Goal: Task Accomplishment & Management: Manage account settings

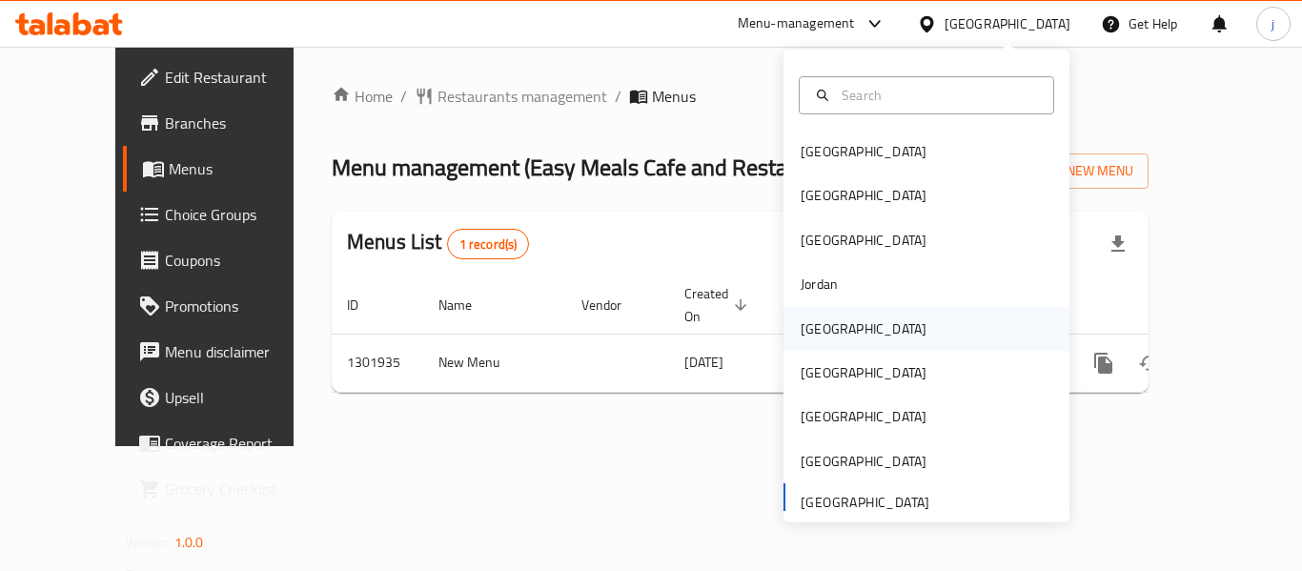
click at [827, 335] on div "[GEOGRAPHIC_DATA]" at bounding box center [863, 329] width 156 height 44
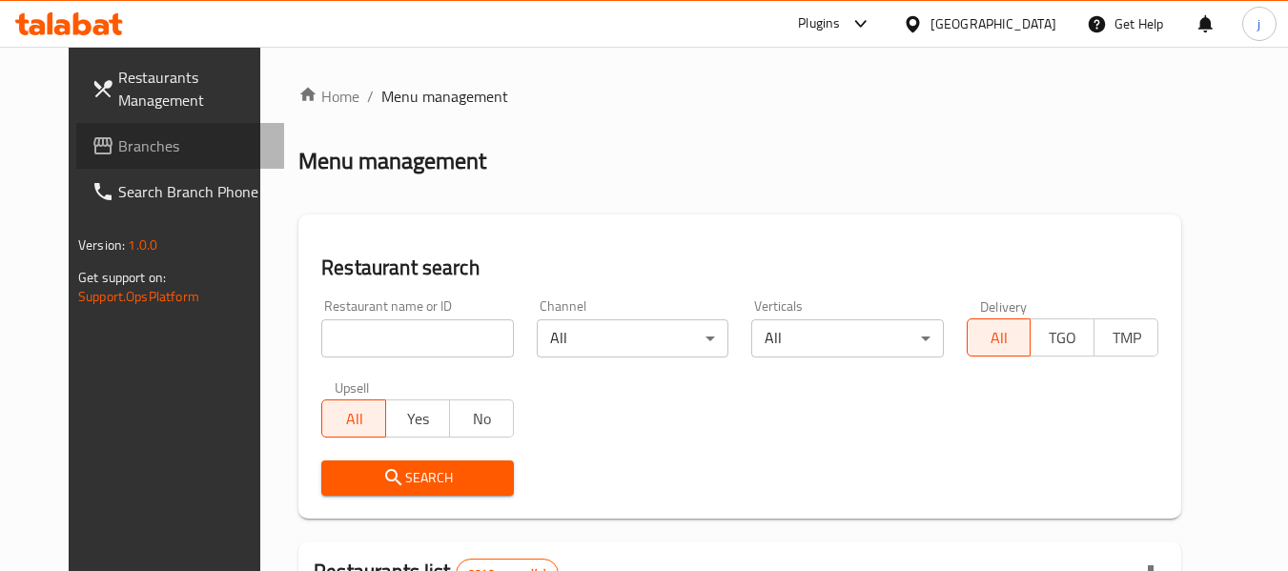
drag, startPoint x: 106, startPoint y: 139, endPoint x: 169, endPoint y: 156, distance: 65.2
click at [118, 139] on span "Branches" at bounding box center [193, 145] width 151 height 23
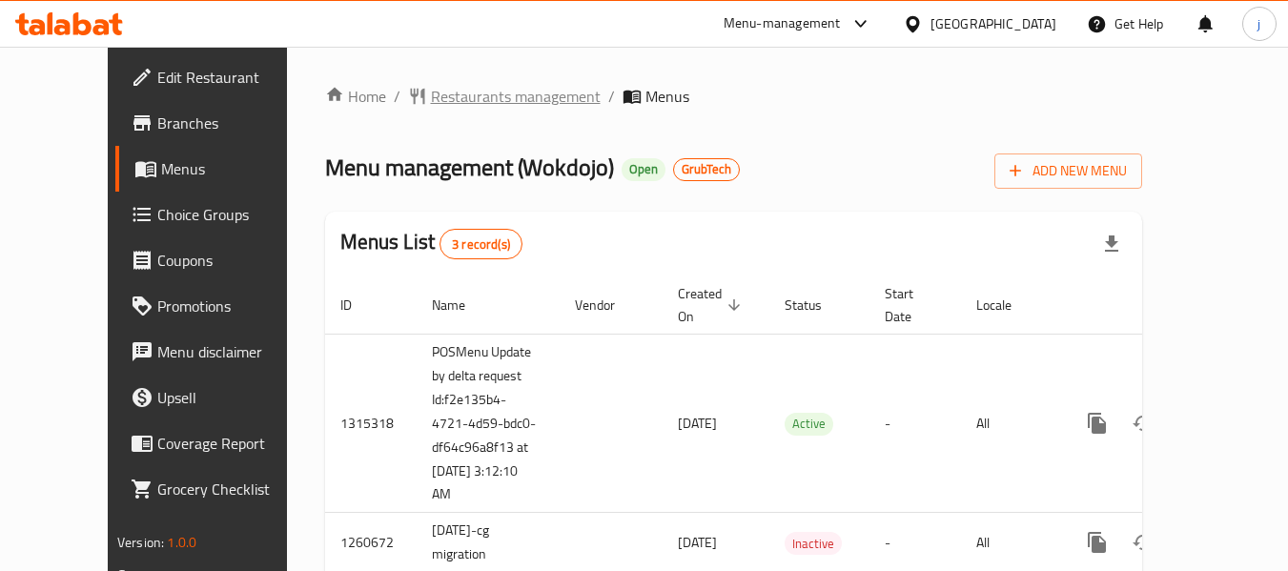
click at [469, 97] on span "Restaurants management" at bounding box center [516, 96] width 170 height 23
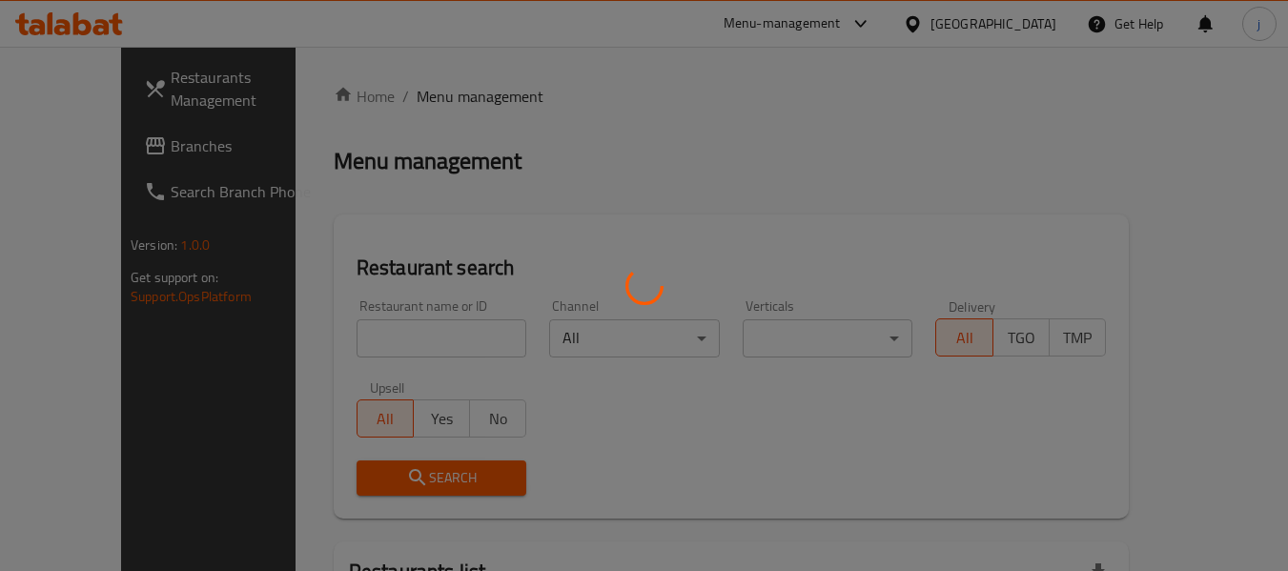
click at [366, 321] on div at bounding box center [644, 285] width 1288 height 571
click at [368, 332] on div at bounding box center [644, 285] width 1288 height 571
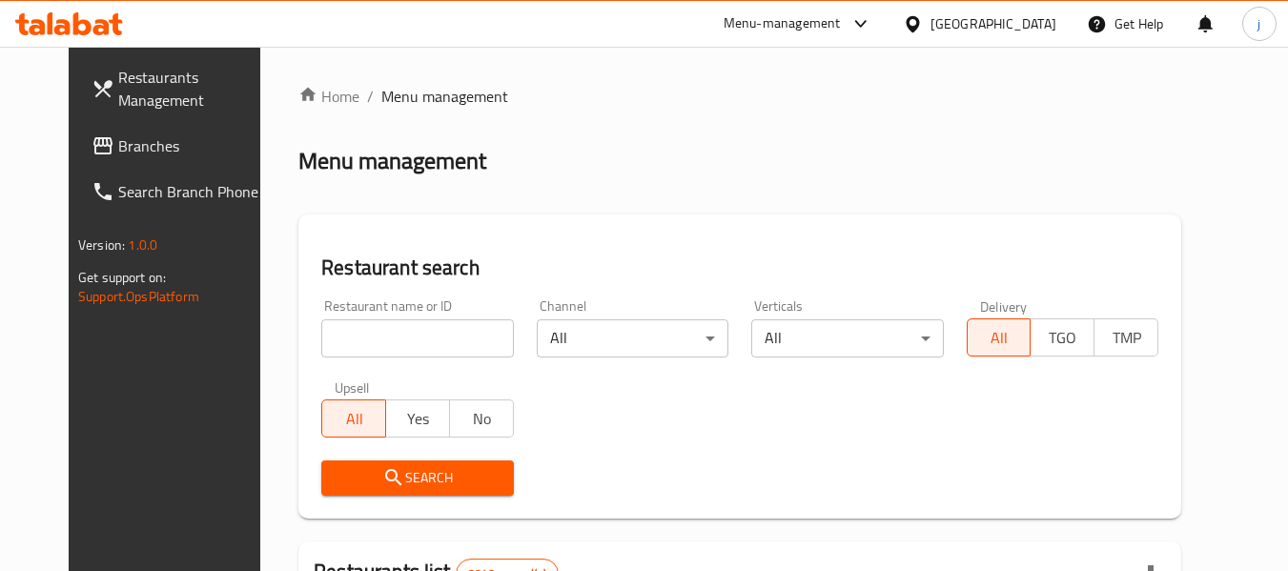
click at [368, 332] on input "search" at bounding box center [417, 338] width 192 height 38
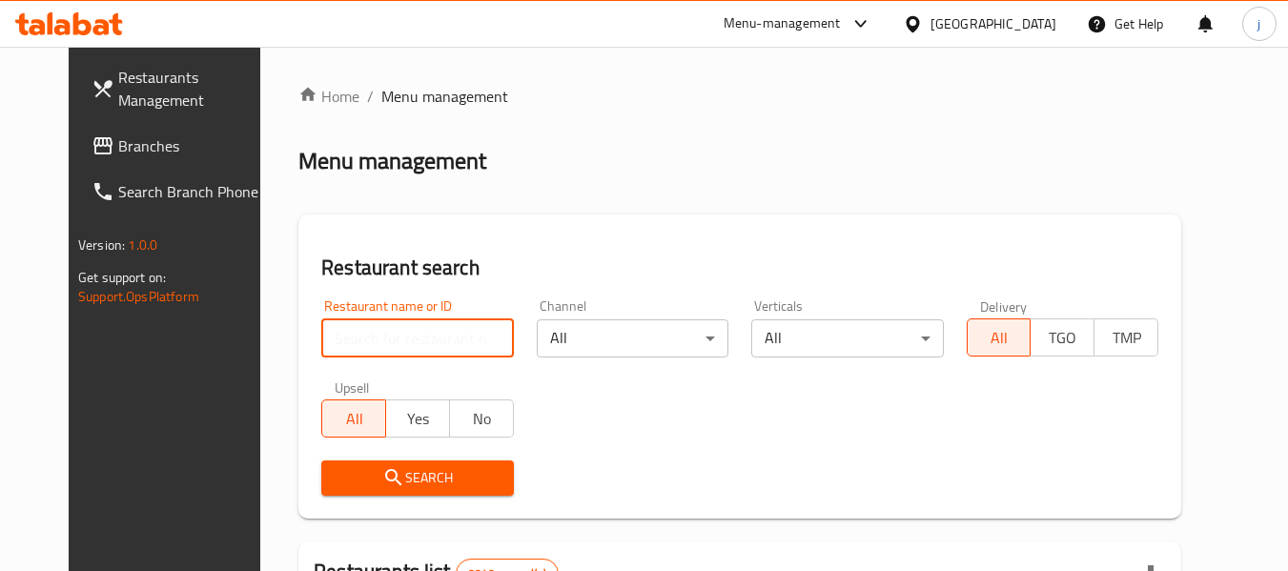
paste input "7669"
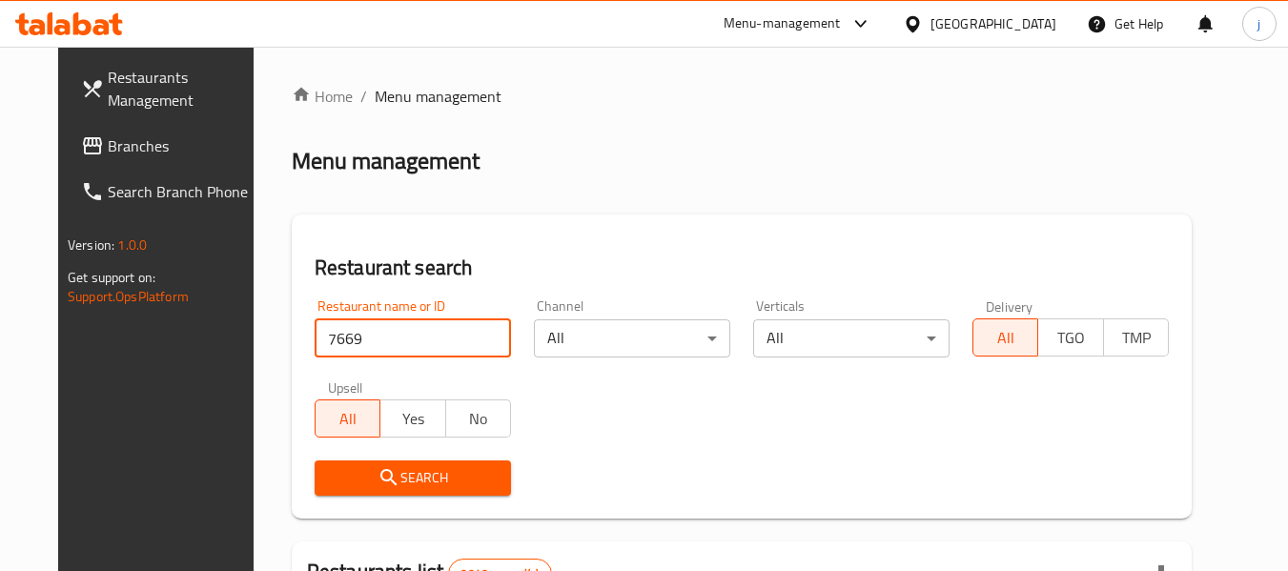
scroll to position [191, 0]
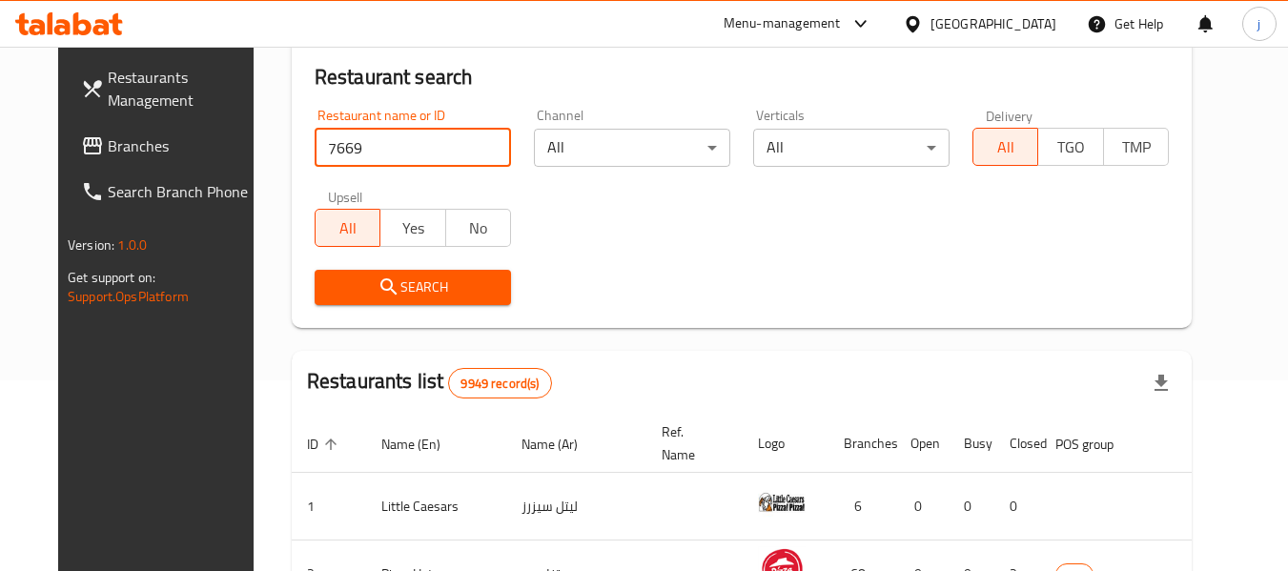
type input "7669"
click at [377, 298] on icon "submit" at bounding box center [388, 286] width 23 height 23
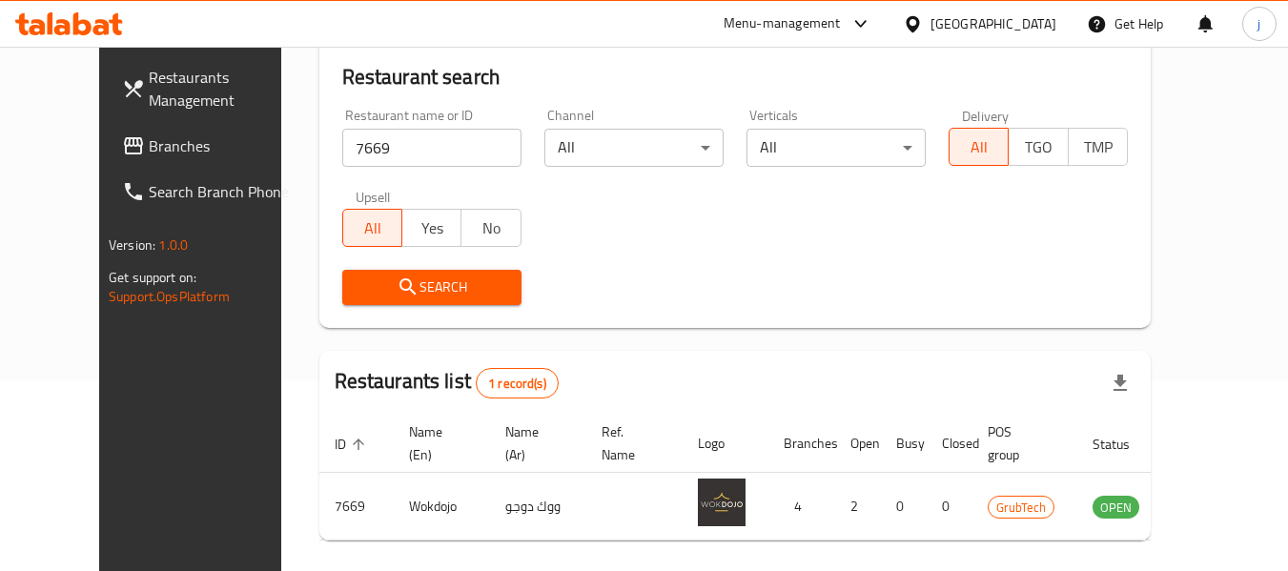
scroll to position [263, 0]
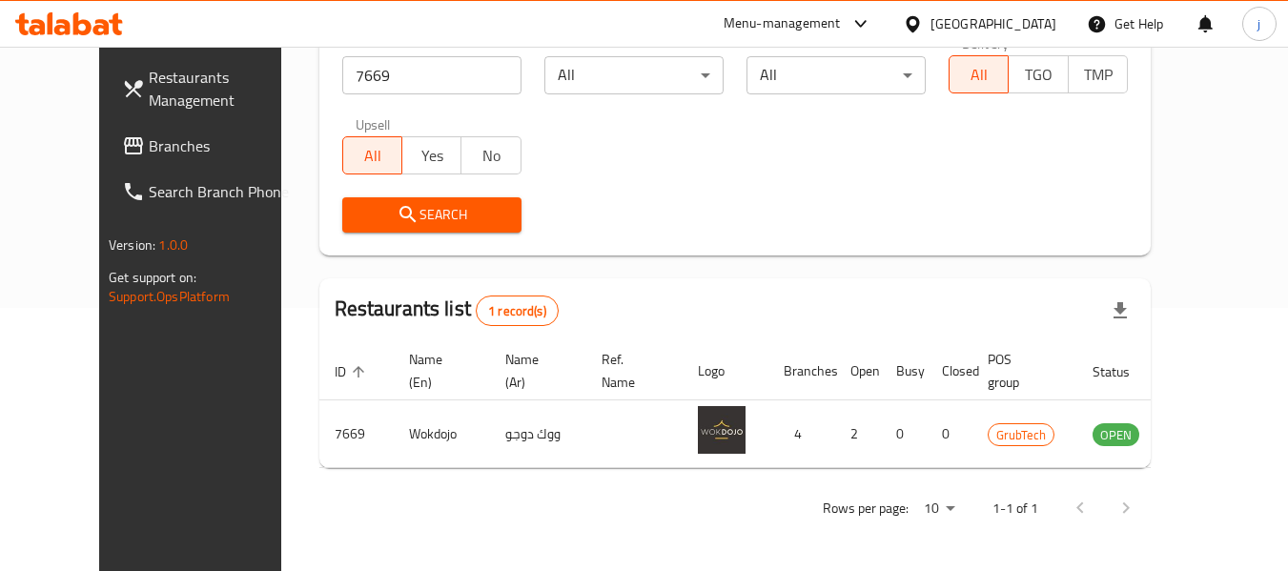
click at [930, 33] on div at bounding box center [917, 23] width 28 height 21
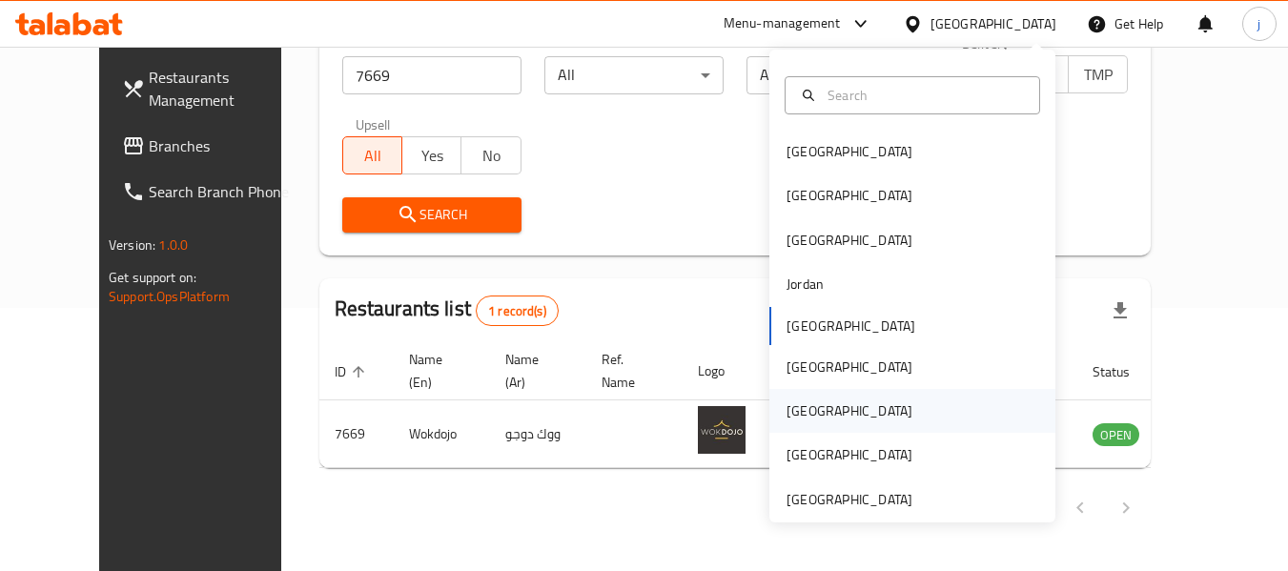
click at [786, 412] on div "Qatar" at bounding box center [849, 410] width 126 height 21
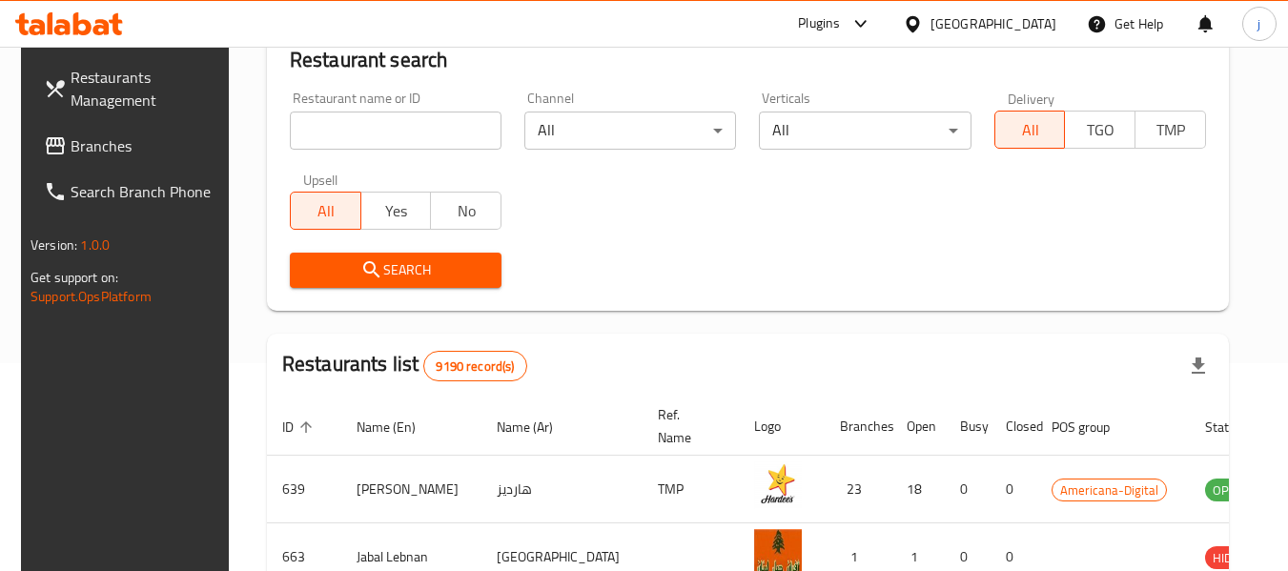
scroll to position [263, 0]
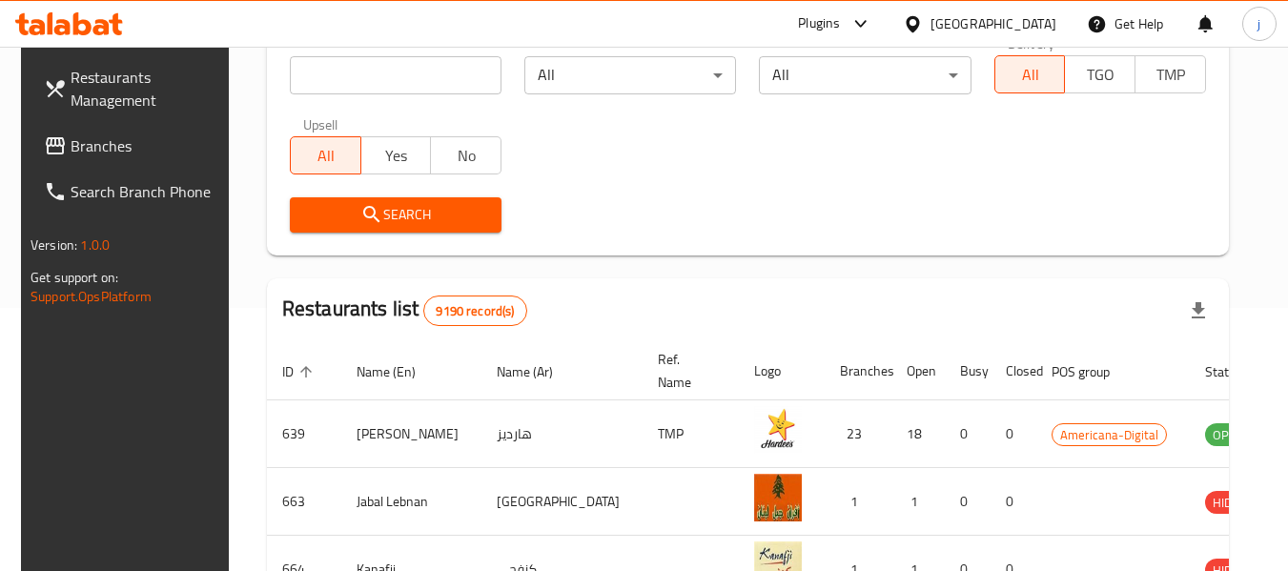
click at [154, 153] on span "Branches" at bounding box center [146, 145] width 151 height 23
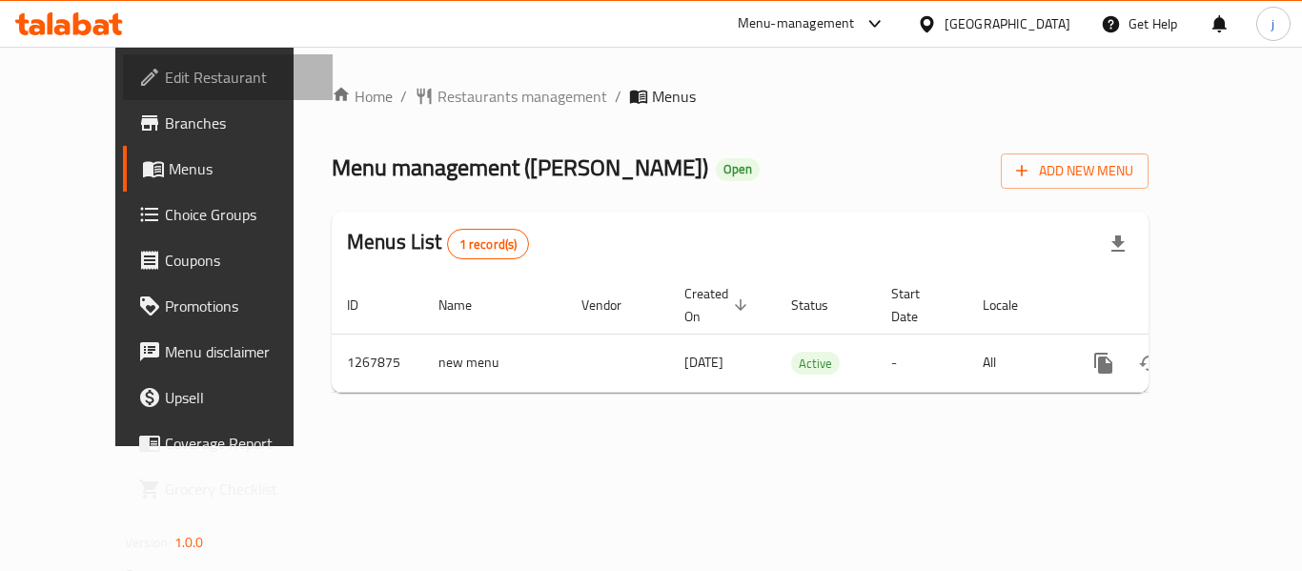
click at [165, 83] on span "Edit Restaurant" at bounding box center [241, 77] width 153 height 23
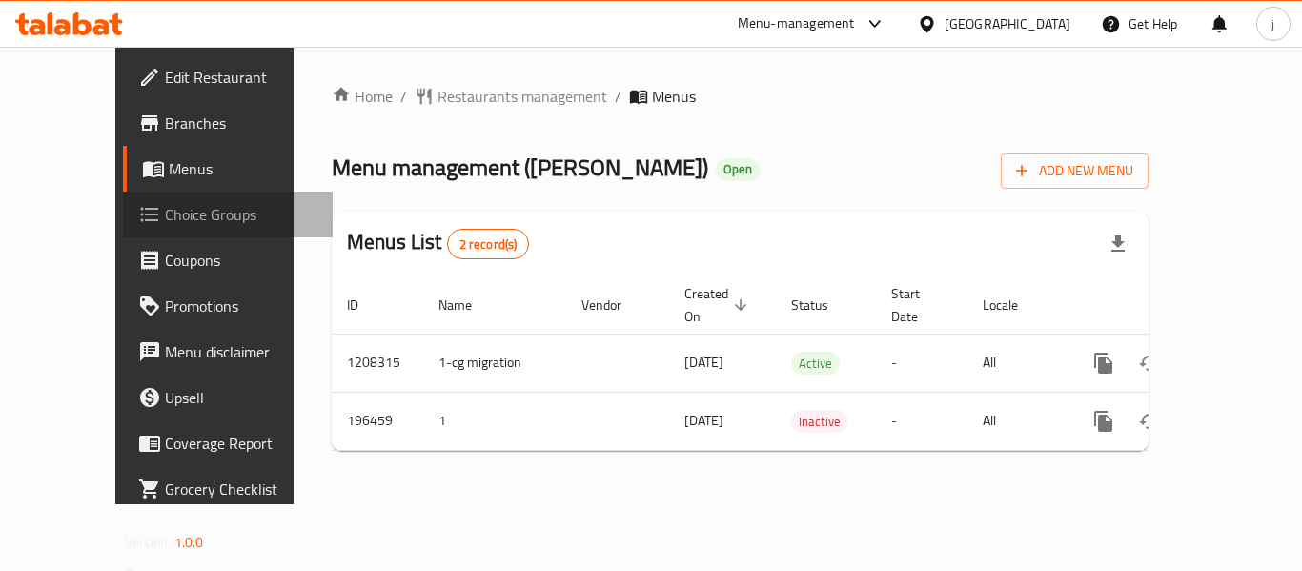
click at [165, 223] on span "Choice Groups" at bounding box center [241, 214] width 153 height 23
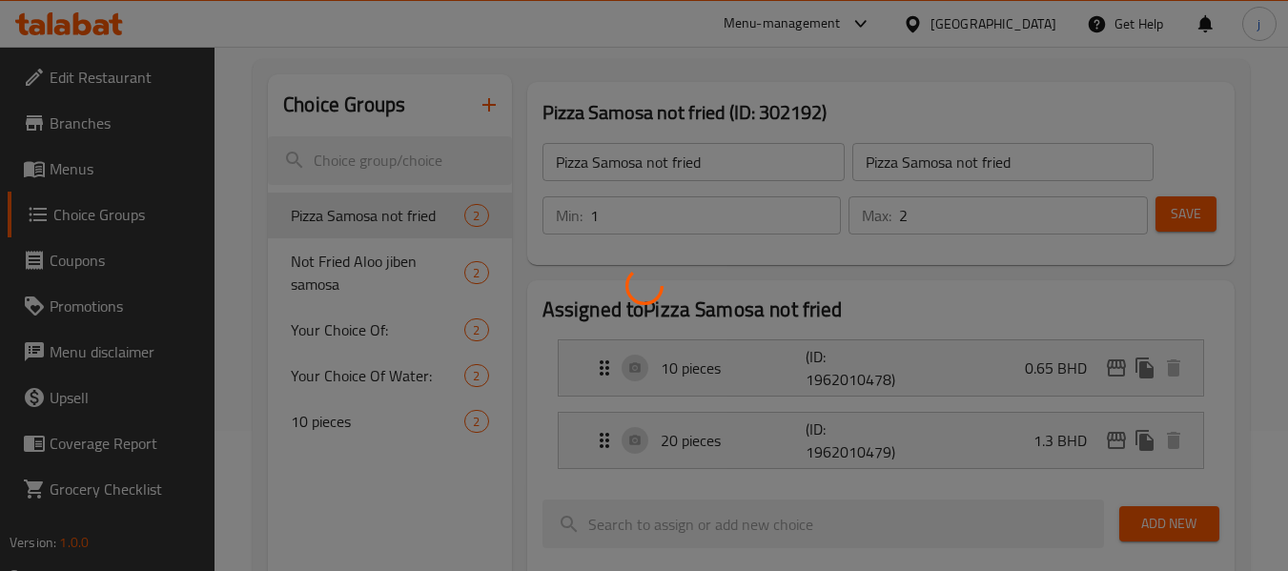
scroll to position [173, 0]
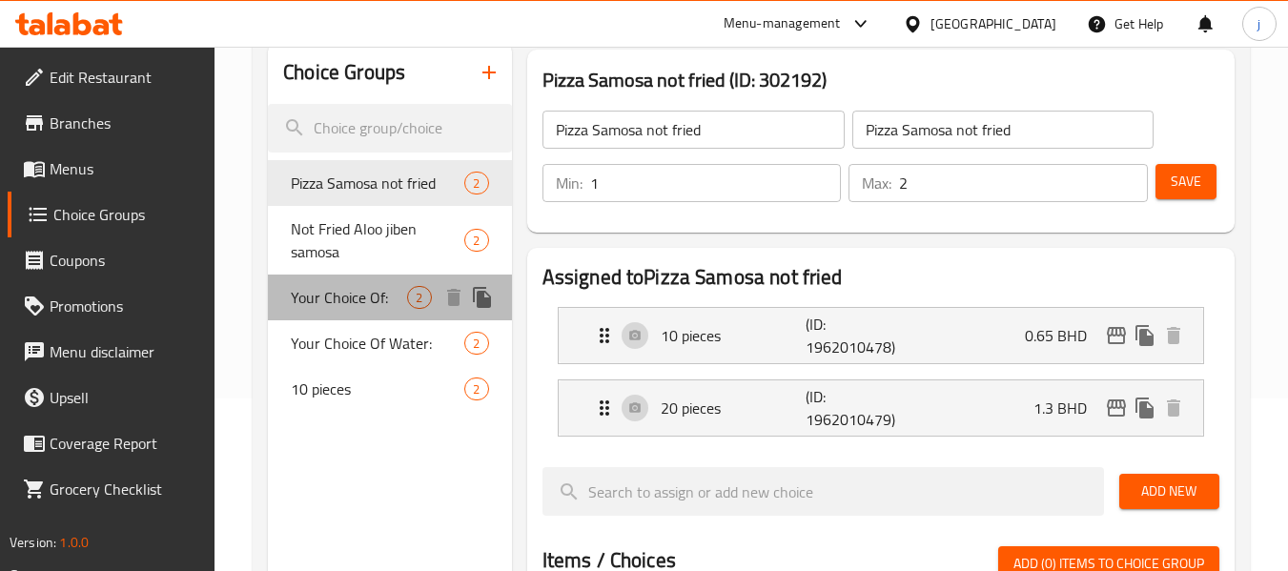
click at [356, 298] on span "Your Choice Of:" at bounding box center [349, 297] width 116 height 23
type input "Your Choice Of:"
type input "اختيارك من:"
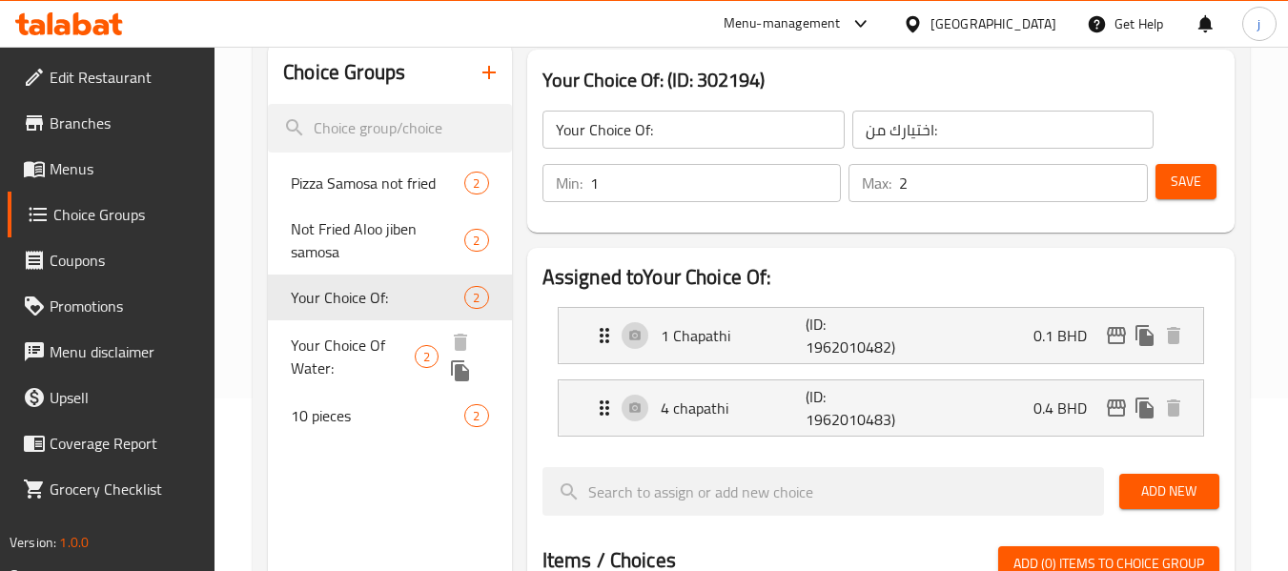
click at [399, 357] on span "Your Choice Of Water:" at bounding box center [353, 357] width 124 height 46
type input "Your Choice Of Water:"
type input "اختيارك من المياة"
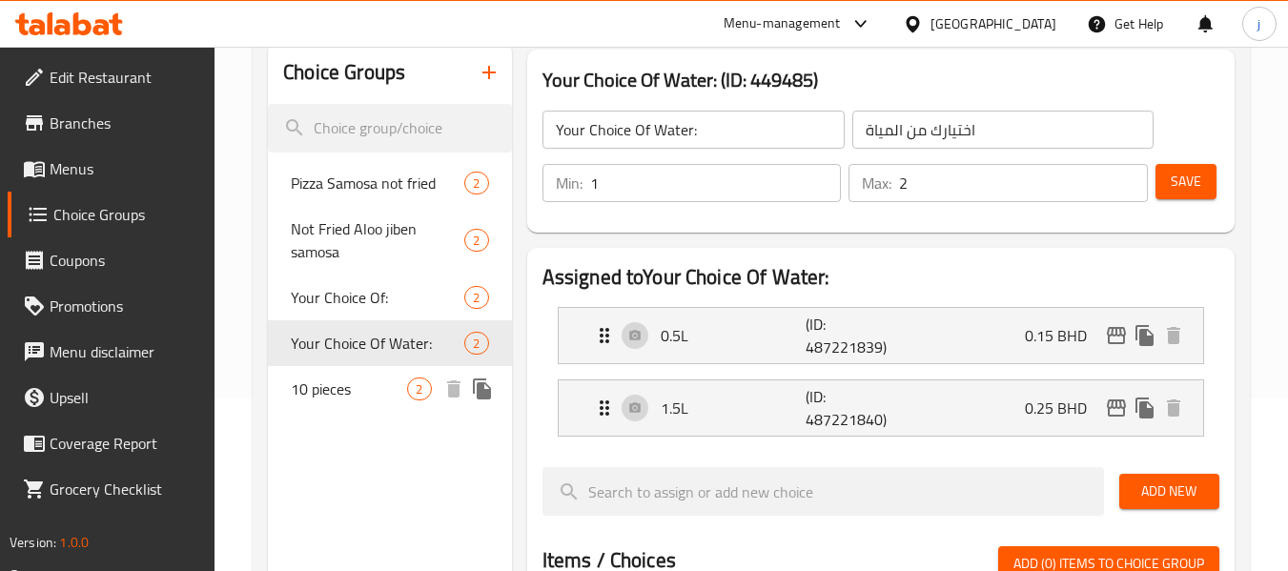
click at [378, 399] on span "10 pieces" at bounding box center [349, 388] width 116 height 23
type input "10 pieces"
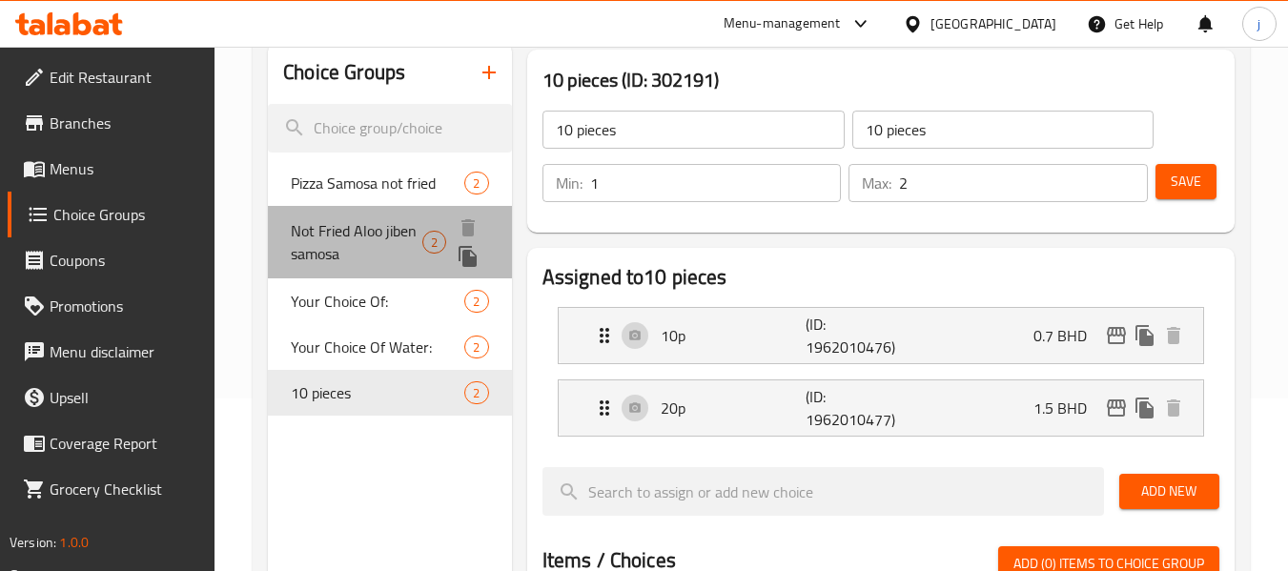
click at [354, 228] on span "Not Fried Aloo jiben samosa" at bounding box center [357, 242] width 132 height 46
type input "Not Fried Aloo jiben samosa"
type input "سمبوسة الو جبن غير مقليه"
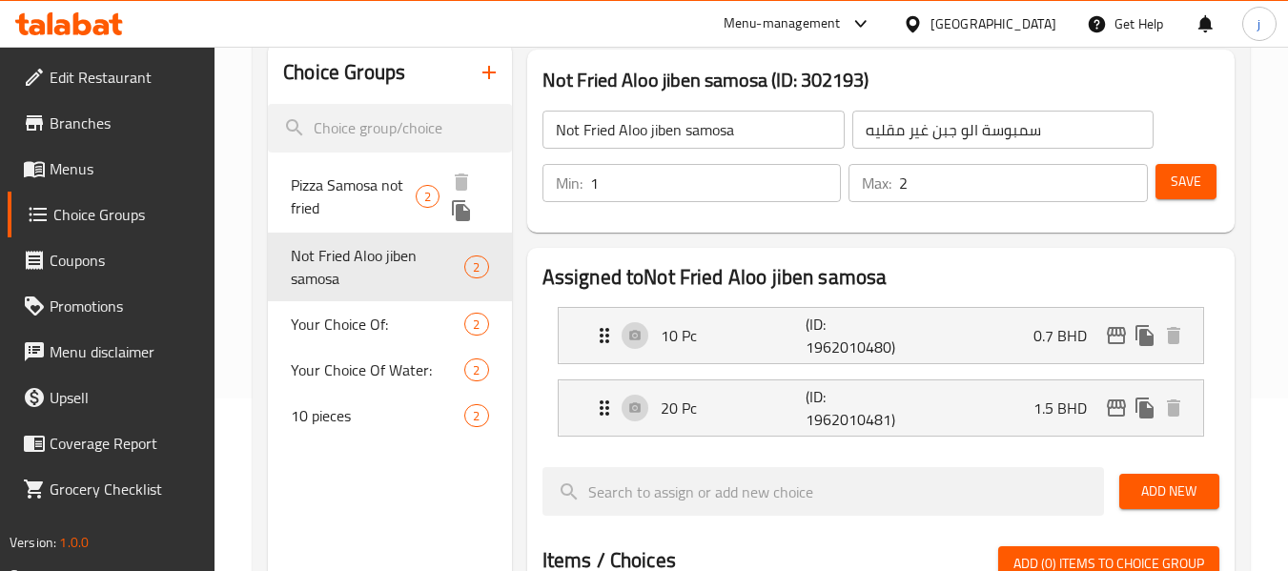
click at [354, 180] on span "Pizza Samosa not fried" at bounding box center [353, 196] width 125 height 46
type input "Pizza Samosa not fried"
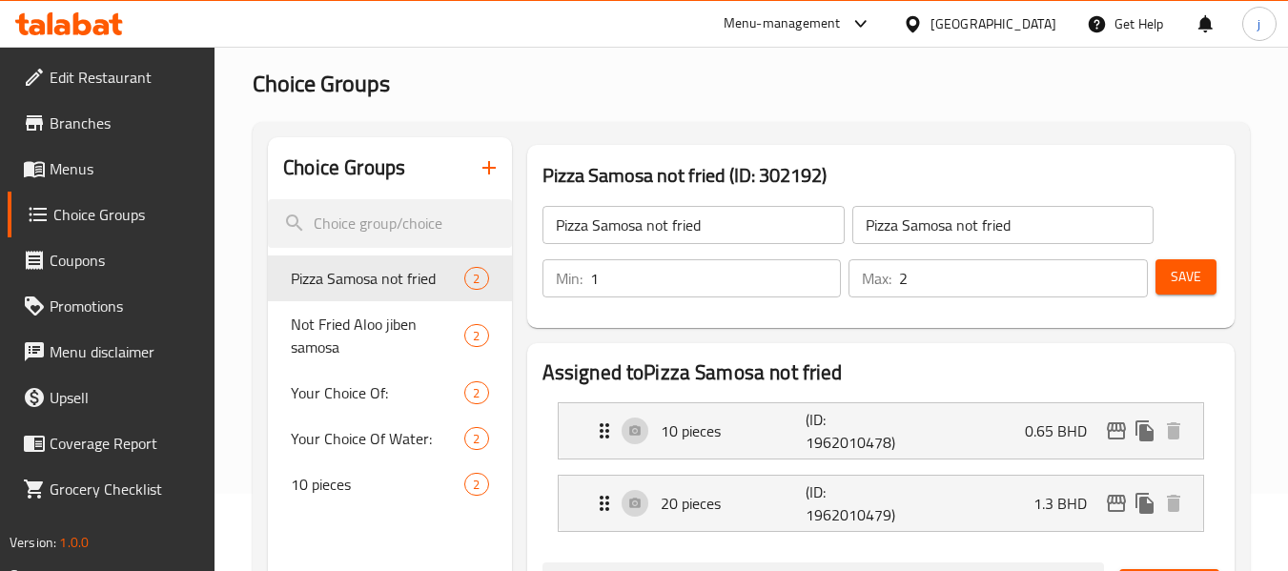
scroll to position [0, 0]
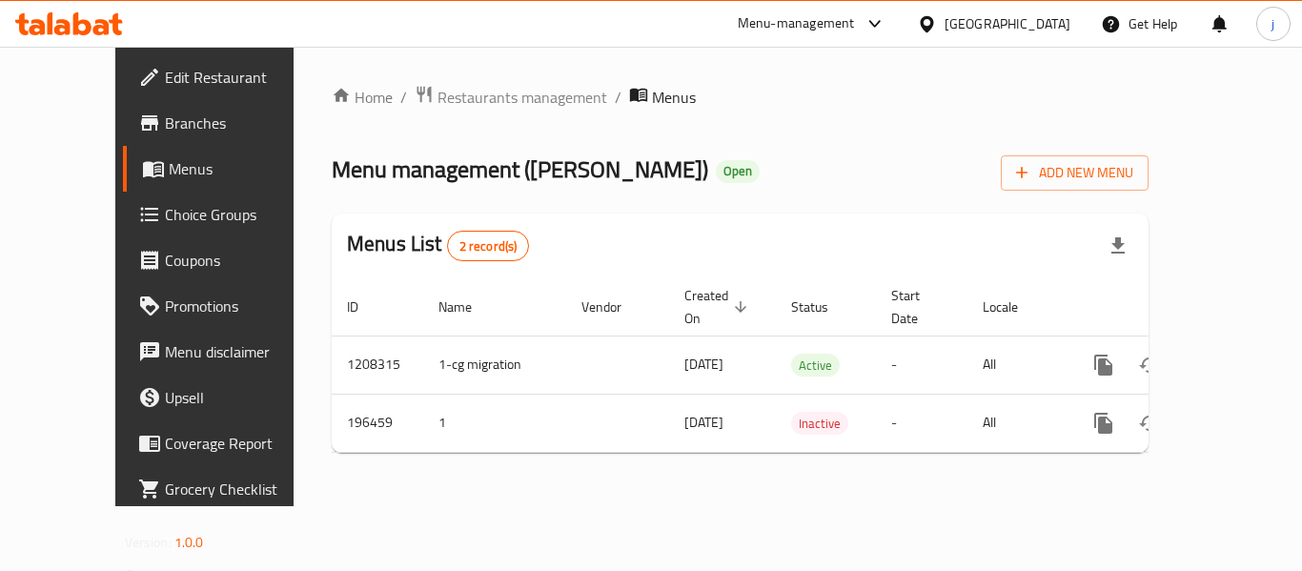
click at [933, 17] on icon at bounding box center [926, 23] width 13 height 16
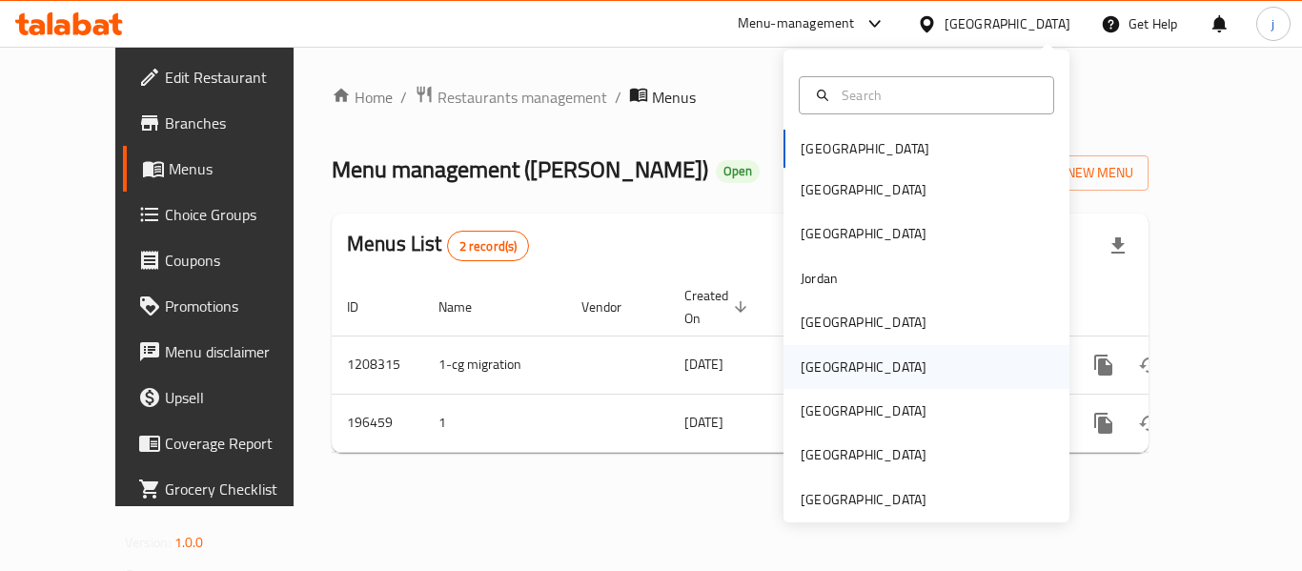
click at [831, 370] on div "[GEOGRAPHIC_DATA]" at bounding box center [863, 367] width 156 height 44
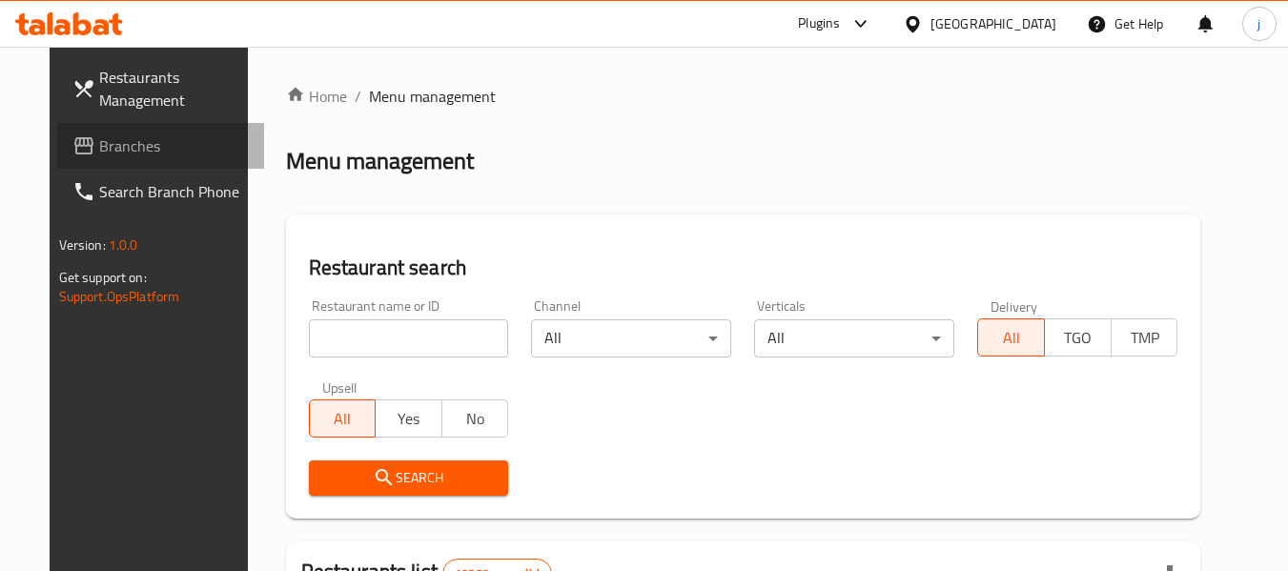
click at [134, 138] on span "Branches" at bounding box center [174, 145] width 151 height 23
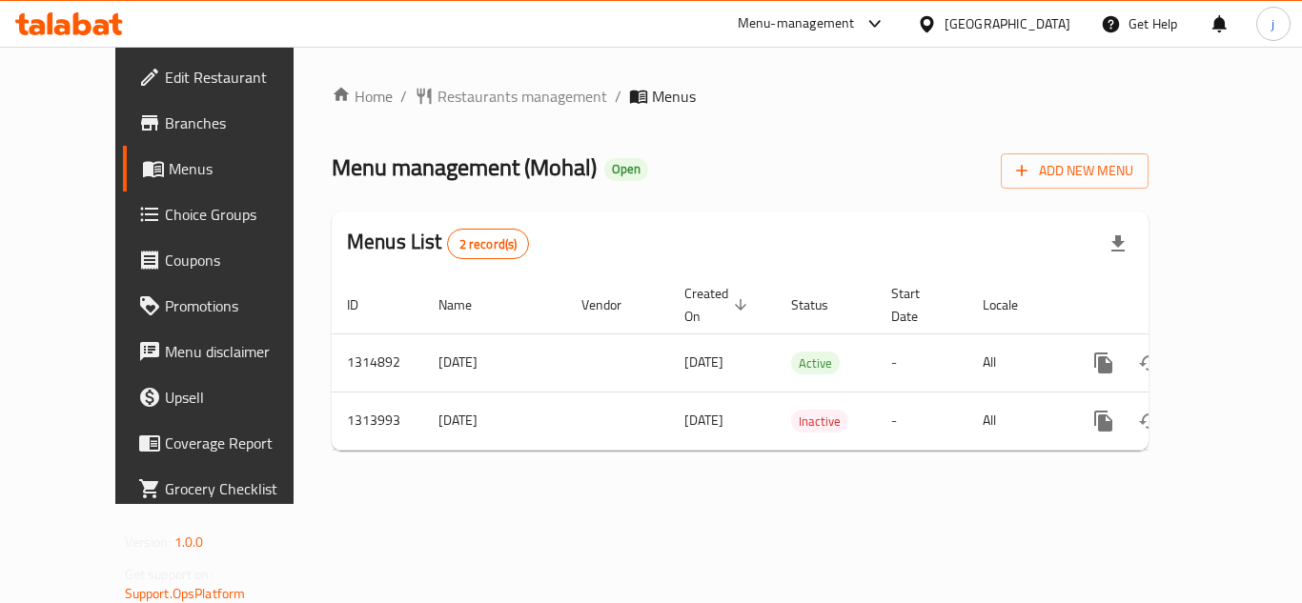
click at [937, 23] on icon at bounding box center [927, 24] width 20 height 20
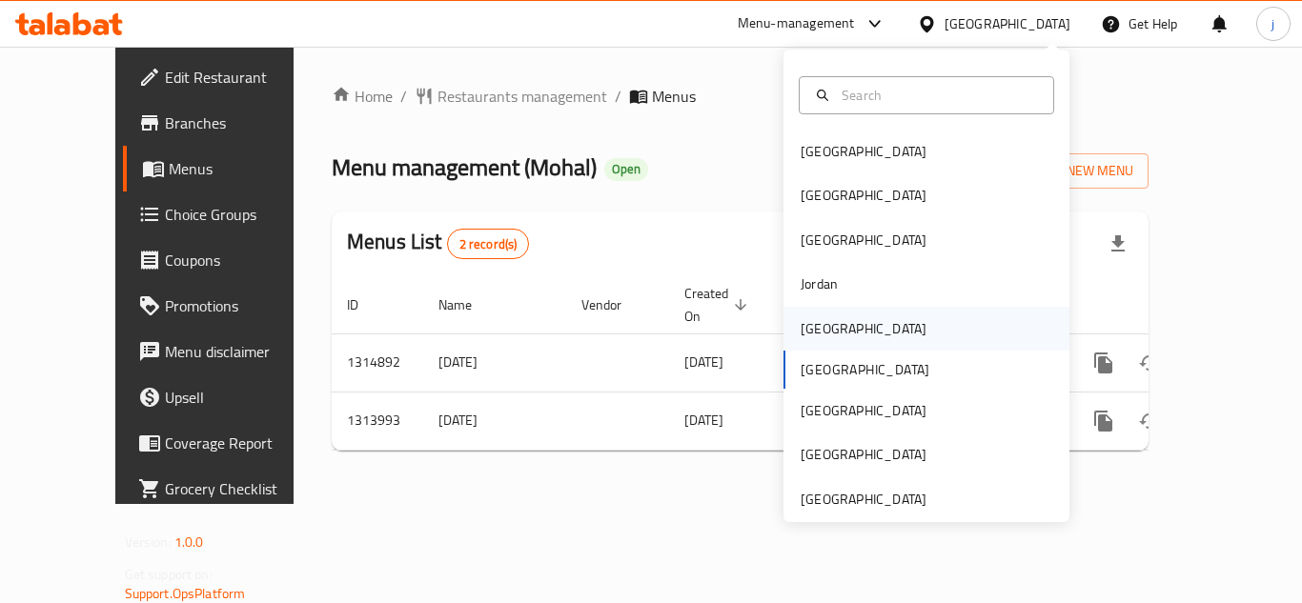
click at [818, 328] on div "[GEOGRAPHIC_DATA]" at bounding box center [864, 328] width 126 height 21
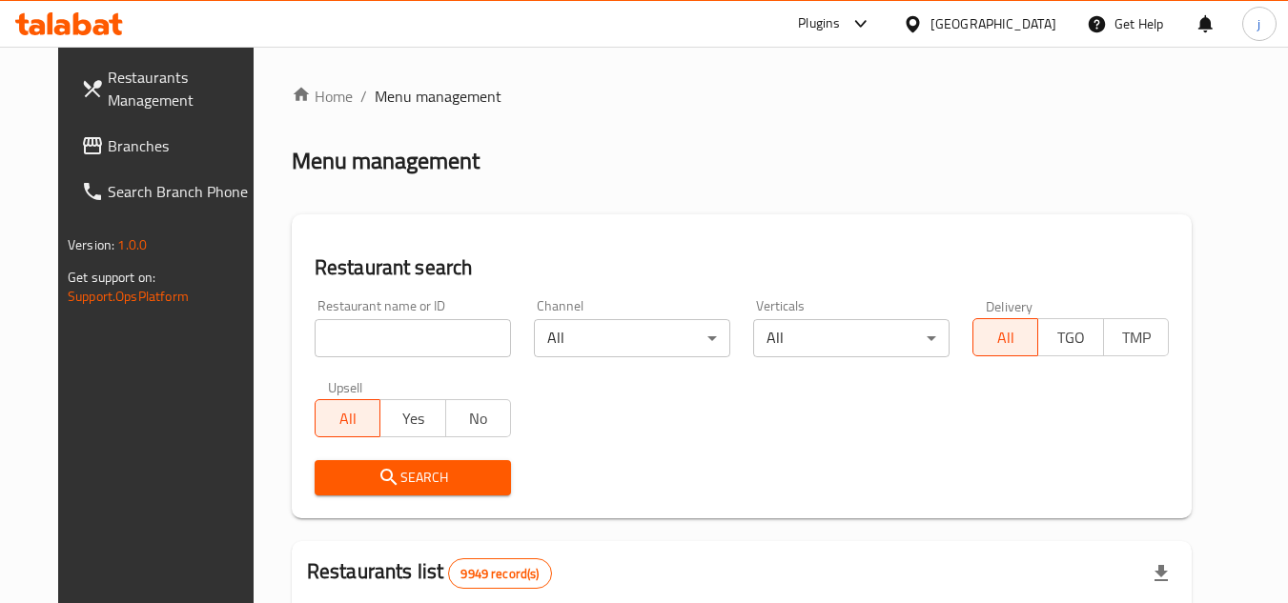
click at [108, 138] on span "Branches" at bounding box center [183, 145] width 151 height 23
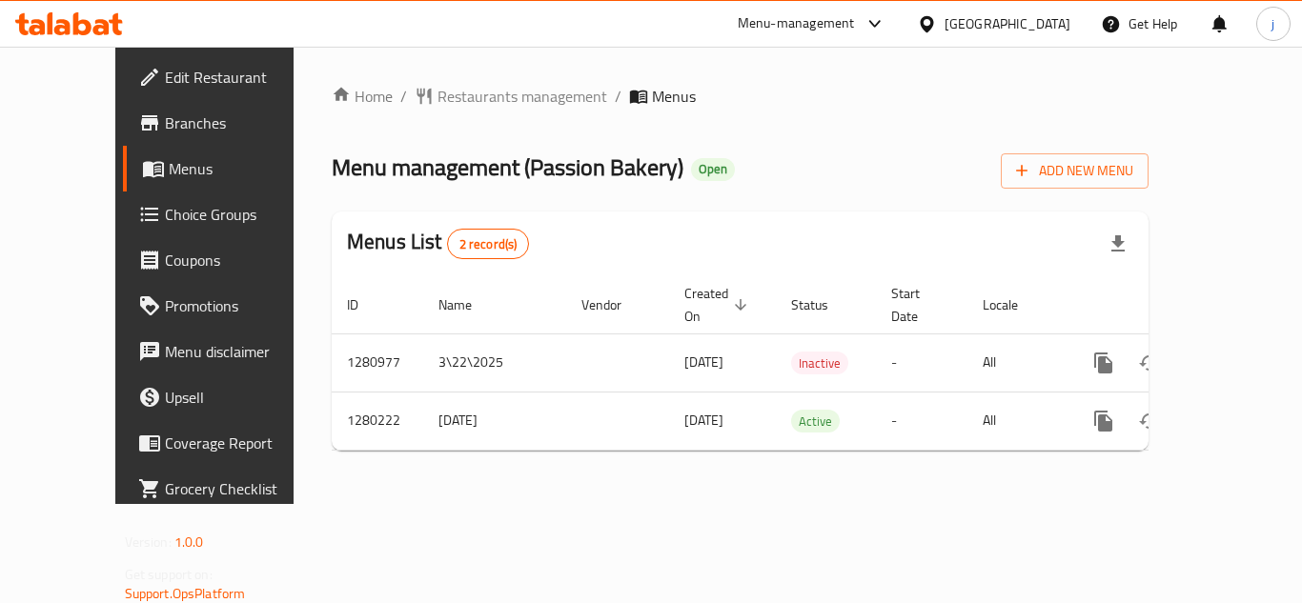
click at [991, 31] on div "[GEOGRAPHIC_DATA]" at bounding box center [994, 24] width 184 height 46
click at [1072, 31] on div "[GEOGRAPHIC_DATA]" at bounding box center [994, 24] width 184 height 46
click at [945, 26] on div at bounding box center [931, 23] width 28 height 21
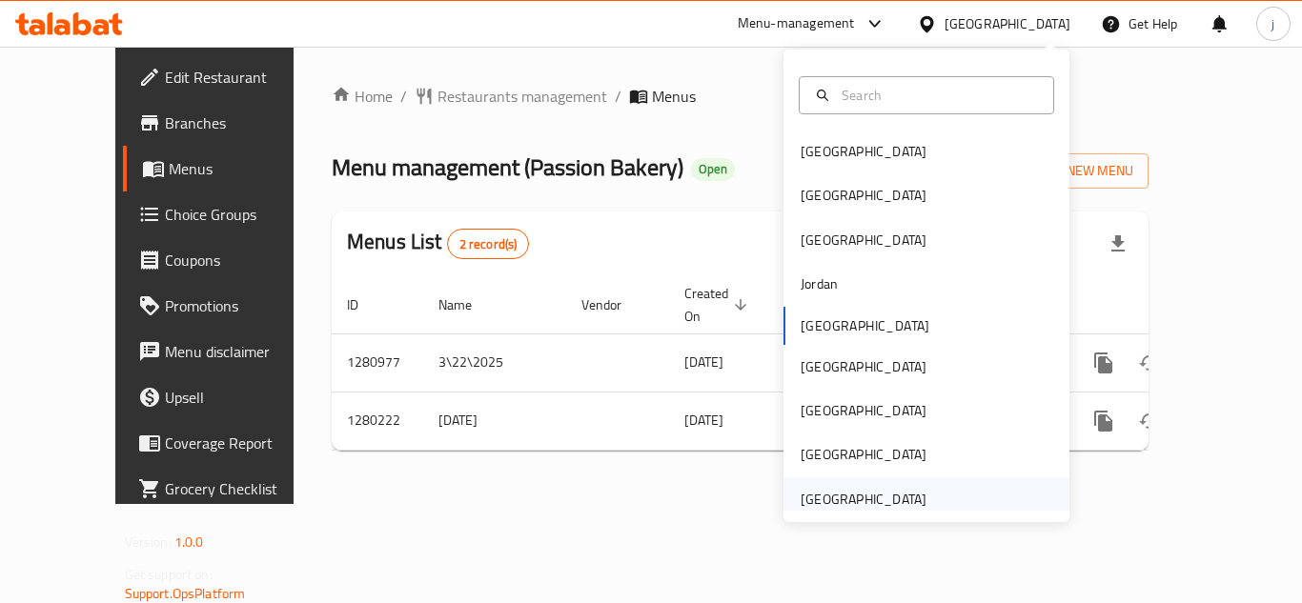
click at [882, 497] on div "[GEOGRAPHIC_DATA]" at bounding box center [864, 499] width 126 height 21
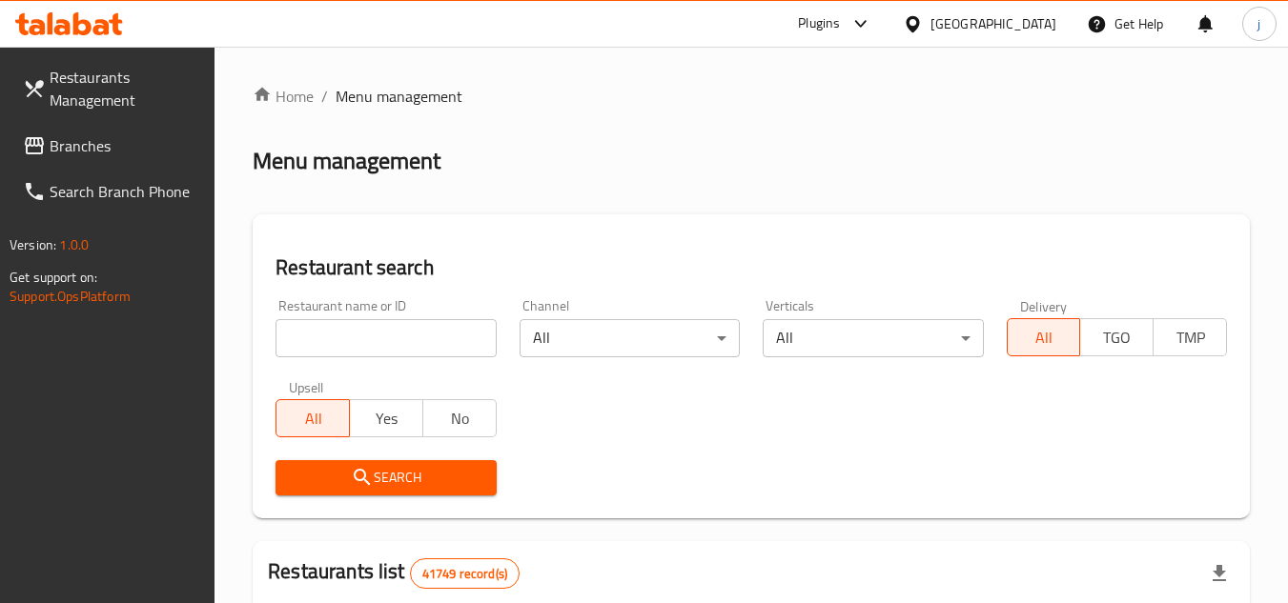
click at [135, 137] on span "Branches" at bounding box center [125, 145] width 151 height 23
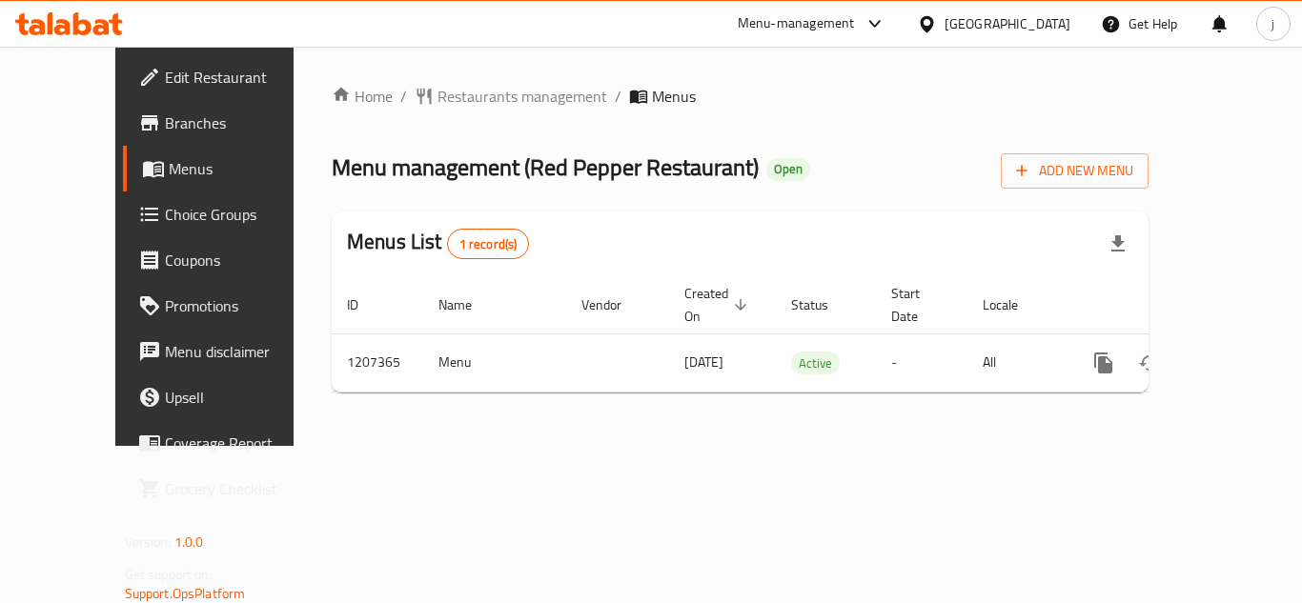
click at [1010, 15] on div "[GEOGRAPHIC_DATA]" at bounding box center [1008, 23] width 126 height 21
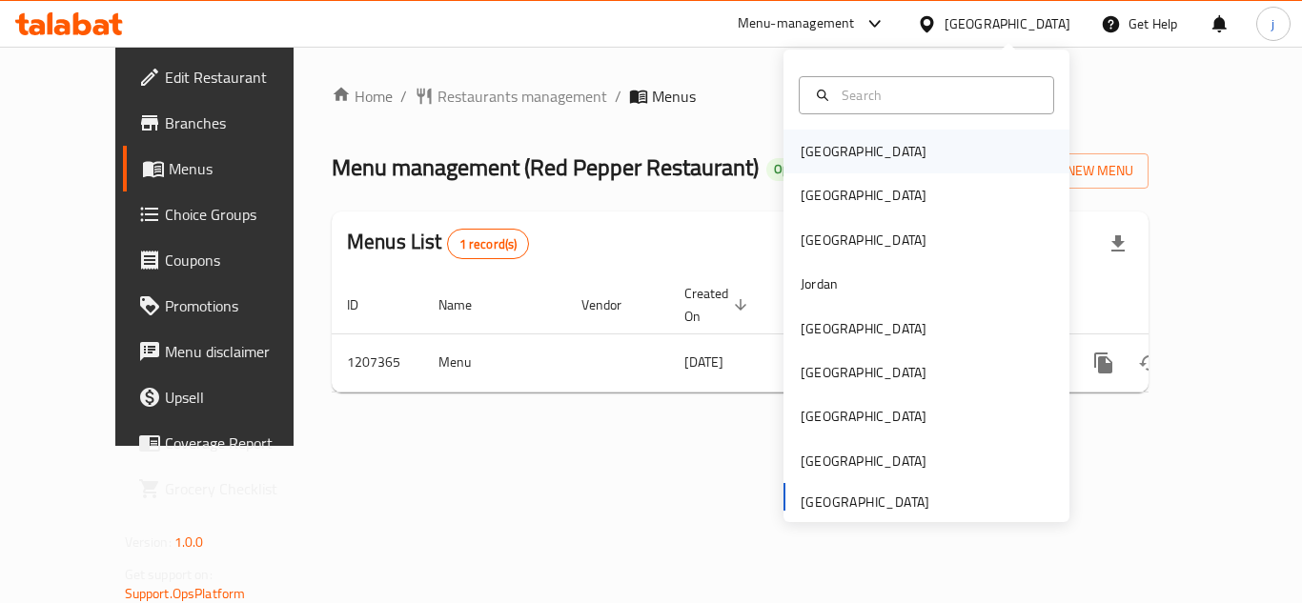
click at [814, 157] on div "[GEOGRAPHIC_DATA]" at bounding box center [864, 151] width 126 height 21
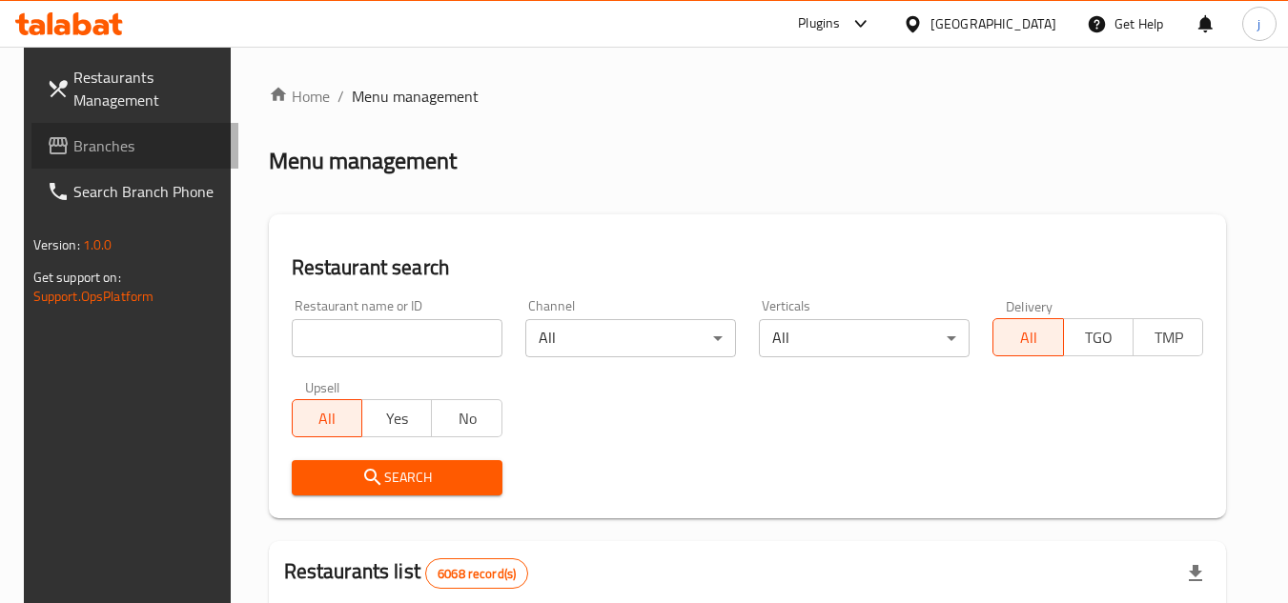
click at [77, 143] on span "Branches" at bounding box center [148, 145] width 151 height 23
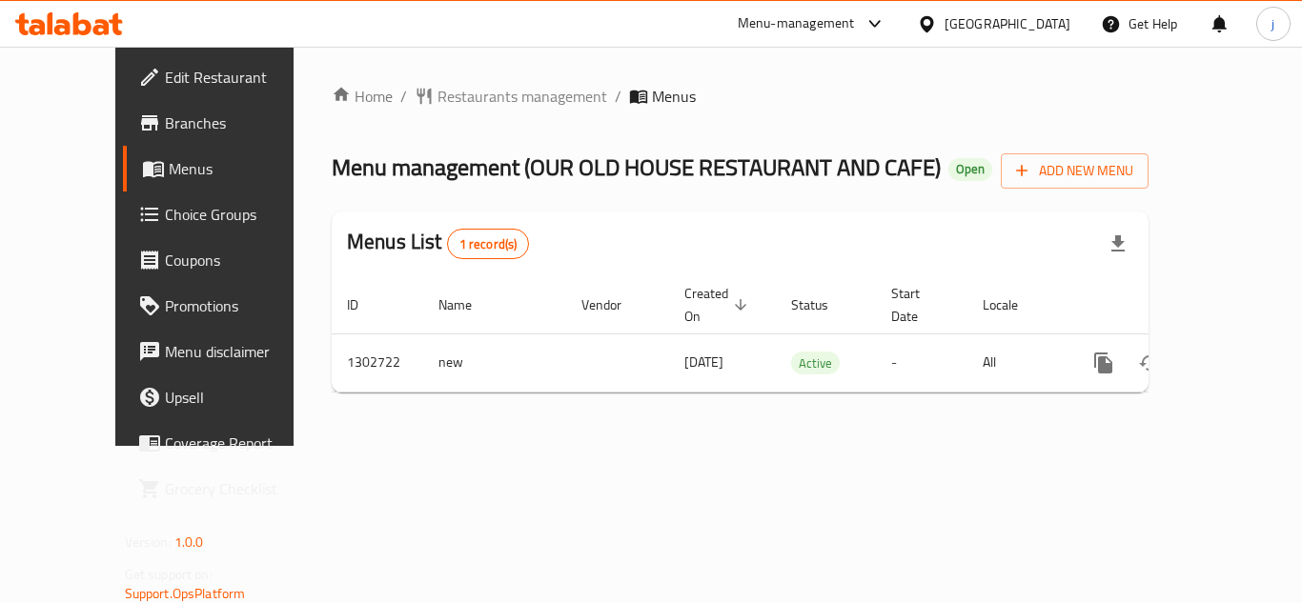
click at [1023, 8] on div "[GEOGRAPHIC_DATA]" at bounding box center [994, 24] width 184 height 46
click at [1024, 36] on div "[GEOGRAPHIC_DATA]" at bounding box center [994, 24] width 184 height 46
click at [937, 24] on icon at bounding box center [927, 24] width 20 height 20
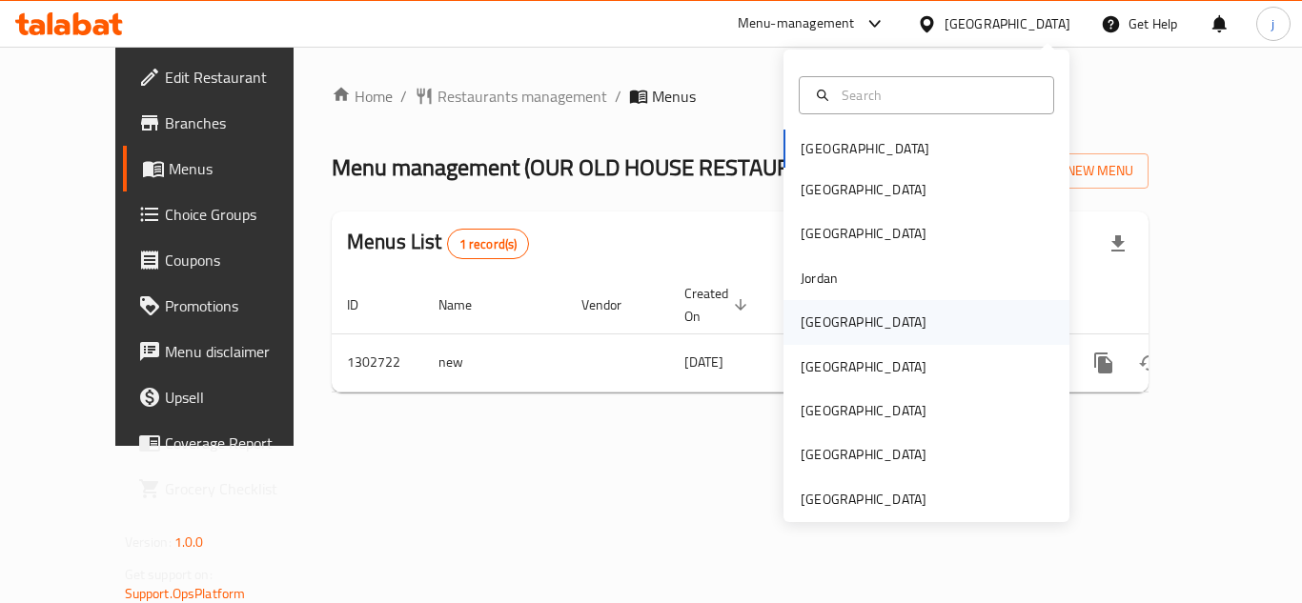
click at [819, 324] on div "[GEOGRAPHIC_DATA]" at bounding box center [864, 322] width 126 height 21
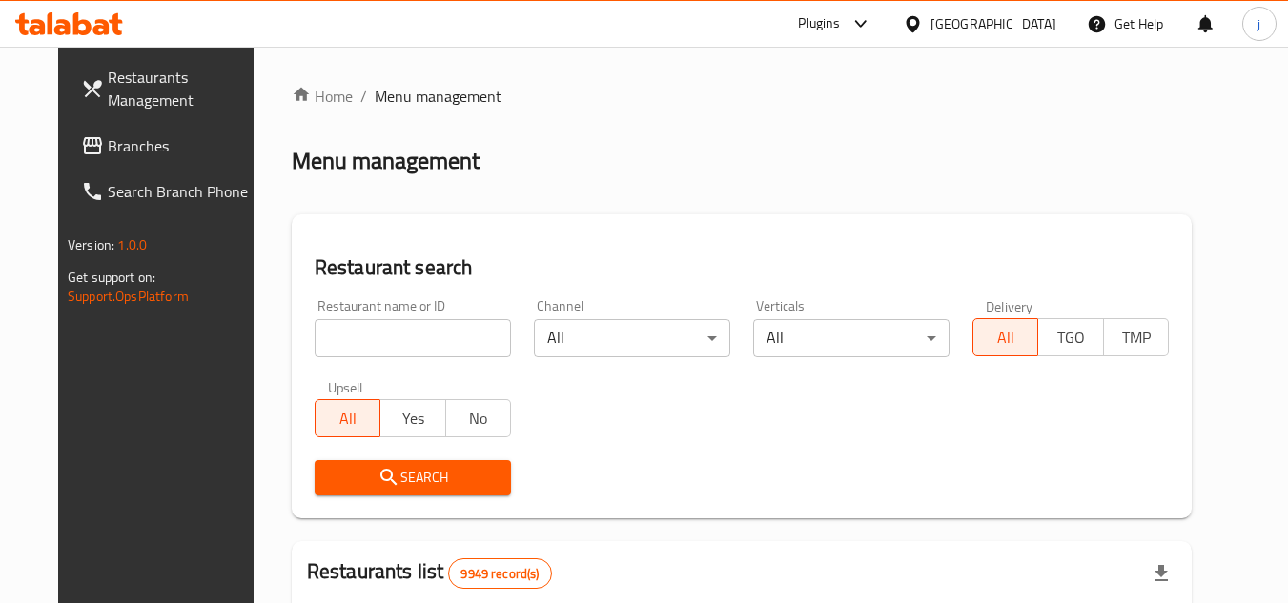
click at [112, 144] on span "Branches" at bounding box center [183, 145] width 151 height 23
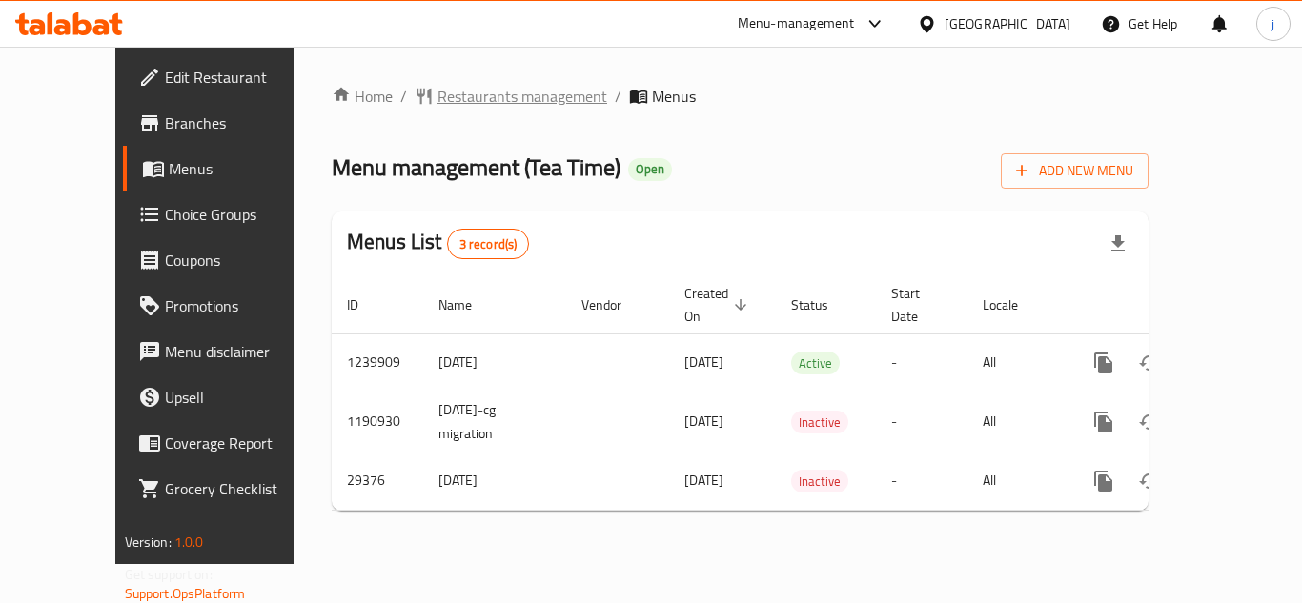
click at [438, 94] on span "Restaurants management" at bounding box center [523, 96] width 170 height 23
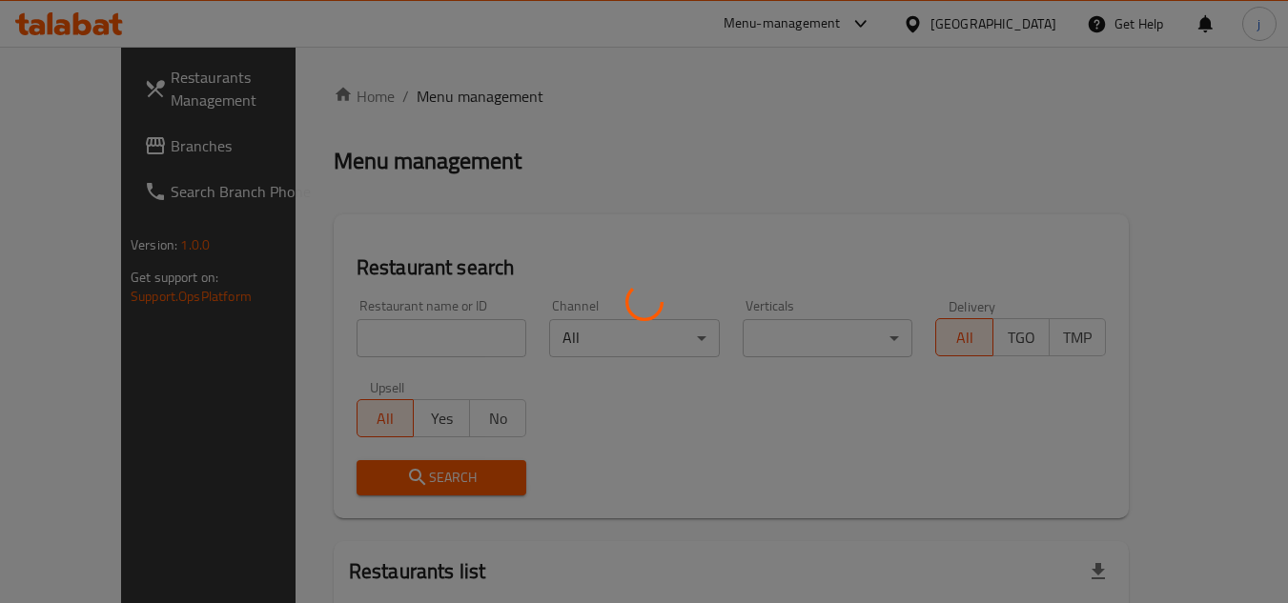
click at [112, 143] on div at bounding box center [644, 301] width 1288 height 603
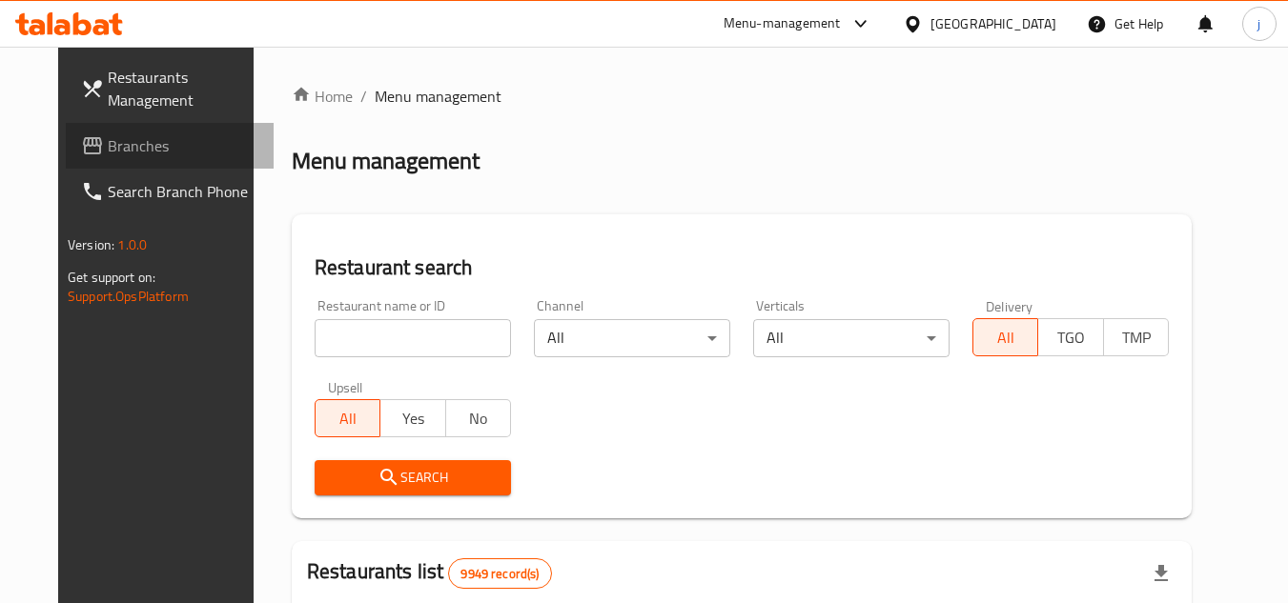
click at [112, 143] on span "Branches" at bounding box center [183, 145] width 151 height 23
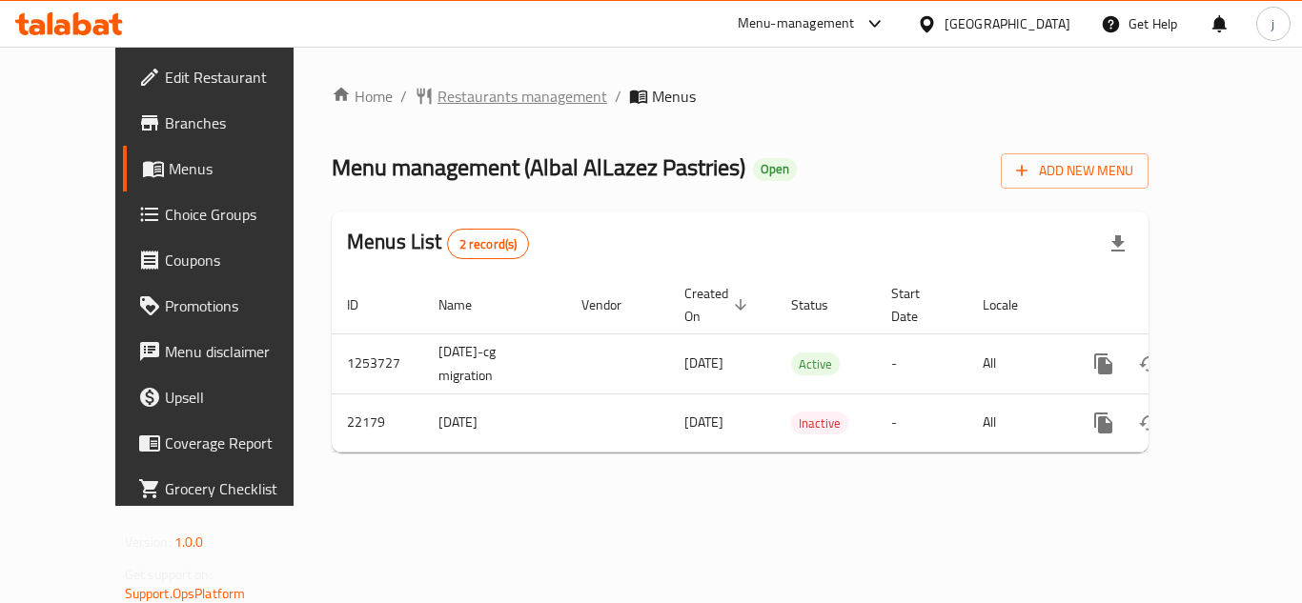
click at [438, 91] on span "Restaurants management" at bounding box center [523, 96] width 170 height 23
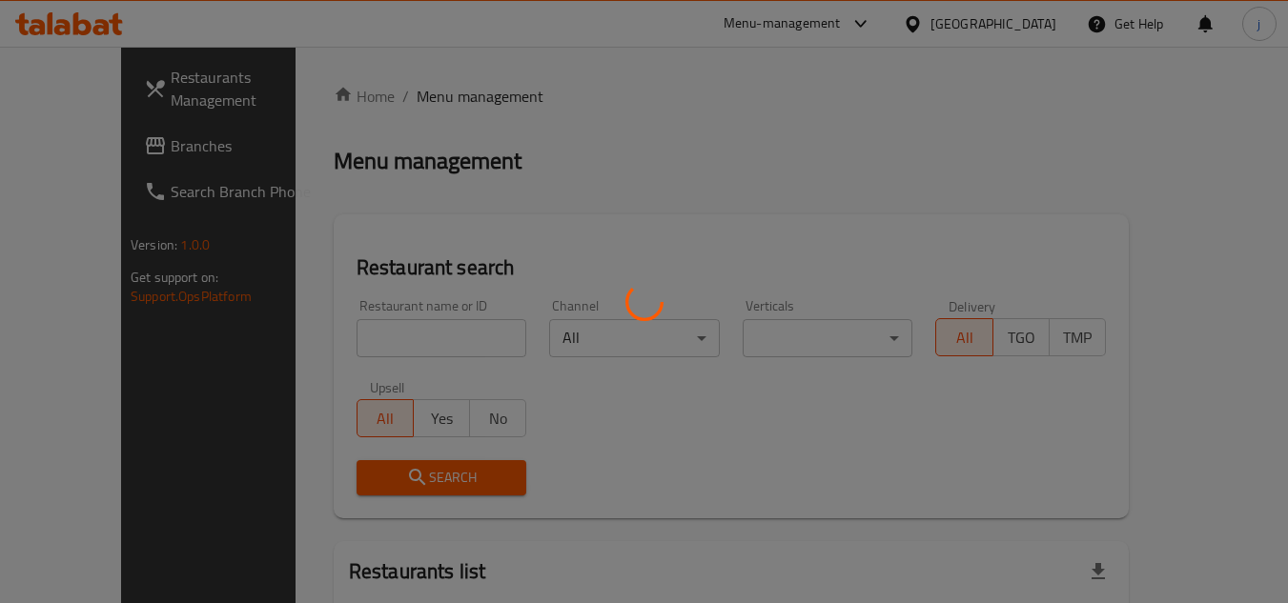
click at [111, 151] on div at bounding box center [644, 301] width 1288 height 603
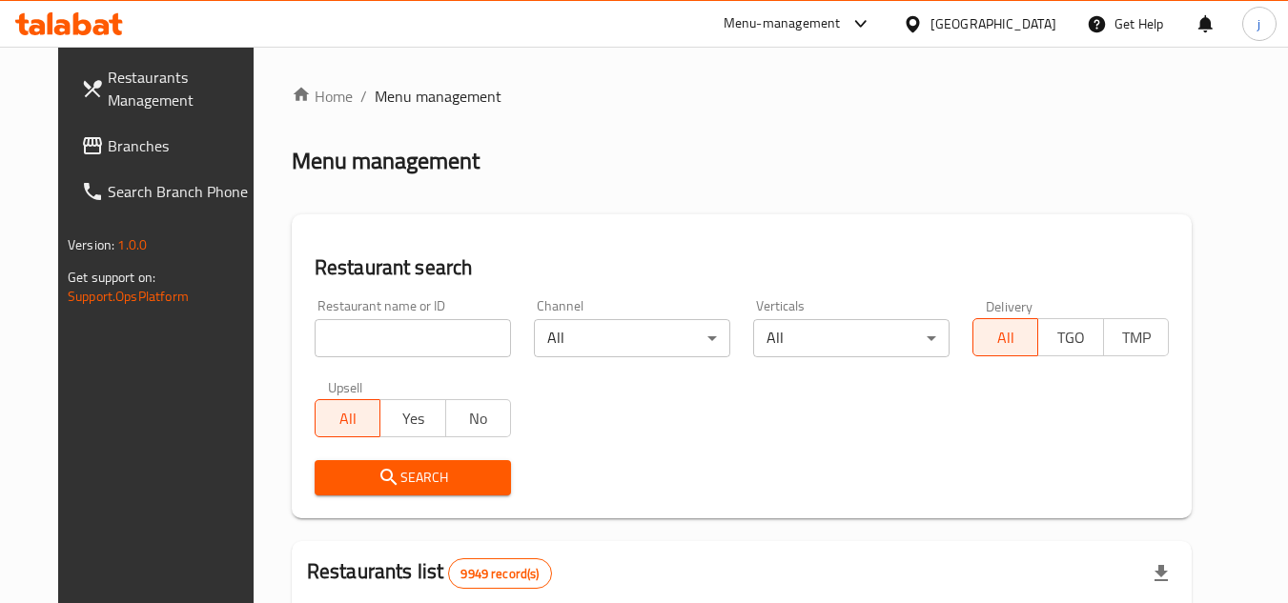
click at [111, 151] on span "Branches" at bounding box center [183, 145] width 151 height 23
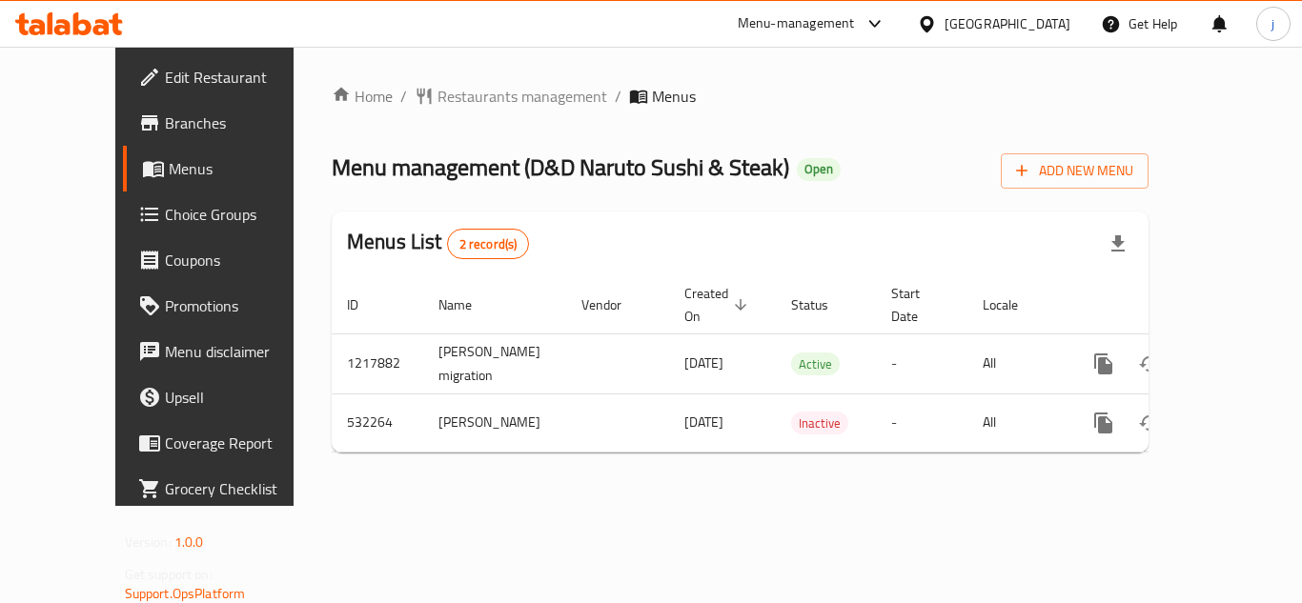
click at [1041, 9] on div "[GEOGRAPHIC_DATA]" at bounding box center [994, 24] width 184 height 46
click at [1041, 13] on div "[GEOGRAPHIC_DATA]" at bounding box center [1008, 23] width 126 height 21
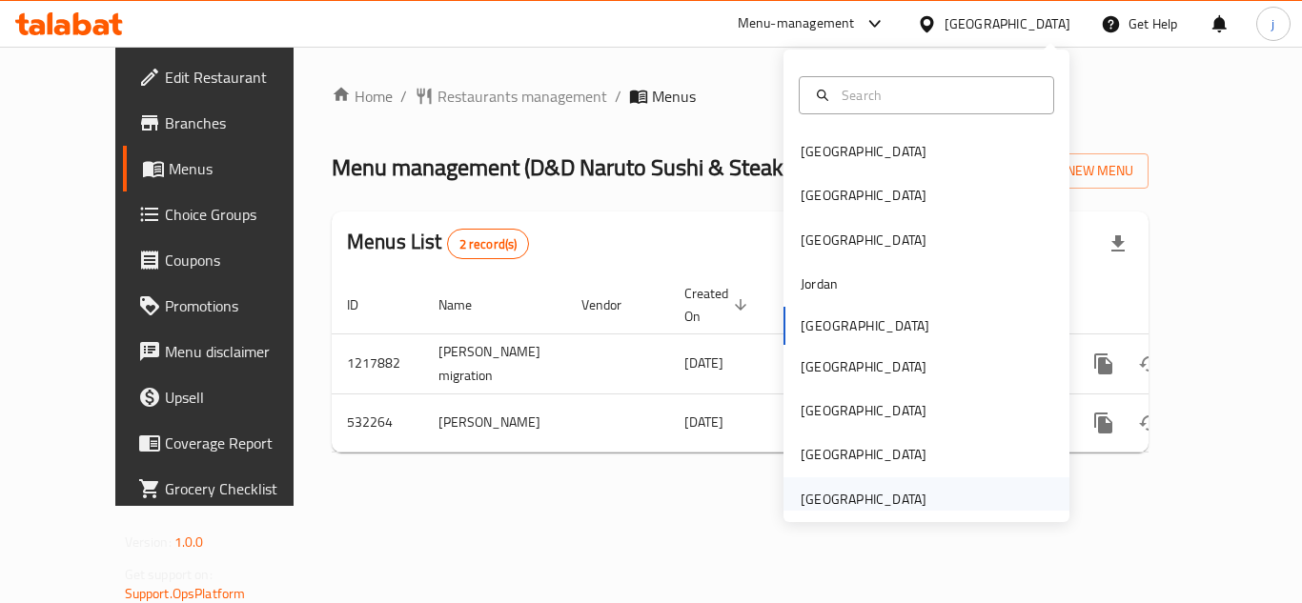
click at [819, 508] on div "[GEOGRAPHIC_DATA]" at bounding box center [864, 499] width 126 height 21
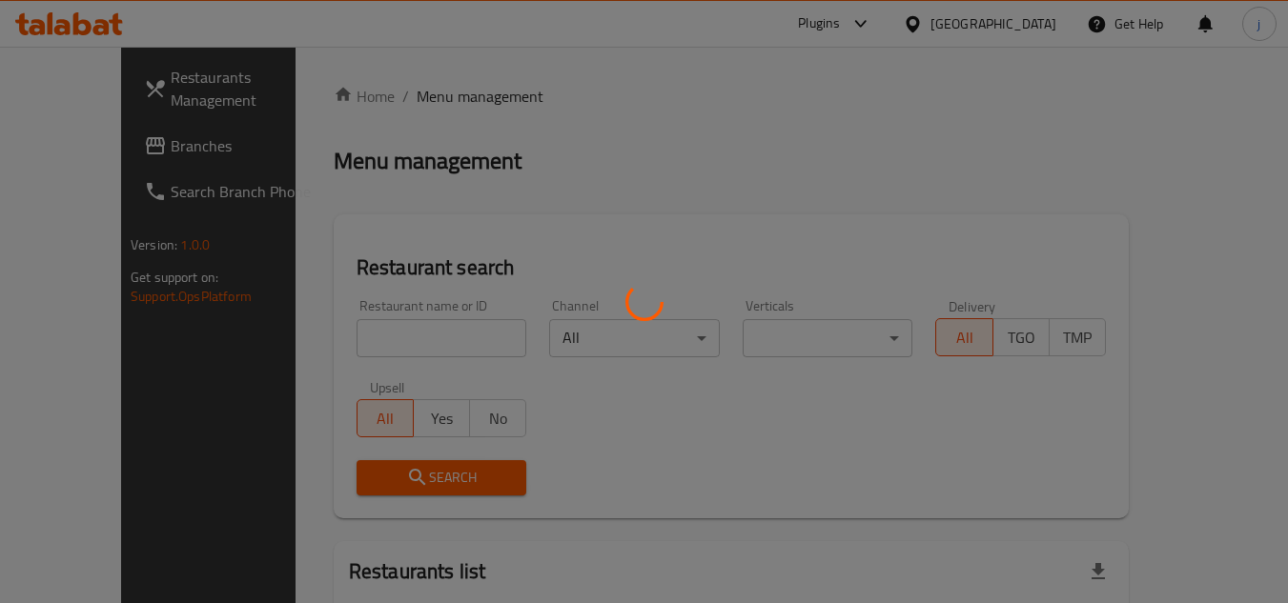
click at [111, 153] on div at bounding box center [644, 301] width 1288 height 603
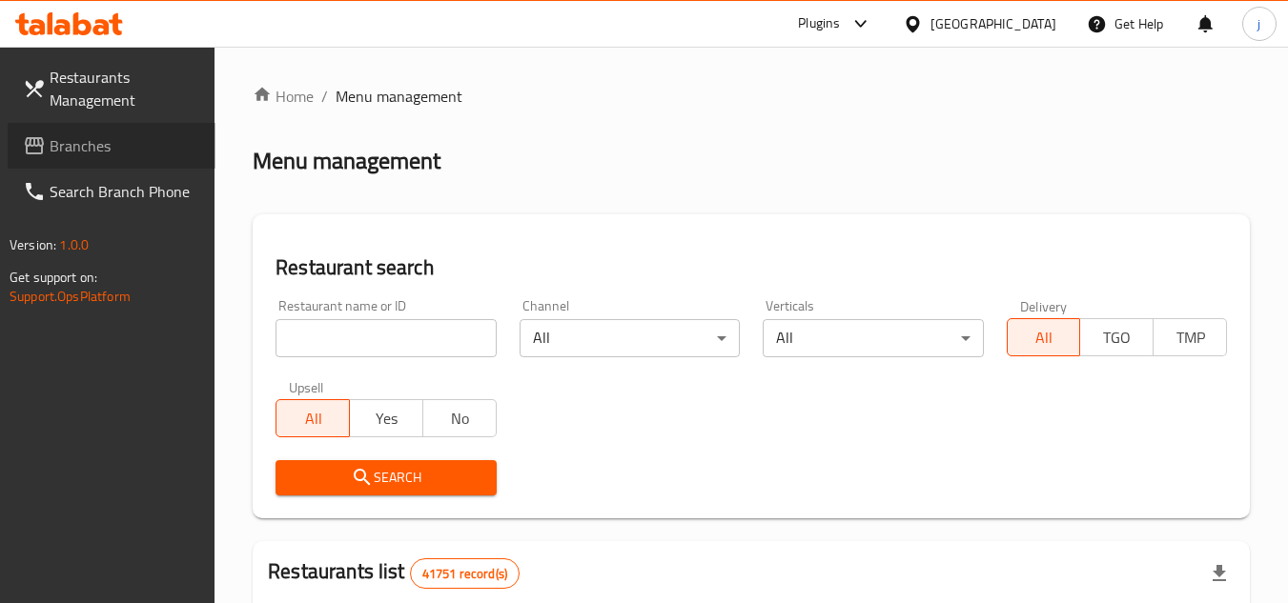
click at [111, 153] on span "Branches" at bounding box center [125, 145] width 151 height 23
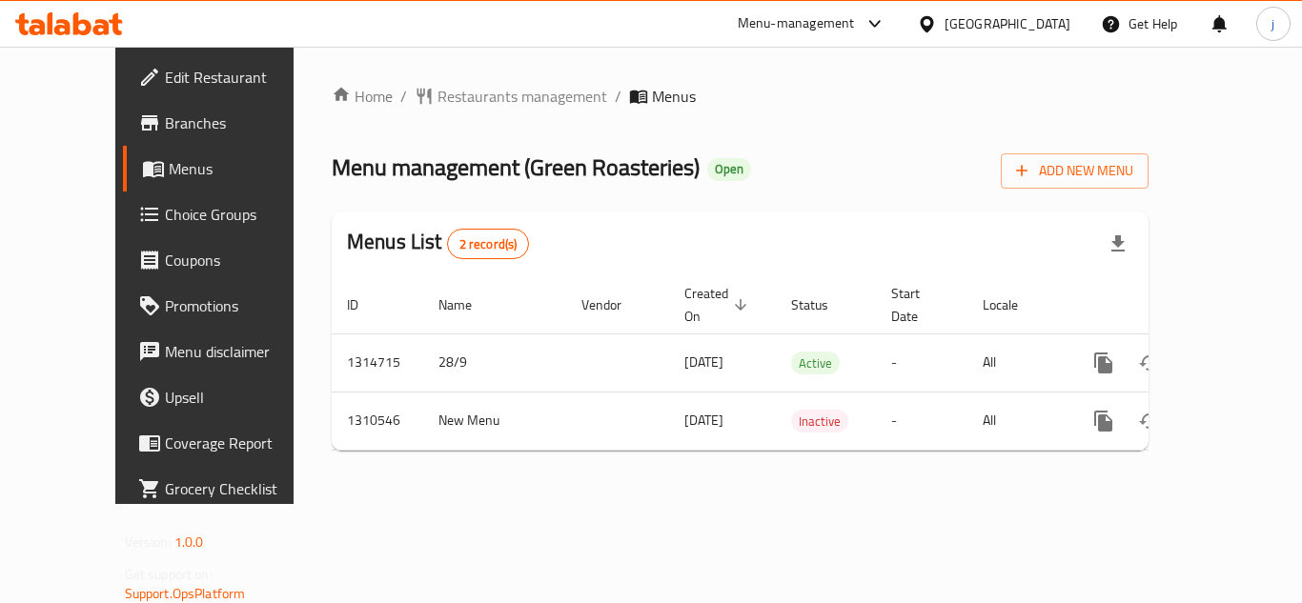
click at [987, 27] on div "United Arab Emirates" at bounding box center [1008, 23] width 126 height 21
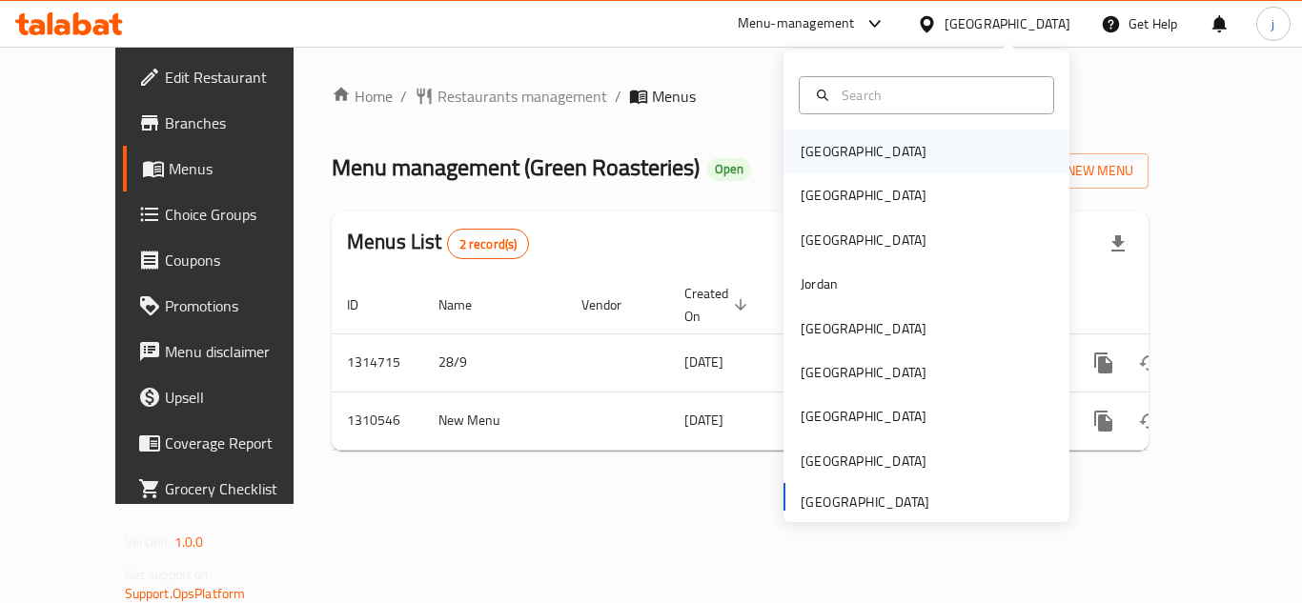
click at [826, 141] on div "[GEOGRAPHIC_DATA]" at bounding box center [864, 151] width 126 height 21
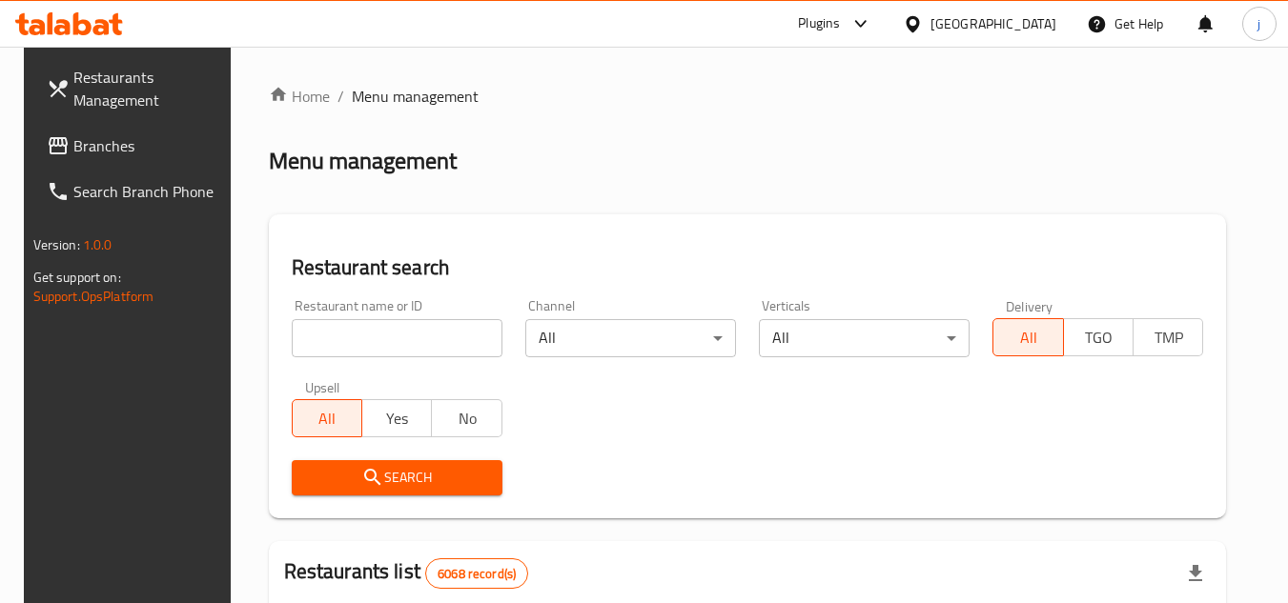
drag, startPoint x: 112, startPoint y: 147, endPoint x: 92, endPoint y: 147, distance: 19.1
click at [112, 147] on span "Branches" at bounding box center [148, 145] width 151 height 23
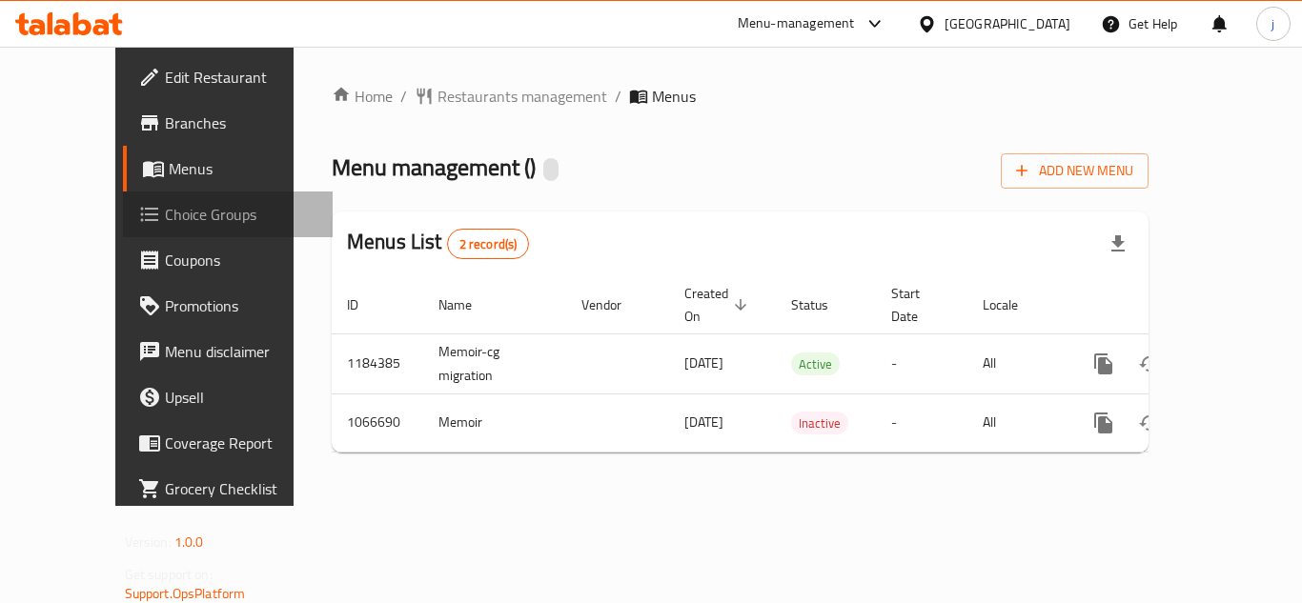
click at [165, 210] on span "Choice Groups" at bounding box center [241, 214] width 153 height 23
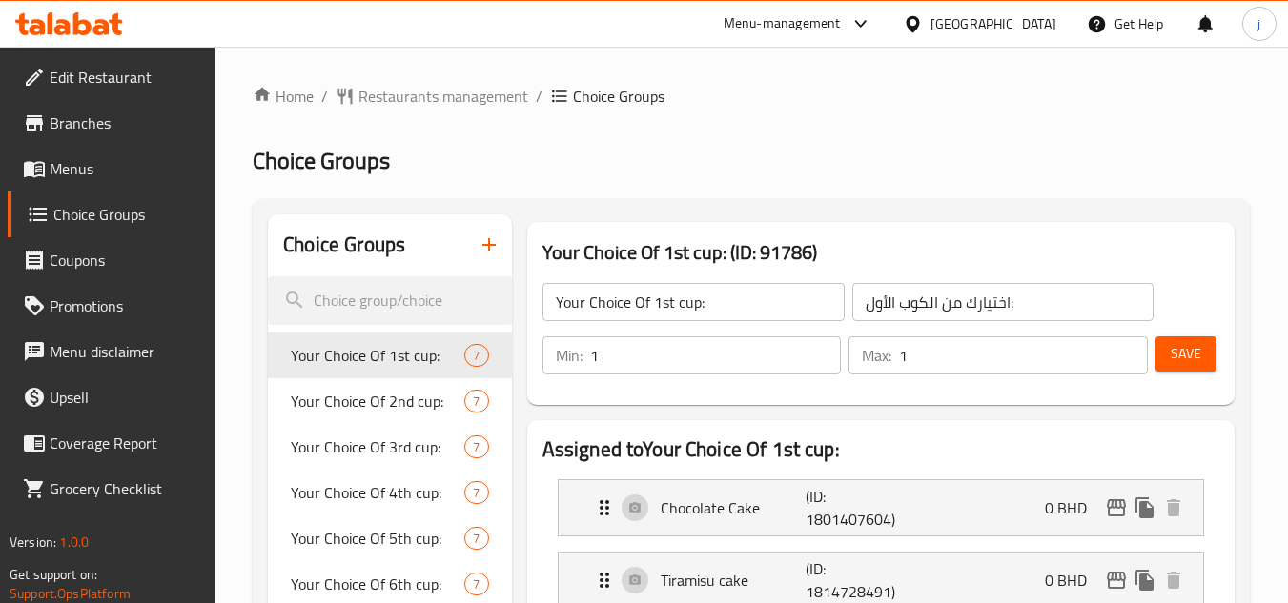
click at [744, 147] on h2 "Choice Groups" at bounding box center [751, 161] width 997 height 31
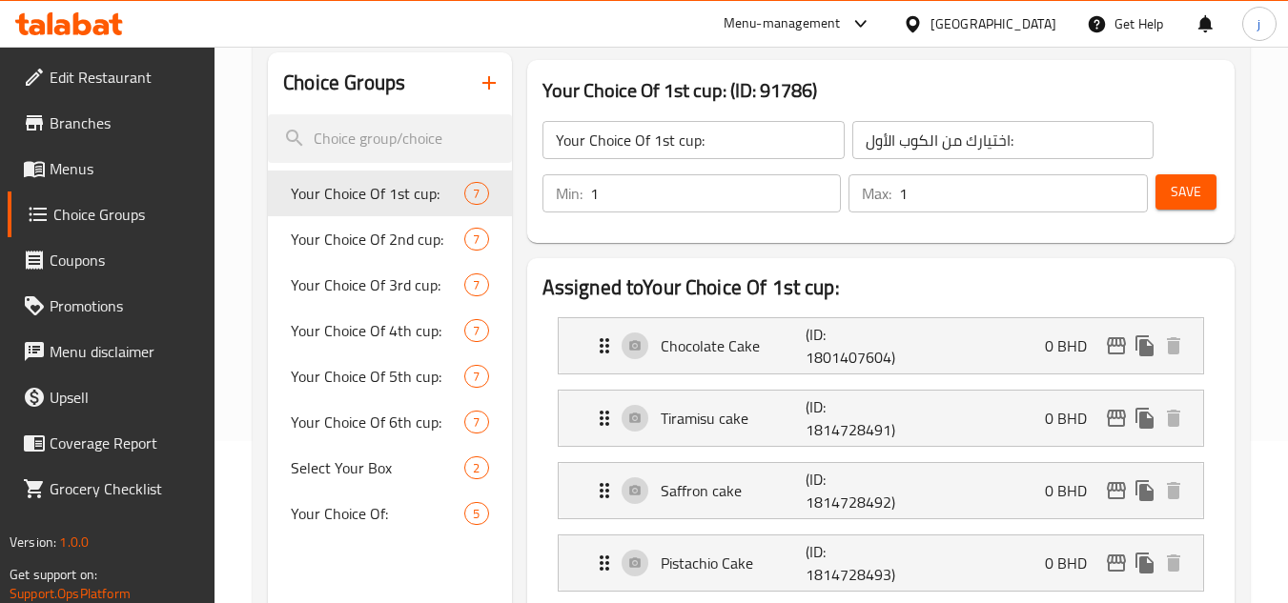
scroll to position [191, 0]
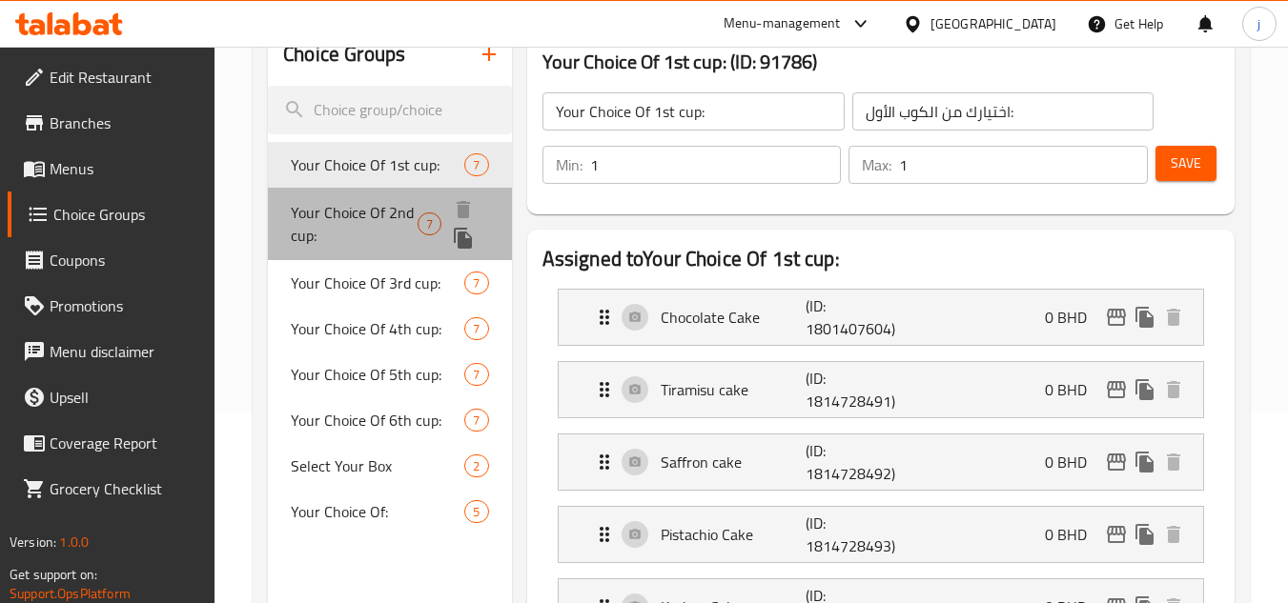
click at [384, 218] on span "Your Choice Of 2nd cup:" at bounding box center [354, 224] width 127 height 46
type input "Your Choice Of 2nd cup:"
type input "اختيارك من الكوب الثاني:"
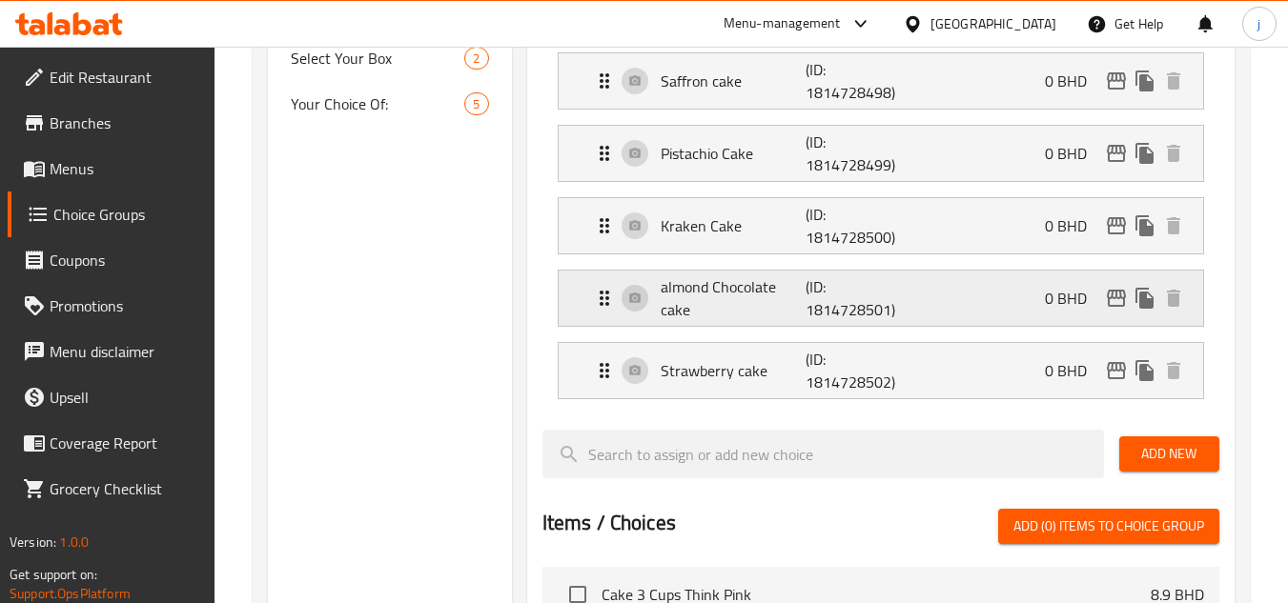
scroll to position [0, 0]
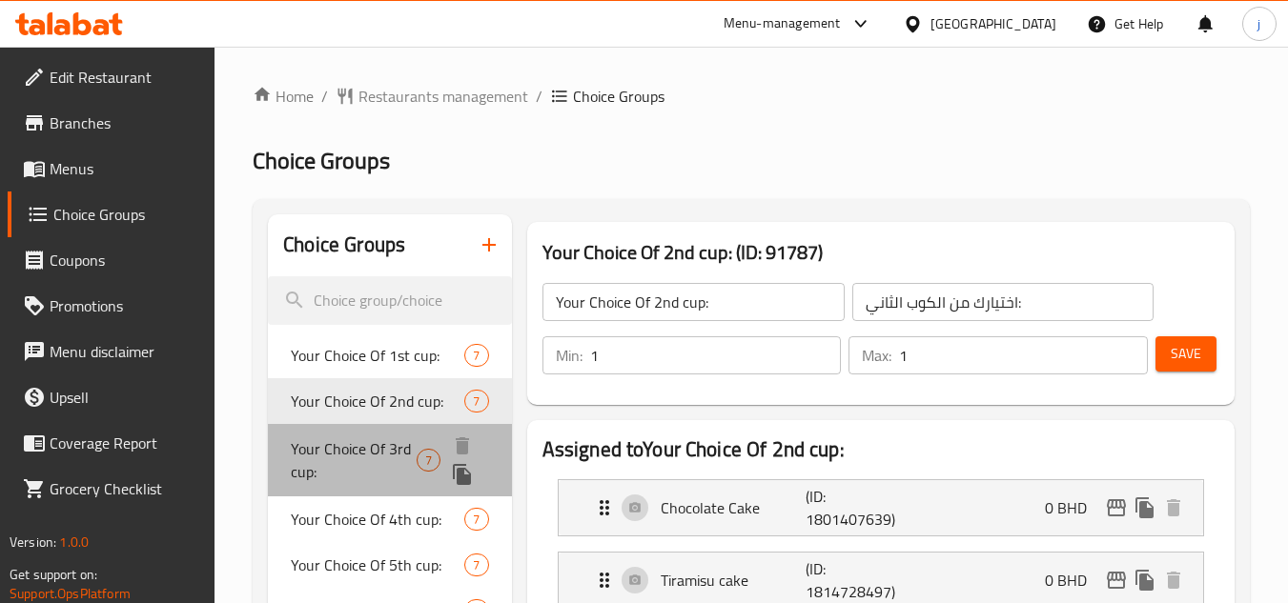
click at [388, 456] on span "Your Choice Of 3rd cup:" at bounding box center [354, 461] width 126 height 46
type input "Your Choice Of 3rd cup:"
type input "اختيارك من الكوب الثالث:"
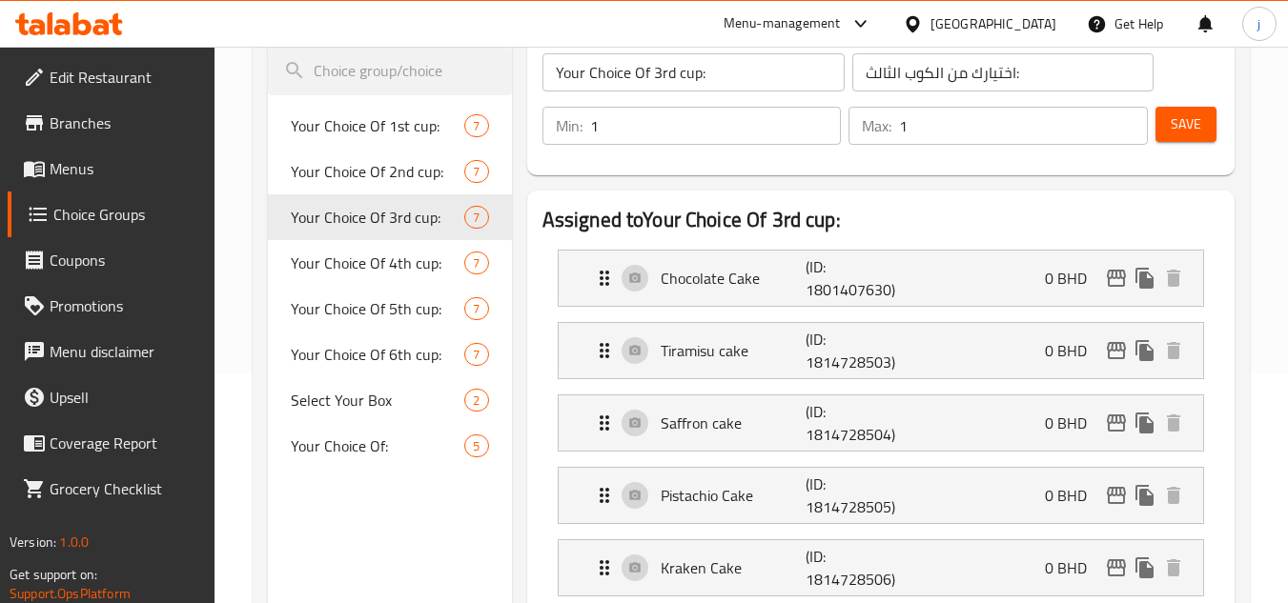
scroll to position [191, 0]
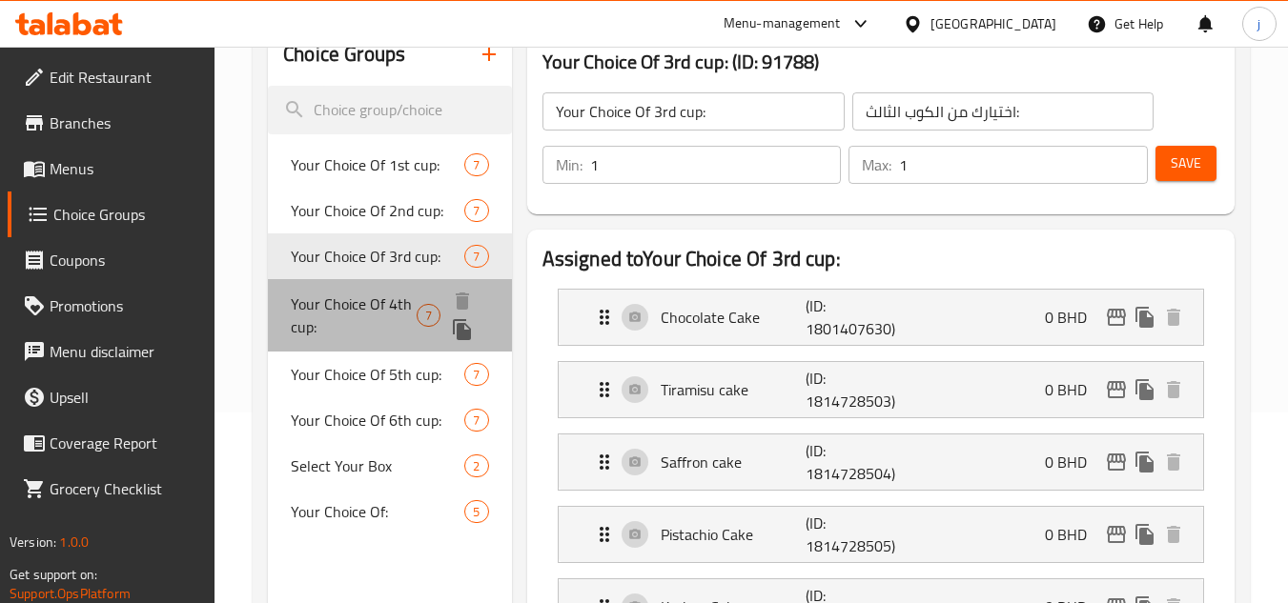
click at [374, 300] on span "Your Choice Of 4th cup:" at bounding box center [354, 316] width 126 height 46
type input "Your Choice Of 4th cup:"
type input "اختيارك من الكوب الرابع:"
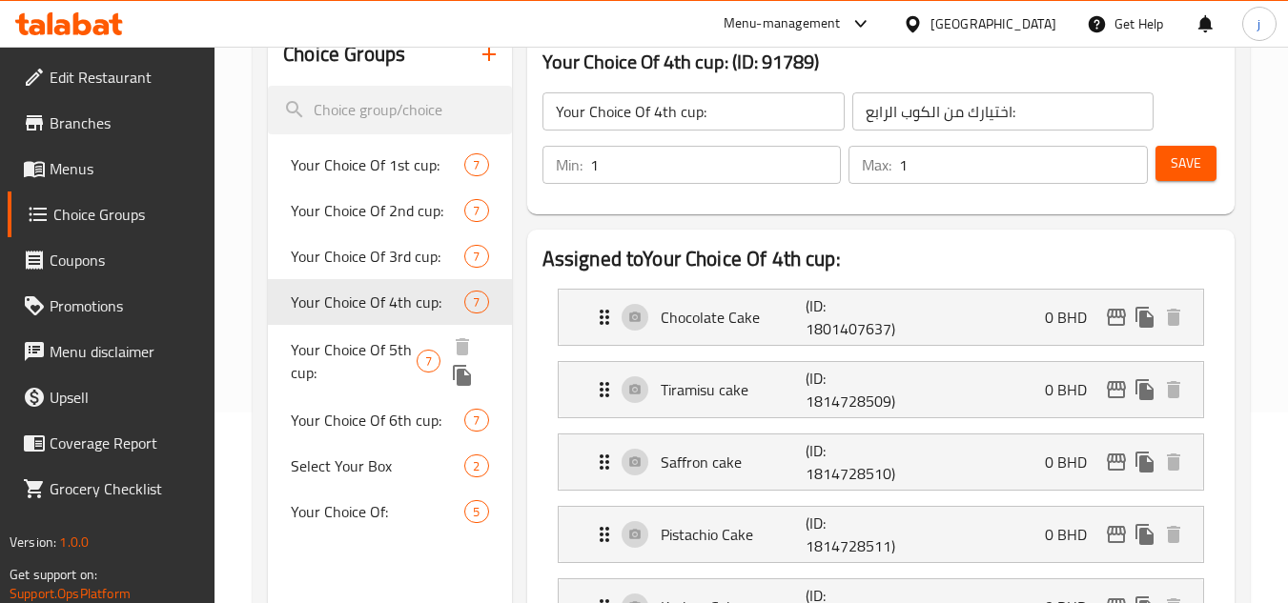
click at [359, 376] on span "Your Choice Of 5th cup:" at bounding box center [354, 361] width 126 height 46
type input "Your Choice Of 5th cup:"
type input "اختيارك من الكوب الخامس:"
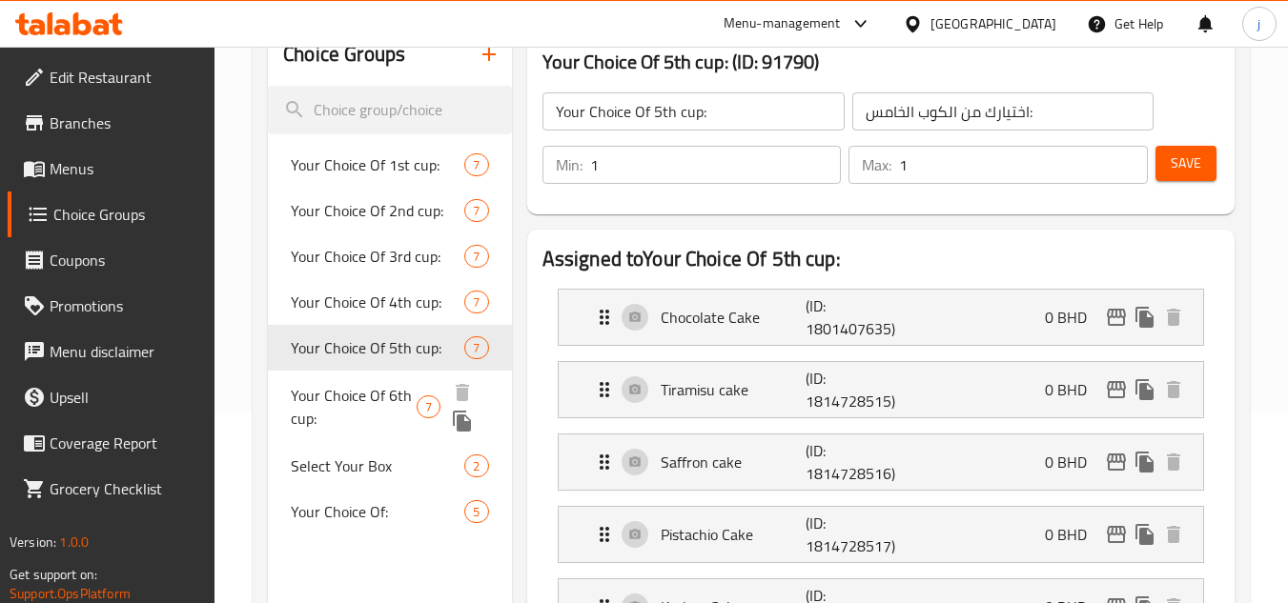
click at [381, 393] on span "Your Choice Of 6th cup:" at bounding box center [354, 407] width 126 height 46
type input "Your Choice Of 6th cup:"
type input "اختيارك من الكوب السادس:"
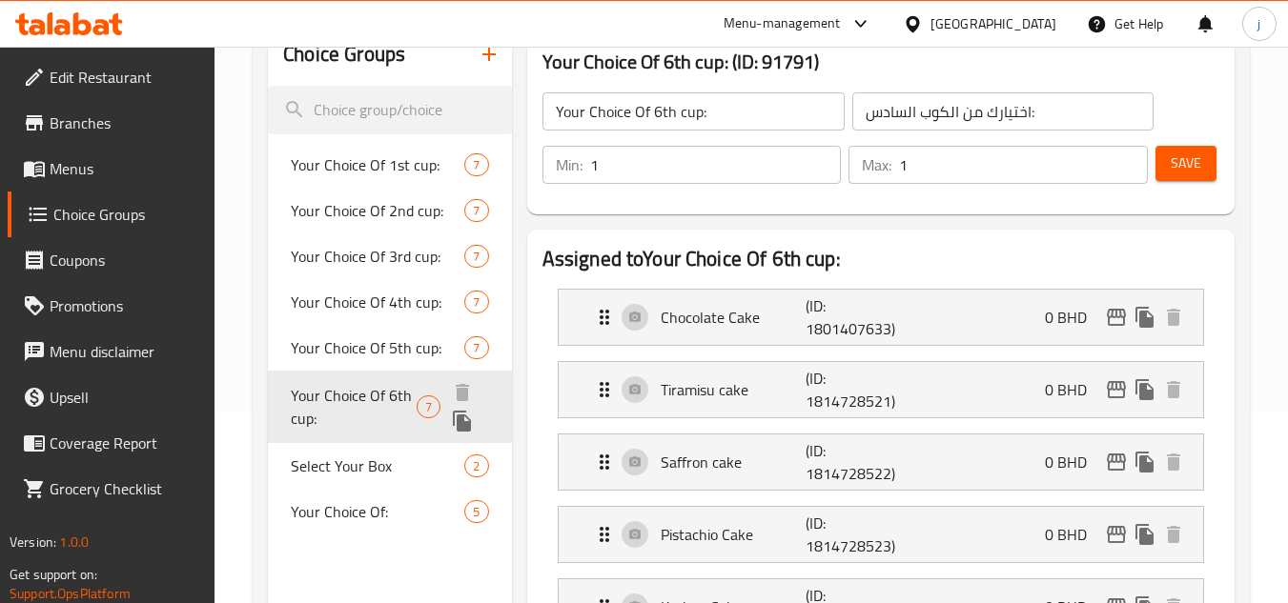
click at [374, 398] on span "Your Choice Of 6th cup:" at bounding box center [354, 407] width 126 height 46
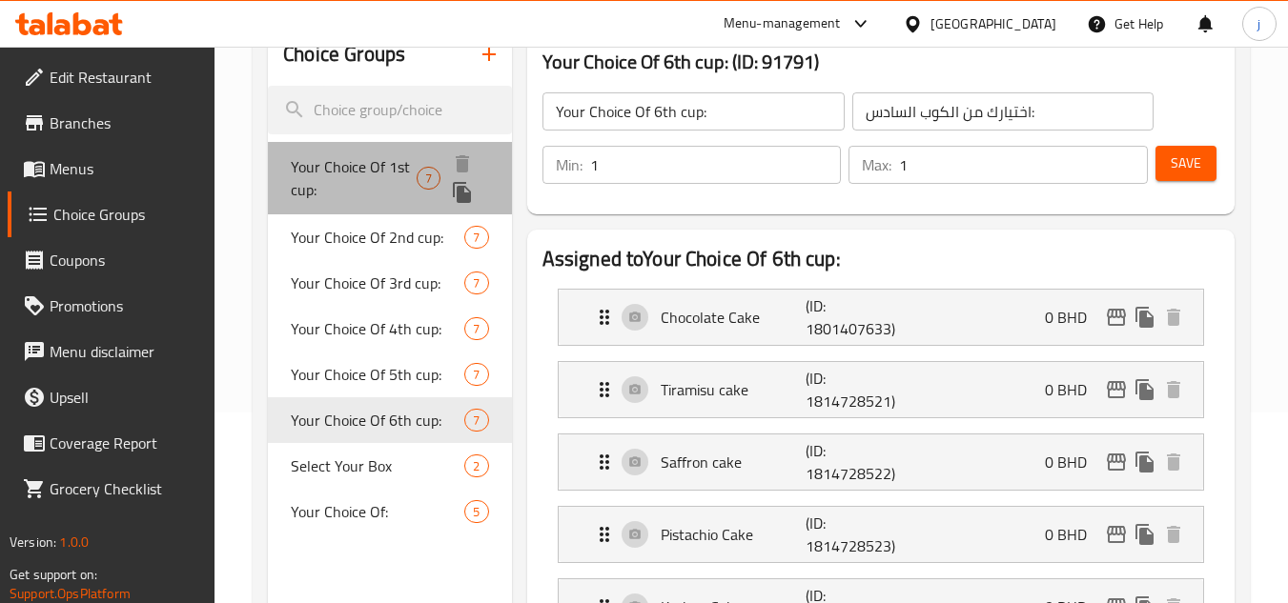
click at [351, 169] on span "Your Choice Of 1st cup:" at bounding box center [354, 178] width 126 height 46
type input "Your Choice Of 1st cup:"
type input "اختيارك من الكوب الأول:"
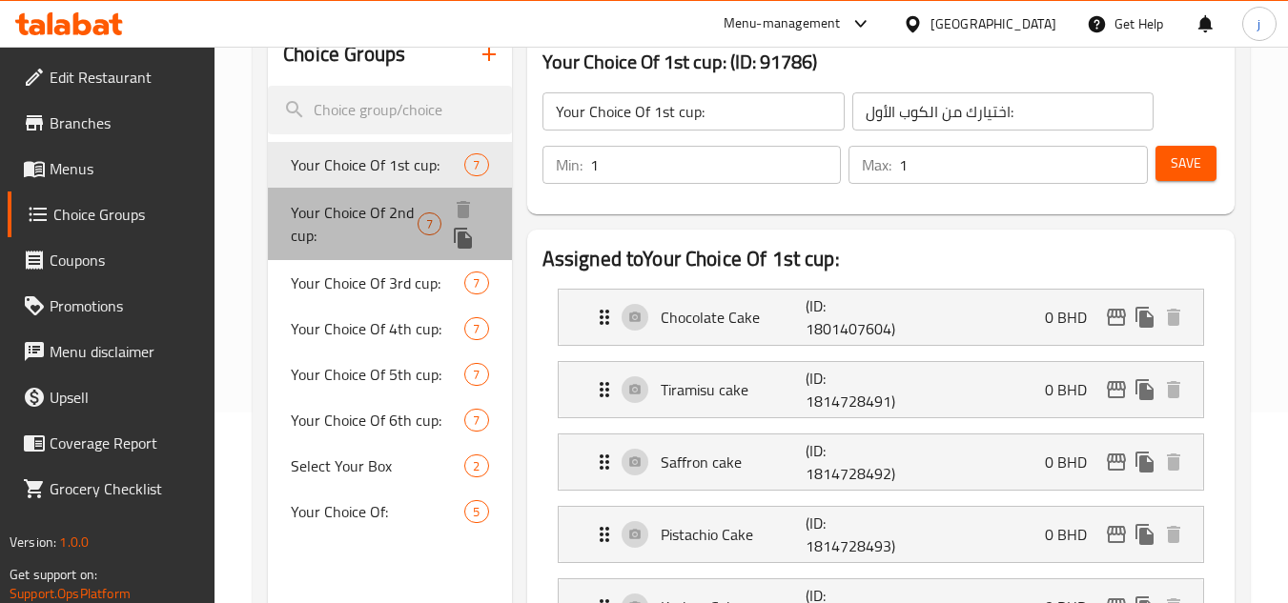
click at [351, 224] on span "Your Choice Of 2nd cup:" at bounding box center [354, 224] width 127 height 46
type input "Your Choice Of 2nd cup:"
type input "اختيارك من الكوب الثاني:"
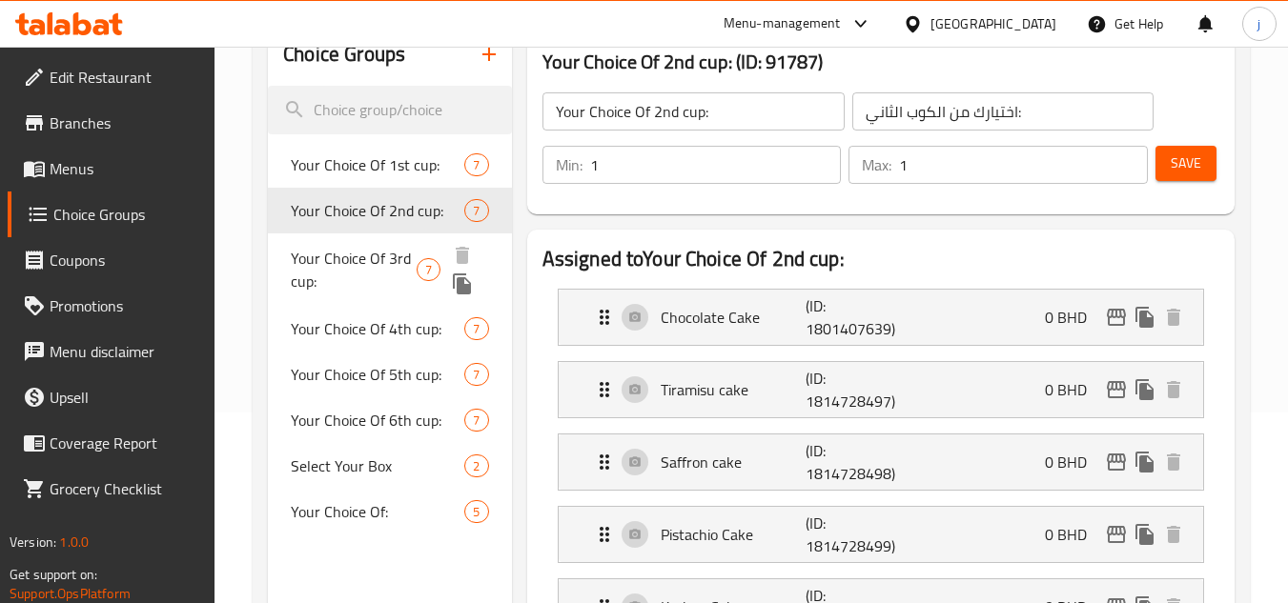
click at [351, 267] on span "Your Choice Of 3rd cup:" at bounding box center [354, 270] width 126 height 46
type input "Your Choice Of 3rd cup:"
type input "اختيارك من الكوب الثالث:"
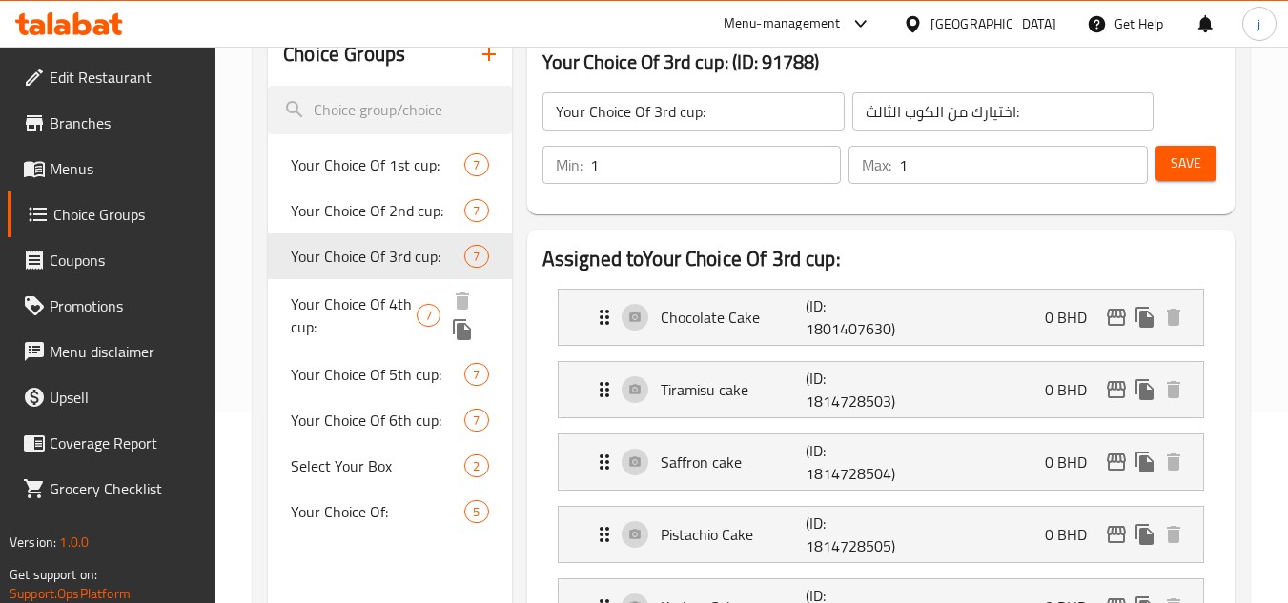
click at [346, 325] on span "Your Choice Of 4th cup:" at bounding box center [354, 316] width 126 height 46
type input "Your Choice Of 4th cup:"
type input "اختيارك من الكوب الرابع:"
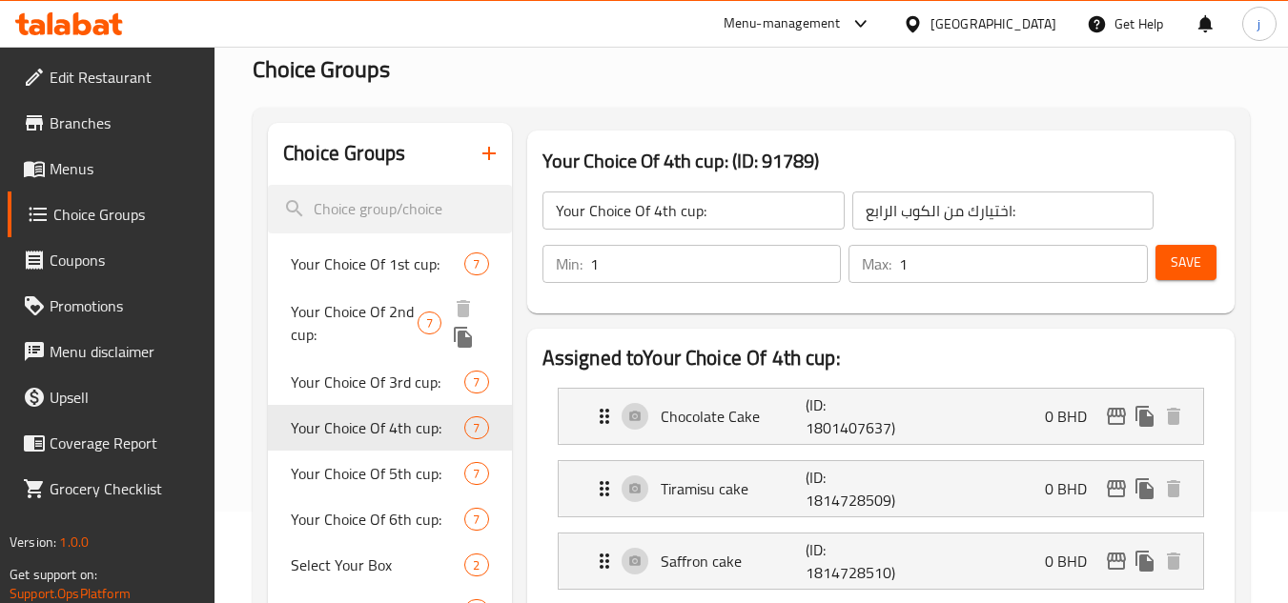
scroll to position [0, 0]
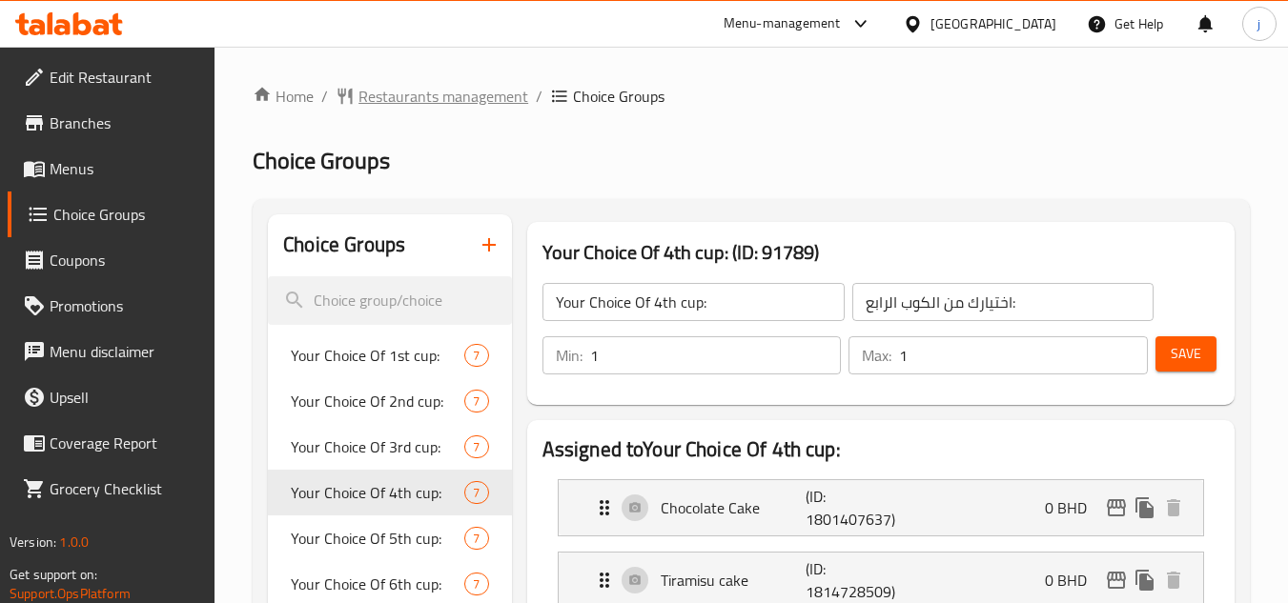
click at [437, 90] on span "Restaurants management" at bounding box center [443, 96] width 170 height 23
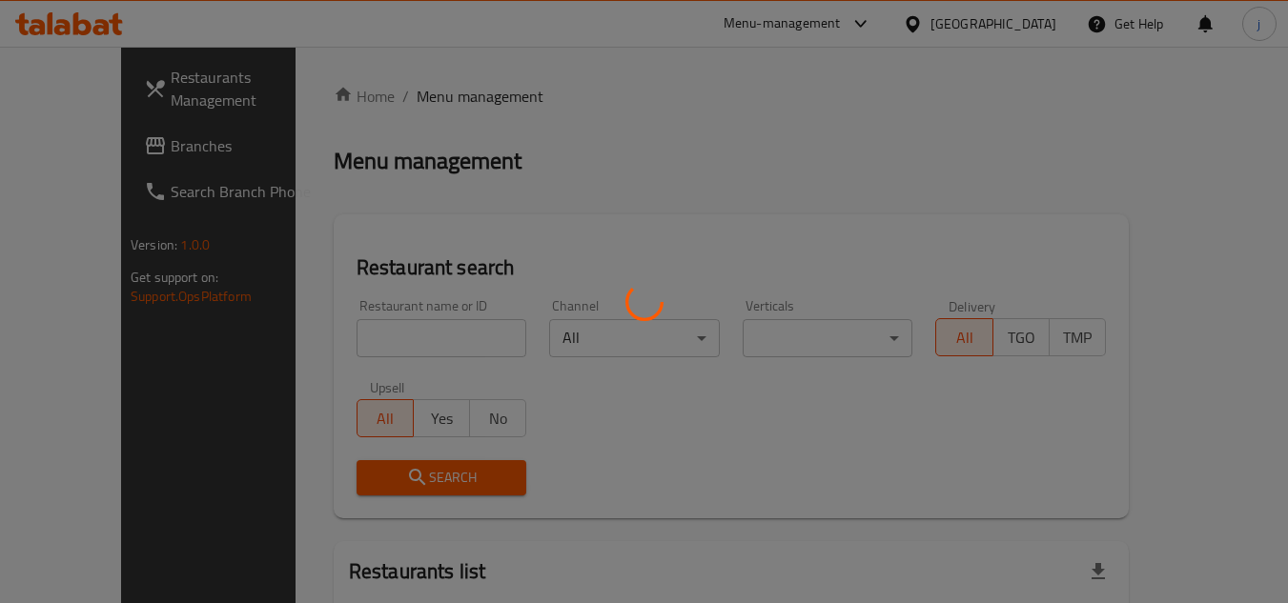
click at [69, 134] on div at bounding box center [644, 301] width 1288 height 603
click at [69, 153] on div at bounding box center [644, 301] width 1288 height 603
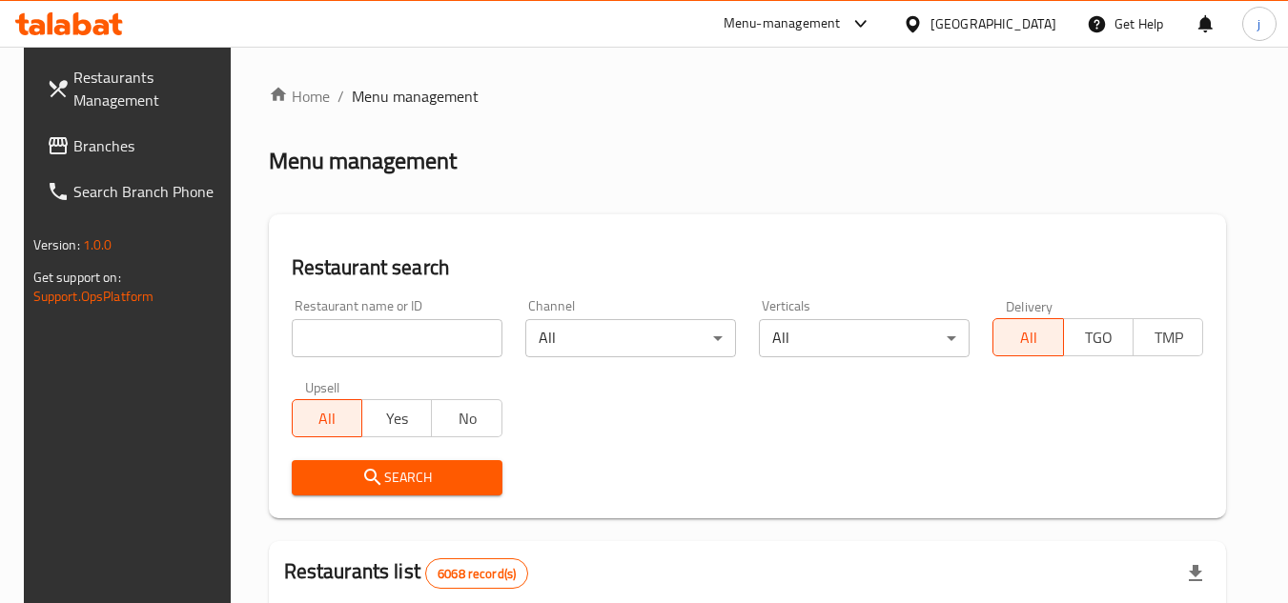
click at [142, 141] on span "Branches" at bounding box center [148, 145] width 151 height 23
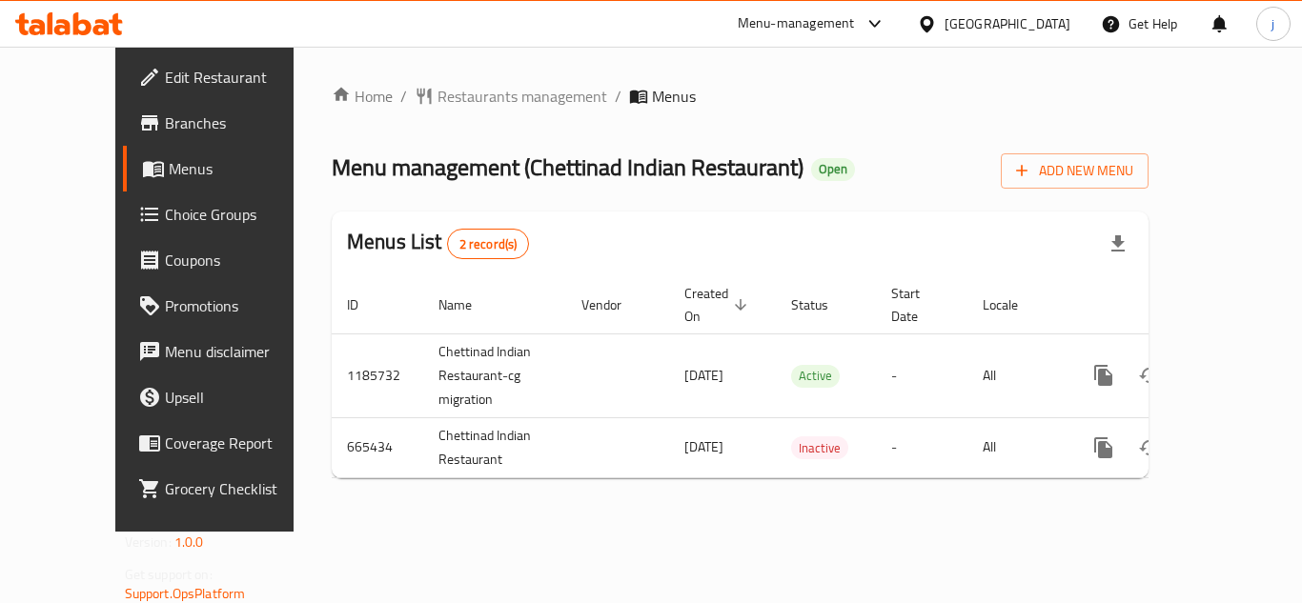
click at [1036, 11] on div "[GEOGRAPHIC_DATA]" at bounding box center [994, 24] width 184 height 46
click at [937, 21] on icon at bounding box center [927, 24] width 20 height 20
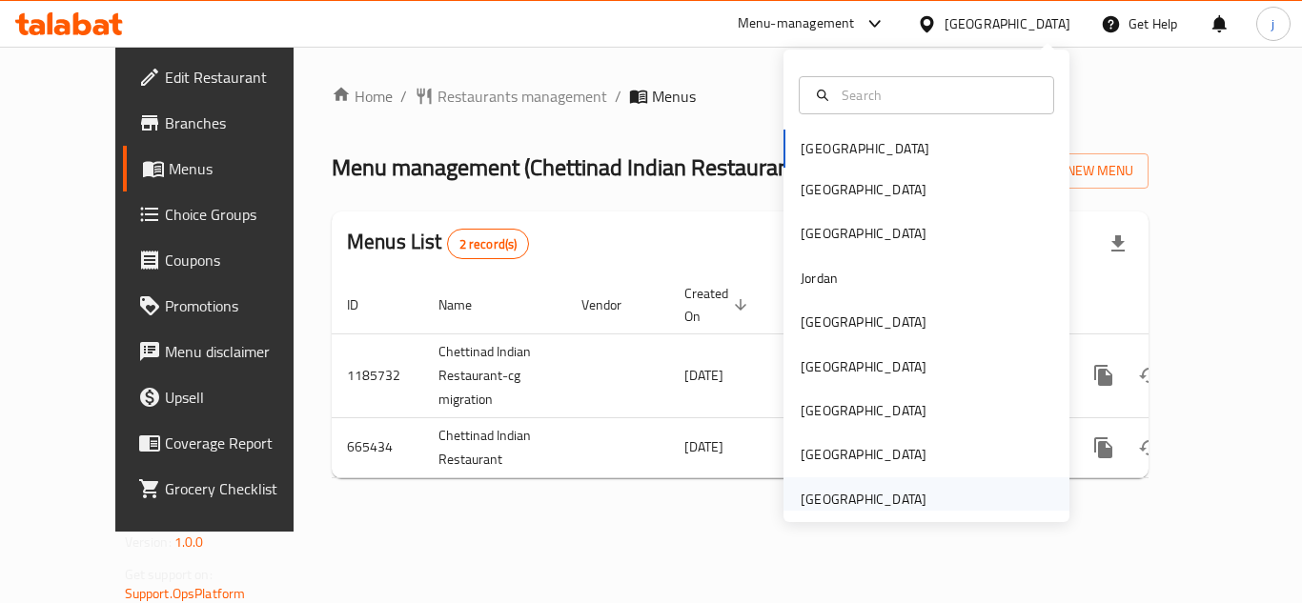
click at [850, 484] on div "[GEOGRAPHIC_DATA]" at bounding box center [863, 500] width 156 height 44
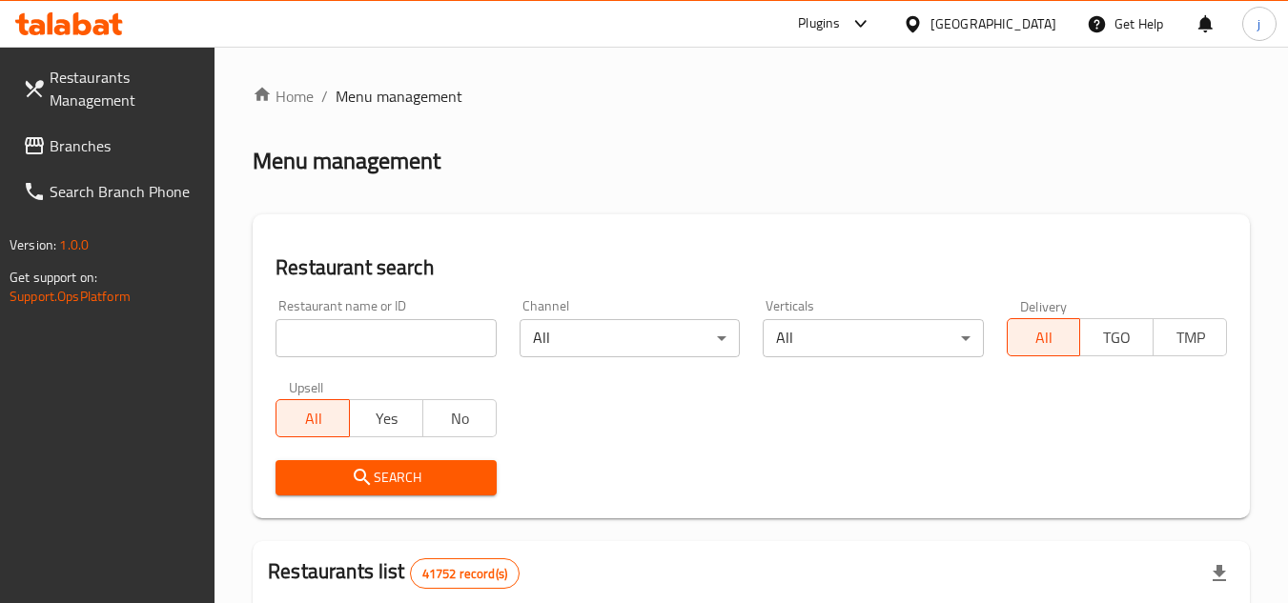
click at [57, 157] on span "Branches" at bounding box center [125, 145] width 151 height 23
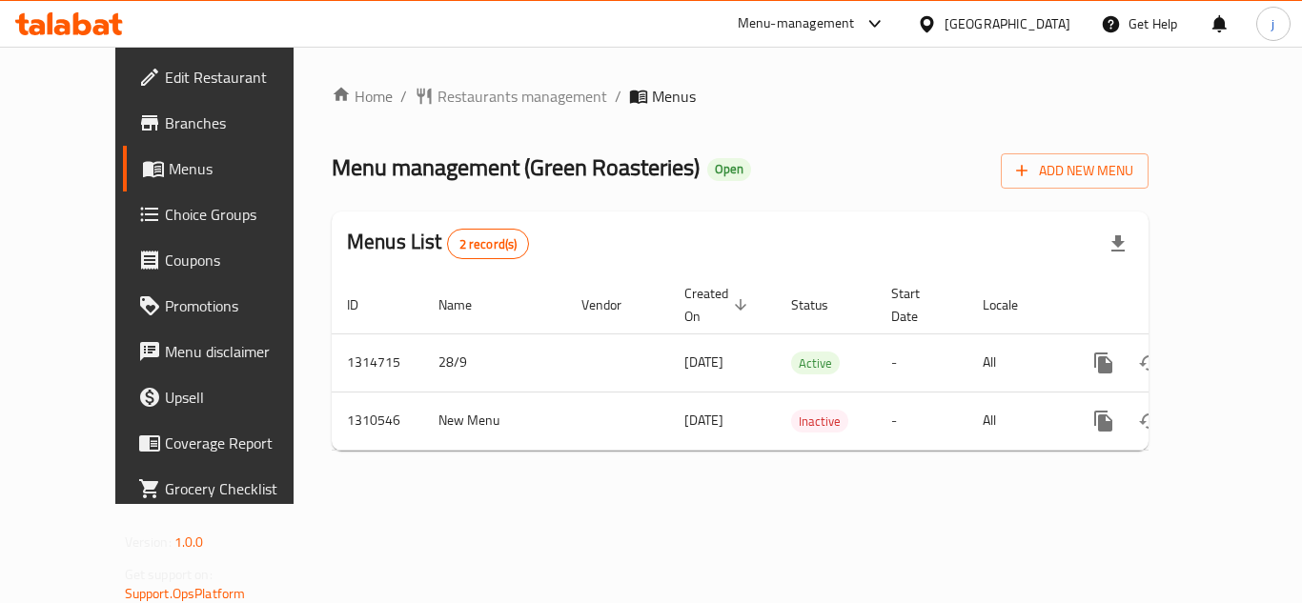
click at [975, 31] on div "[GEOGRAPHIC_DATA]" at bounding box center [1008, 23] width 126 height 21
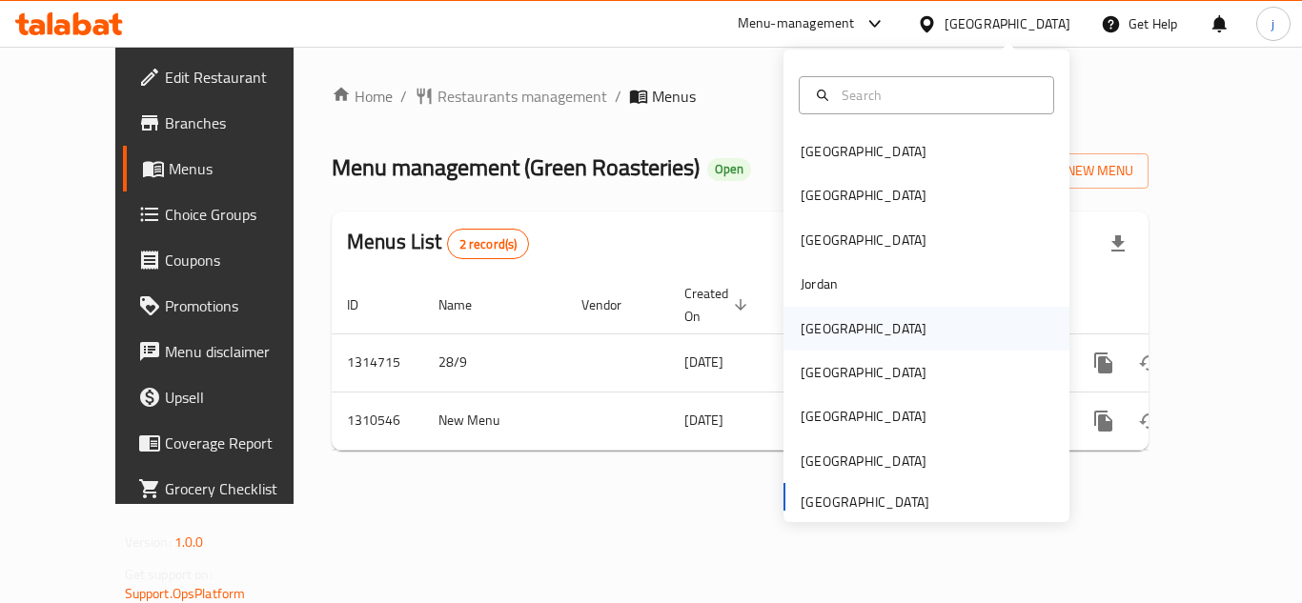
click at [810, 330] on div "[GEOGRAPHIC_DATA]" at bounding box center [864, 328] width 126 height 21
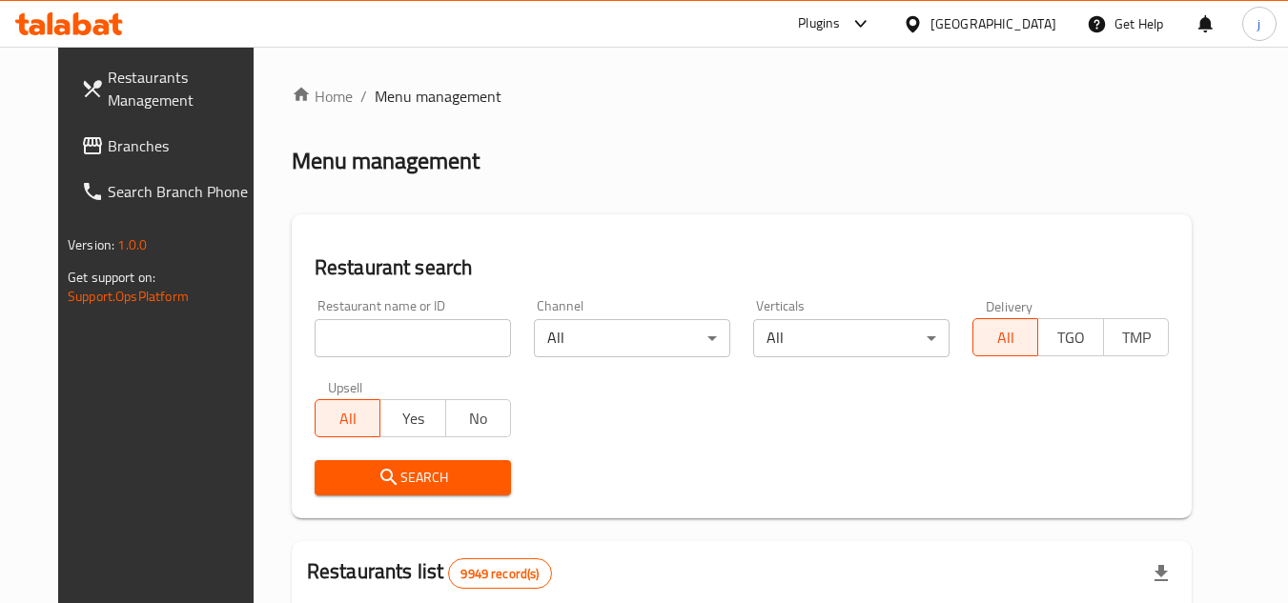
click at [109, 141] on span "Branches" at bounding box center [183, 145] width 151 height 23
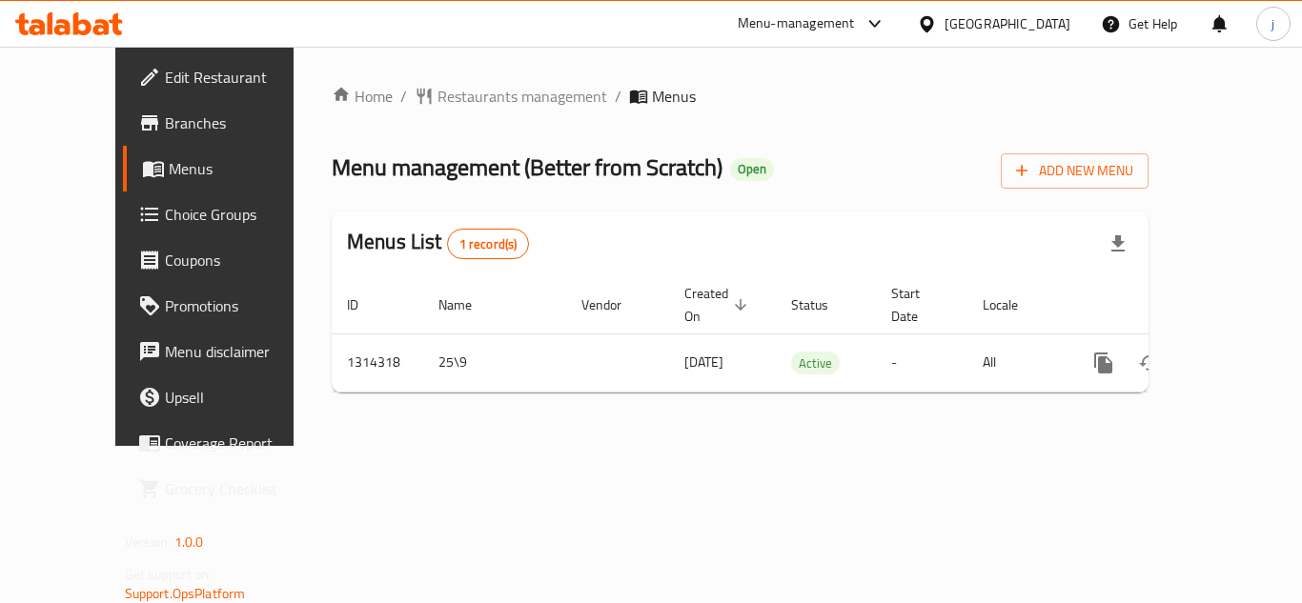
click at [1058, 31] on div "[GEOGRAPHIC_DATA]" at bounding box center [1008, 23] width 126 height 21
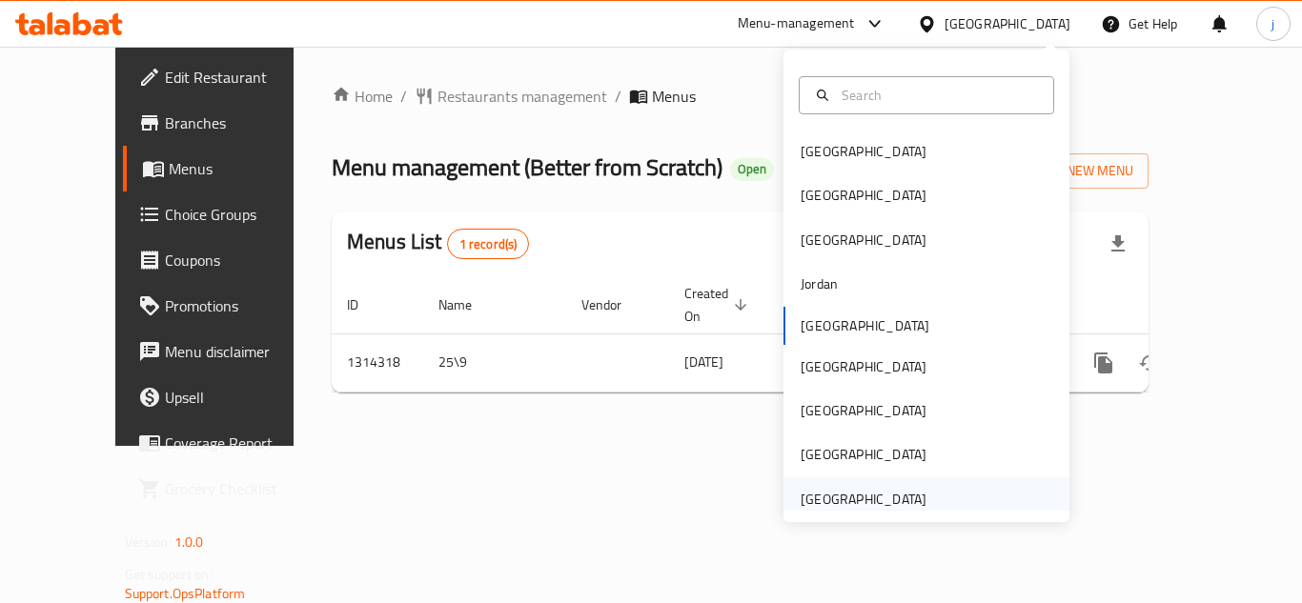
click at [857, 491] on div "[GEOGRAPHIC_DATA]" at bounding box center [864, 499] width 126 height 21
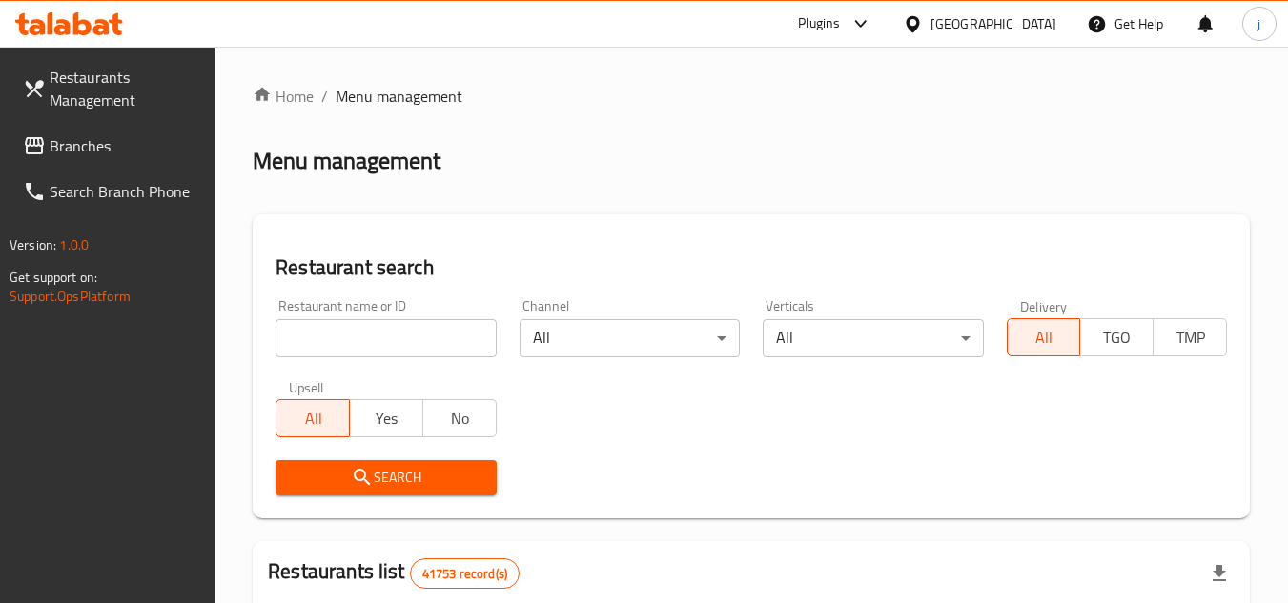
click at [82, 140] on span "Branches" at bounding box center [125, 145] width 151 height 23
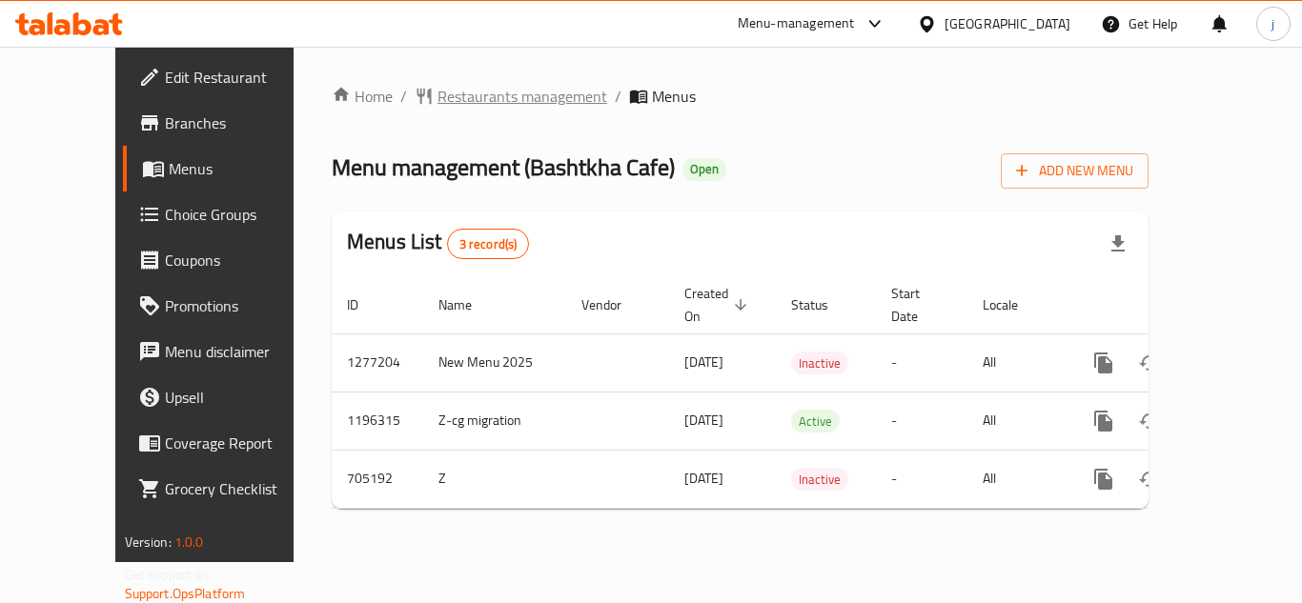
click at [445, 111] on div "Home / Restaurants management / Menus Menu management ( Bashtkha Cafe ) Open Ad…" at bounding box center [740, 304] width 817 height 439
click at [444, 96] on span "Restaurants management" at bounding box center [523, 96] width 170 height 23
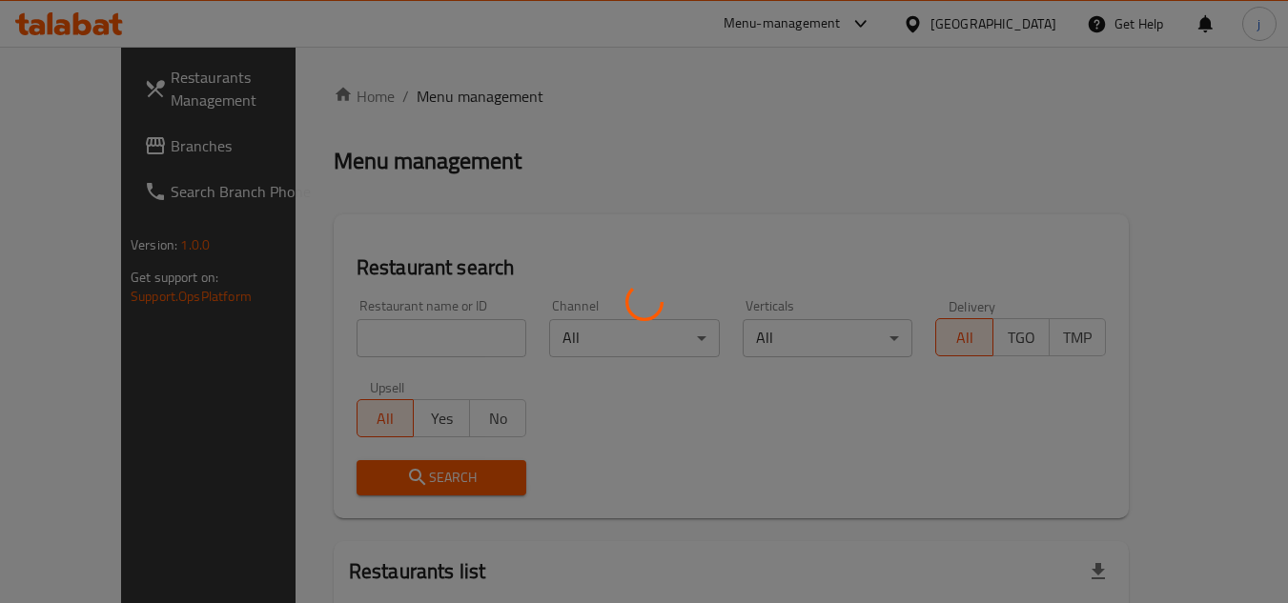
click at [90, 155] on div at bounding box center [644, 301] width 1288 height 603
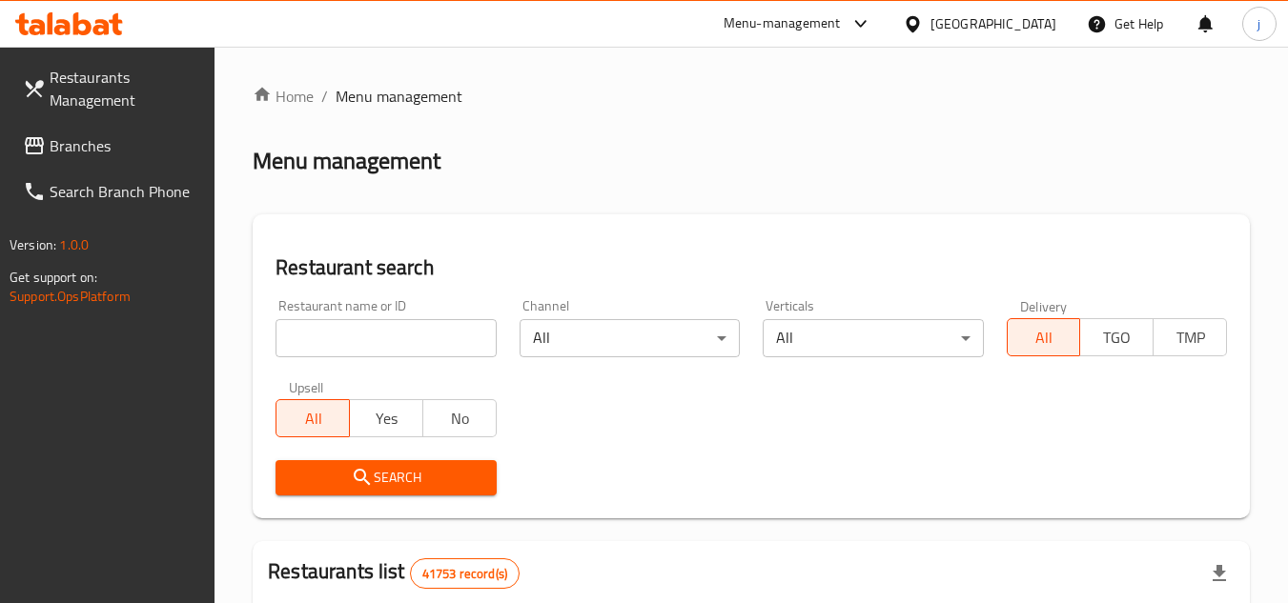
click at [90, 155] on span "Branches" at bounding box center [125, 145] width 151 height 23
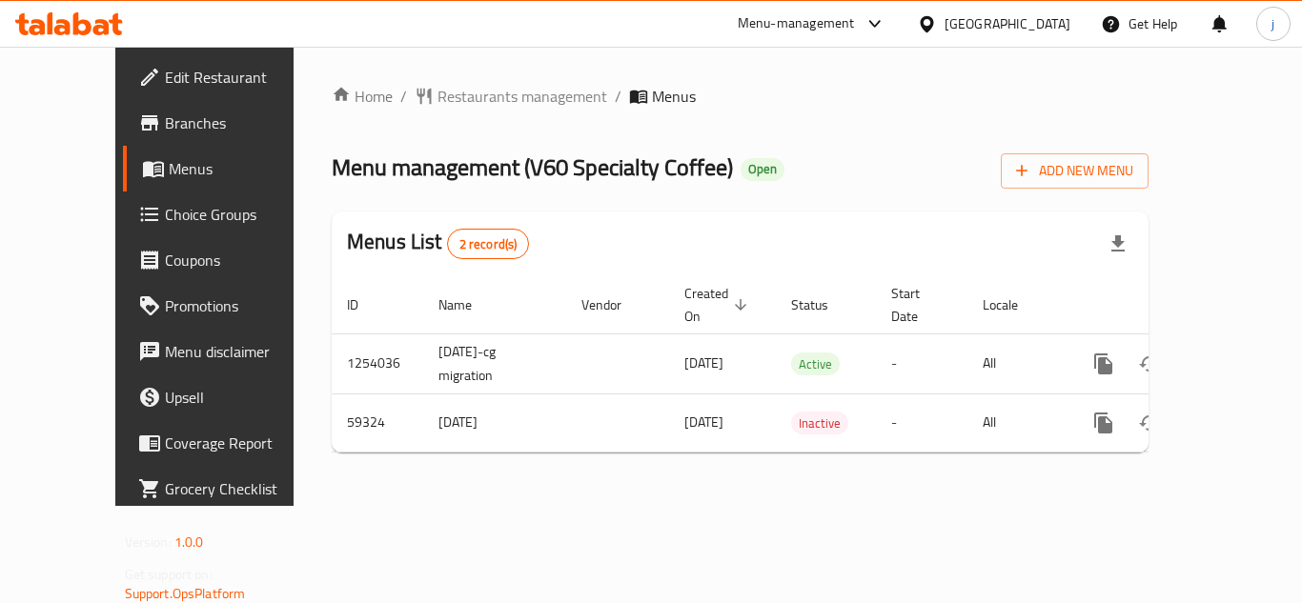
click at [980, 13] on div "[GEOGRAPHIC_DATA]" at bounding box center [1008, 23] width 126 height 21
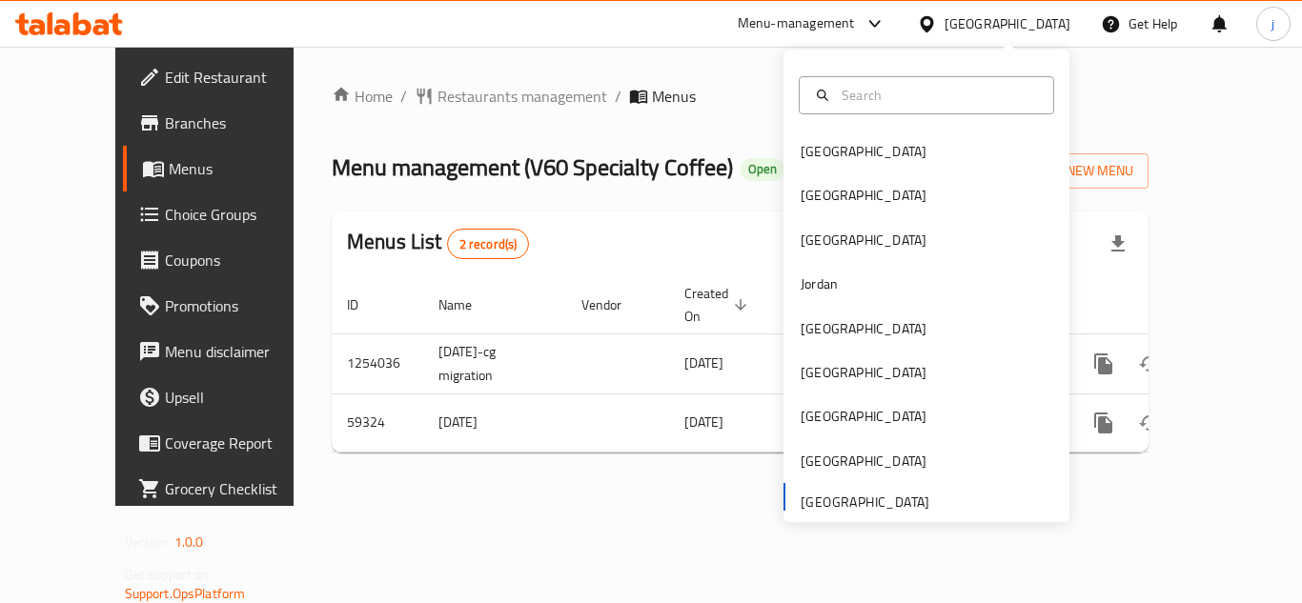
click at [979, 26] on div "[GEOGRAPHIC_DATA]" at bounding box center [1008, 23] width 126 height 21
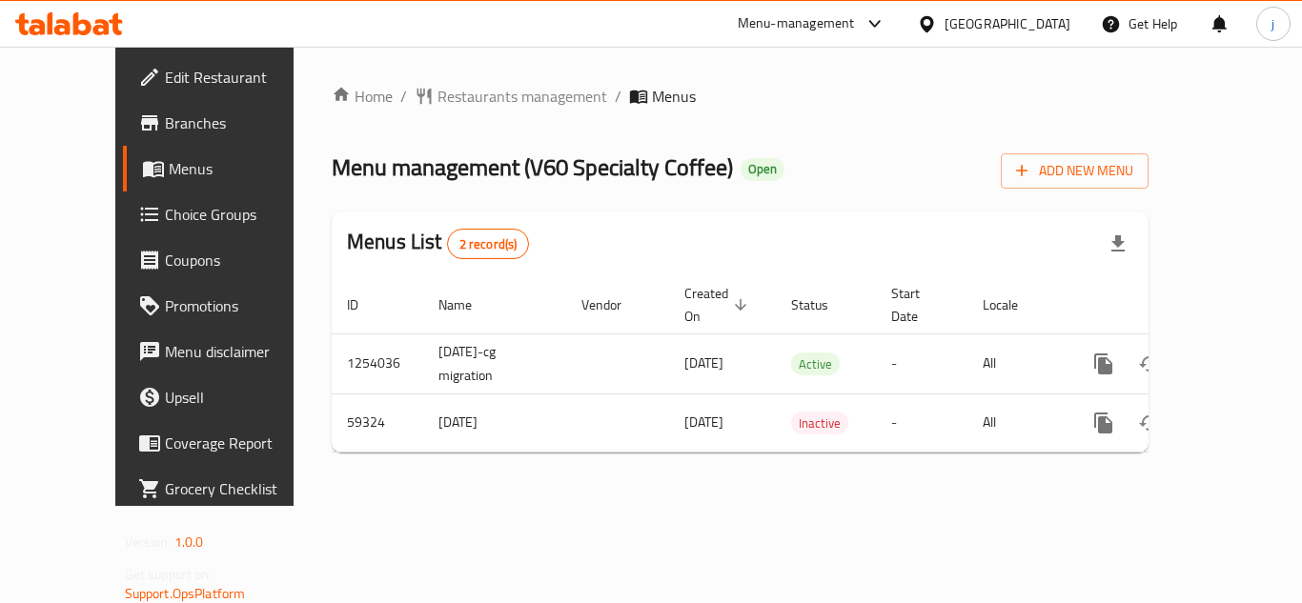
click at [977, 38] on div "[GEOGRAPHIC_DATA]" at bounding box center [994, 24] width 184 height 46
click at [975, 31] on div "[GEOGRAPHIC_DATA]" at bounding box center [1008, 23] width 126 height 21
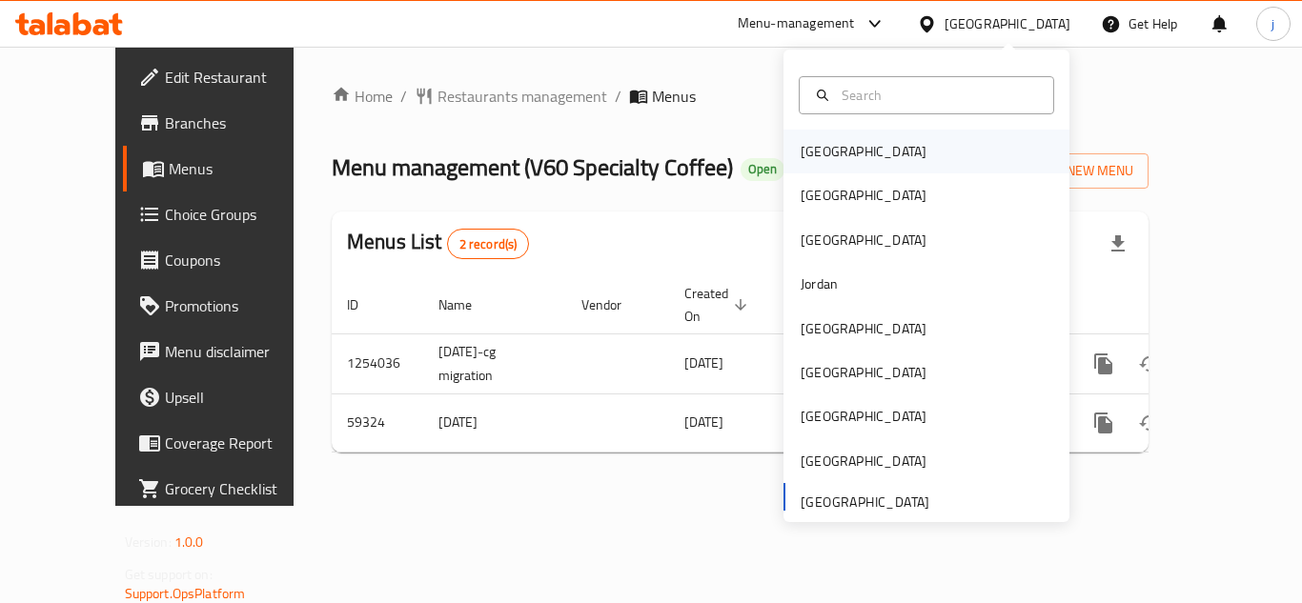
click at [857, 150] on div "Bahrain" at bounding box center [927, 152] width 286 height 44
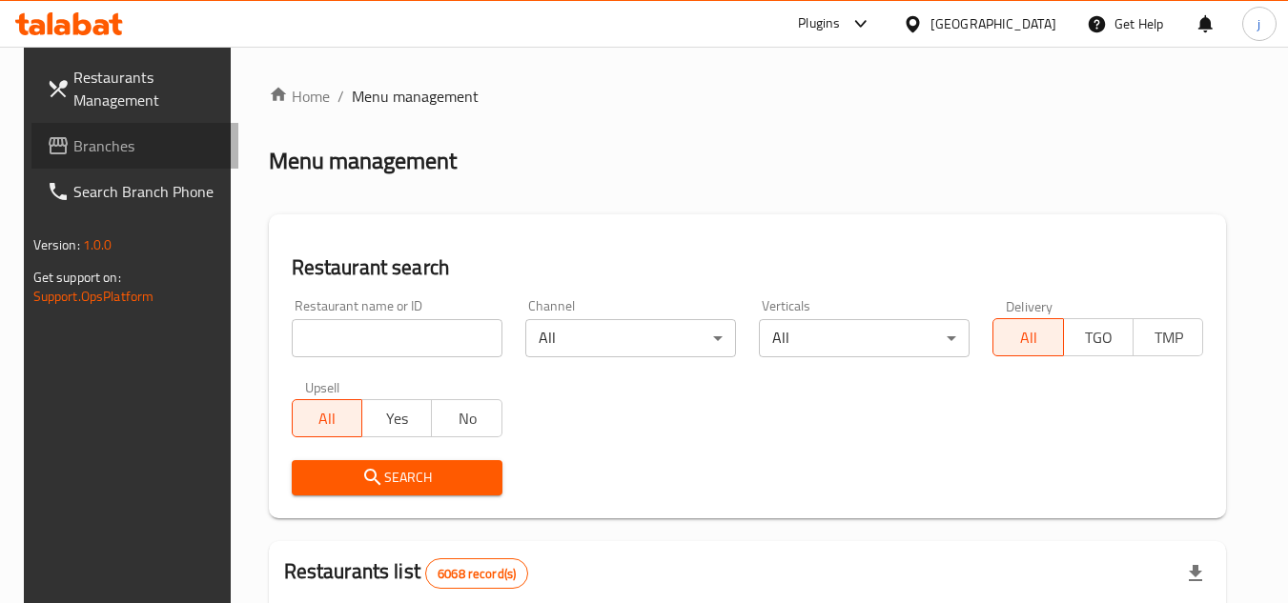
click at [49, 154] on icon at bounding box center [58, 145] width 19 height 17
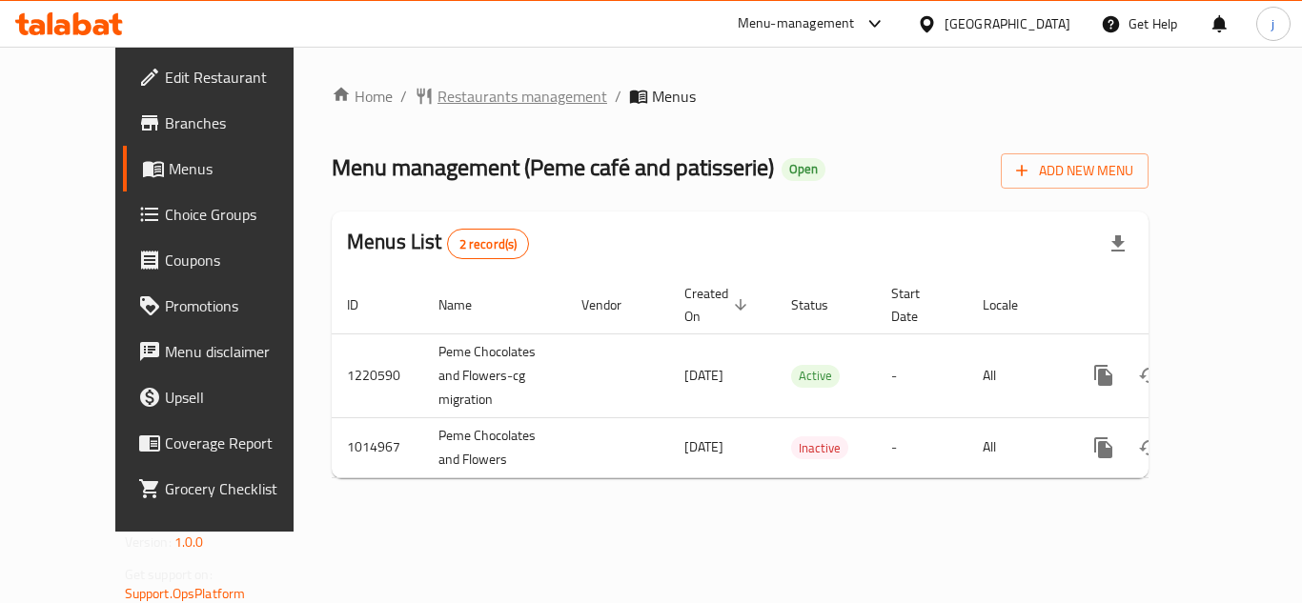
click at [438, 94] on span "Restaurants management" at bounding box center [523, 96] width 170 height 23
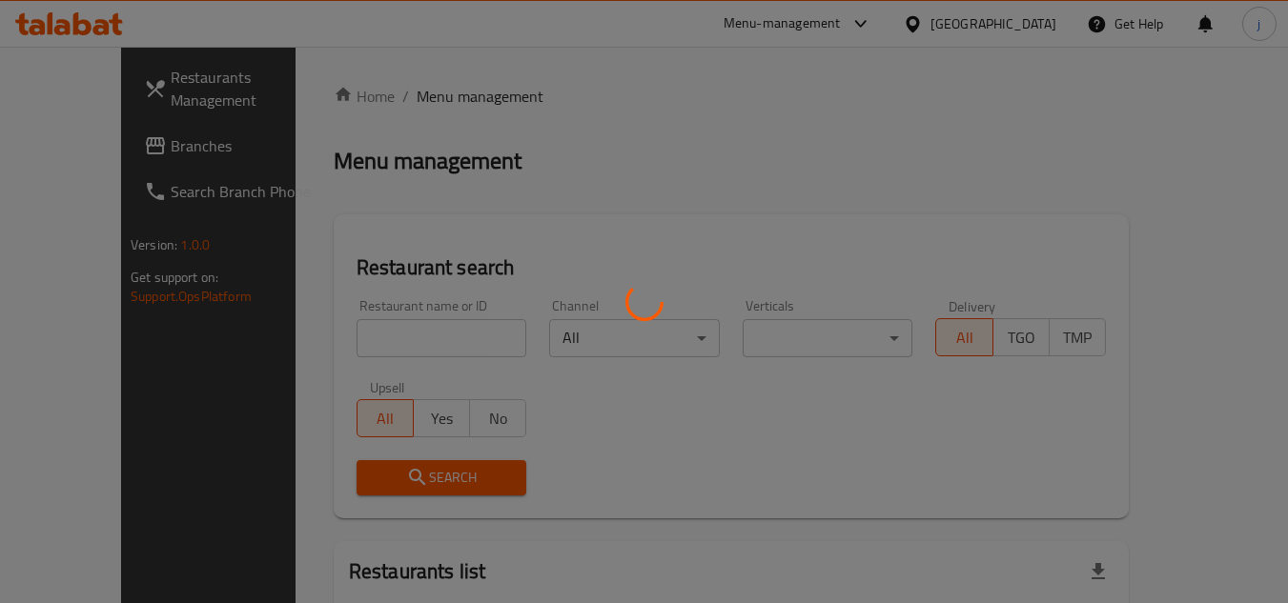
click at [132, 138] on div at bounding box center [644, 301] width 1288 height 603
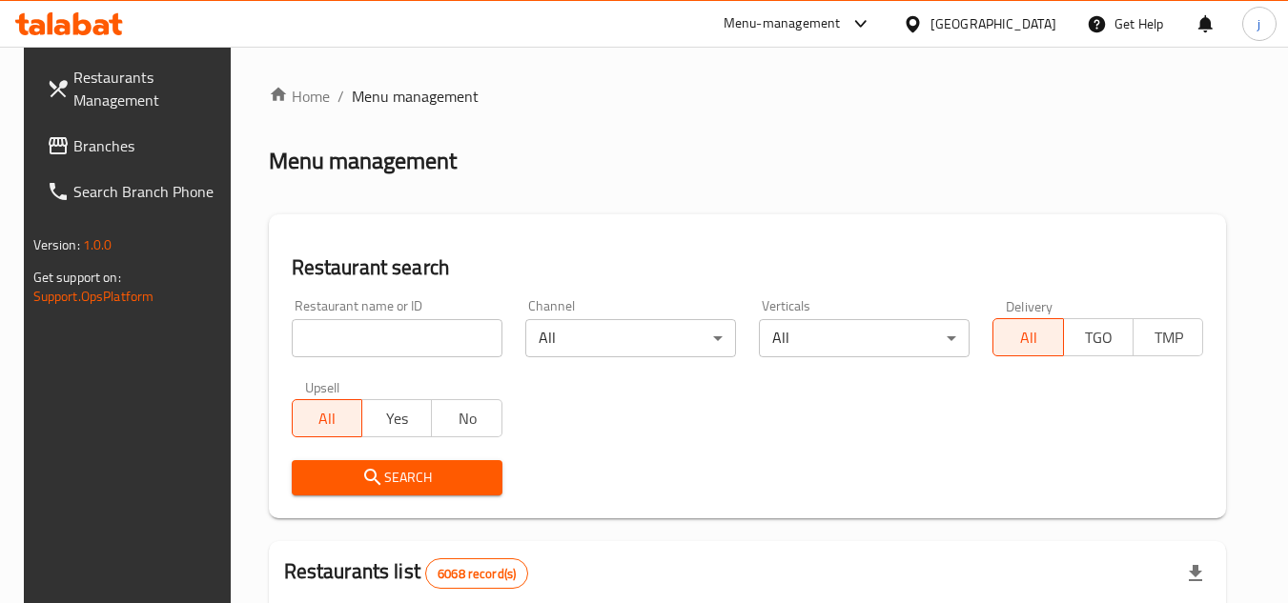
click at [132, 138] on span "Branches" at bounding box center [148, 145] width 151 height 23
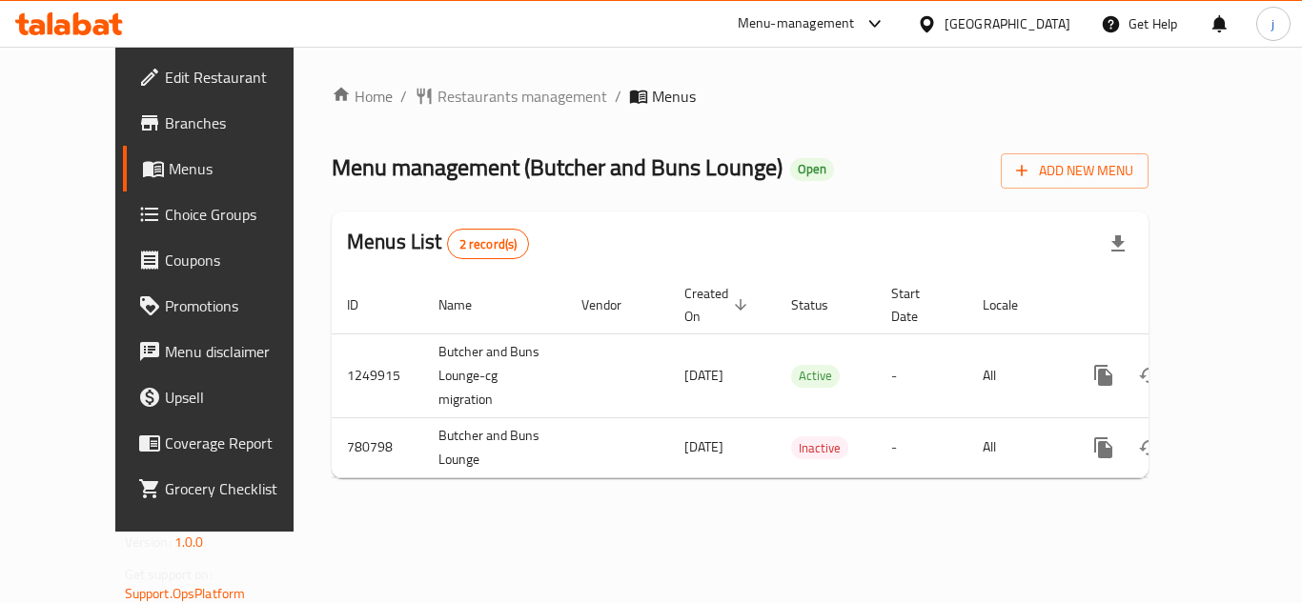
click at [1027, 32] on div "[GEOGRAPHIC_DATA]" at bounding box center [1008, 23] width 126 height 21
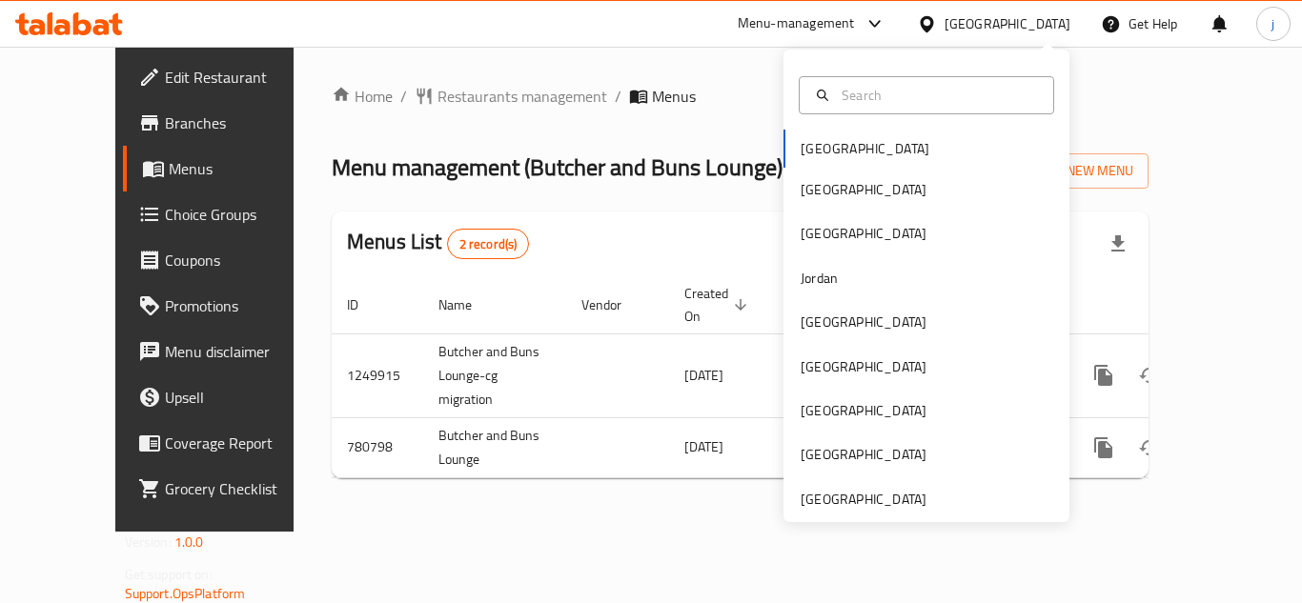
click at [847, 515] on div "[GEOGRAPHIC_DATA] [GEOGRAPHIC_DATA] [GEOGRAPHIC_DATA] [GEOGRAPHIC_DATA] [GEOGRA…" at bounding box center [927, 286] width 286 height 473
click at [845, 494] on div "[GEOGRAPHIC_DATA]" at bounding box center [864, 499] width 126 height 21
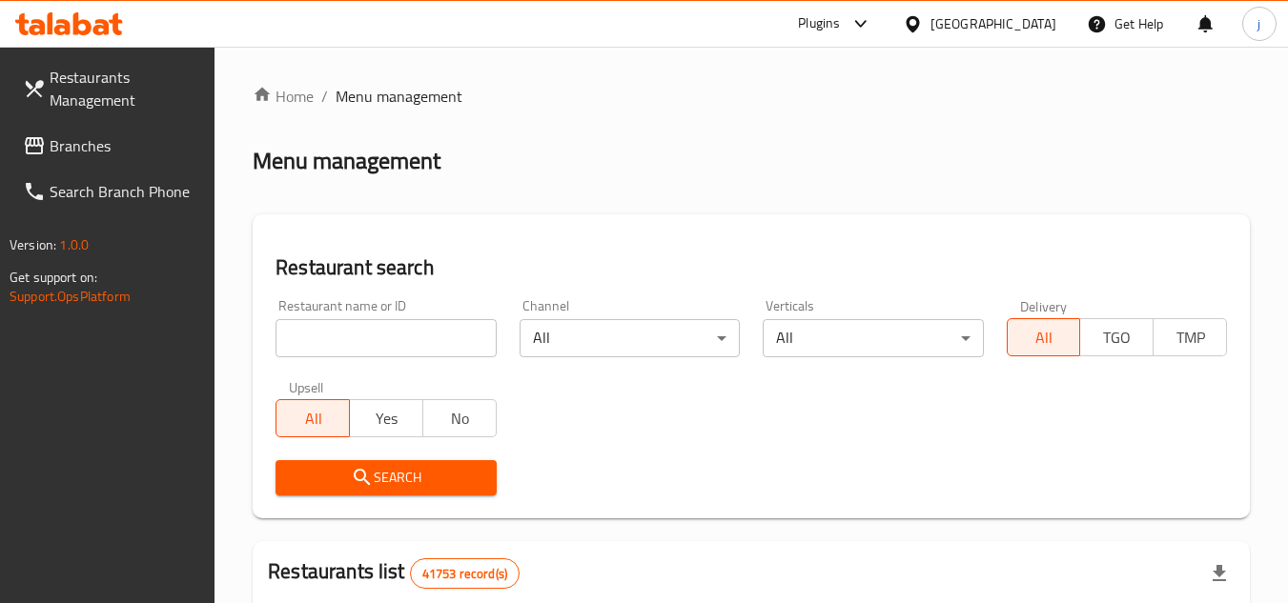
click at [112, 154] on span "Branches" at bounding box center [125, 145] width 151 height 23
